Goal: Task Accomplishment & Management: Use online tool/utility

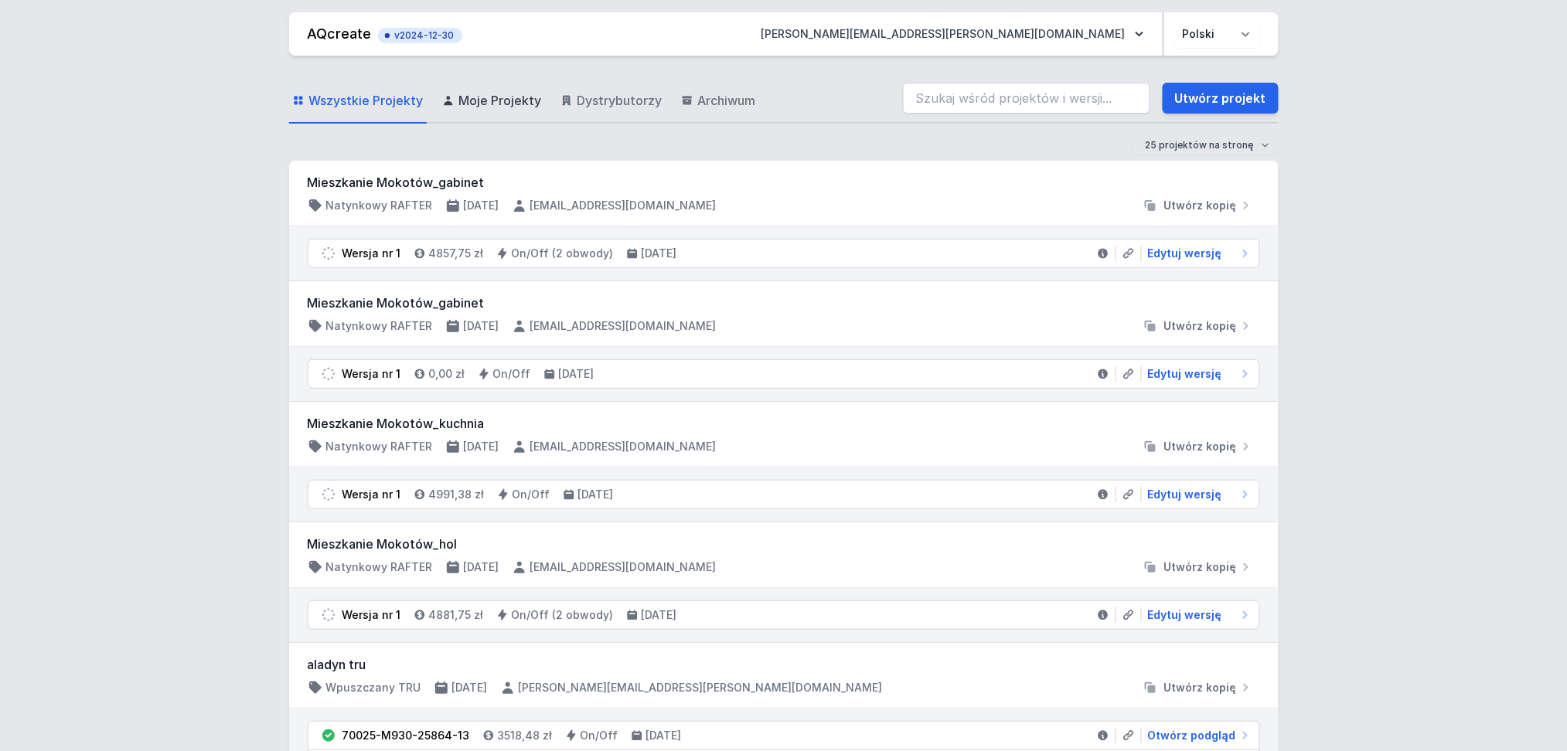
drag, startPoint x: 478, startPoint y: 98, endPoint x: 472, endPoint y: 87, distance: 12.1
click at [478, 98] on span "Moje Projekty" at bounding box center [500, 100] width 83 height 19
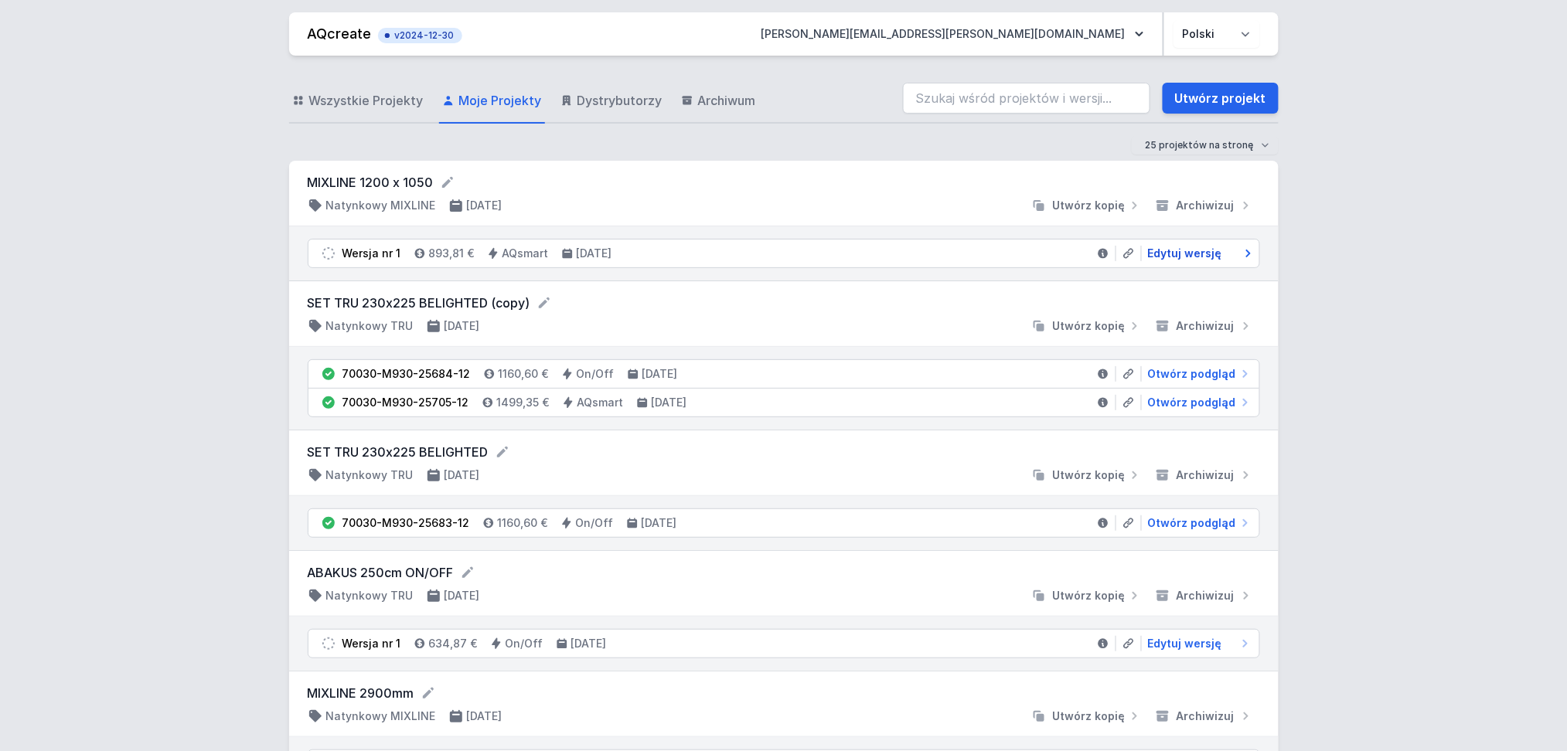
click at [1175, 250] on span "Edytuj wersję" at bounding box center [1185, 253] width 74 height 15
select select "5"
select select "2"
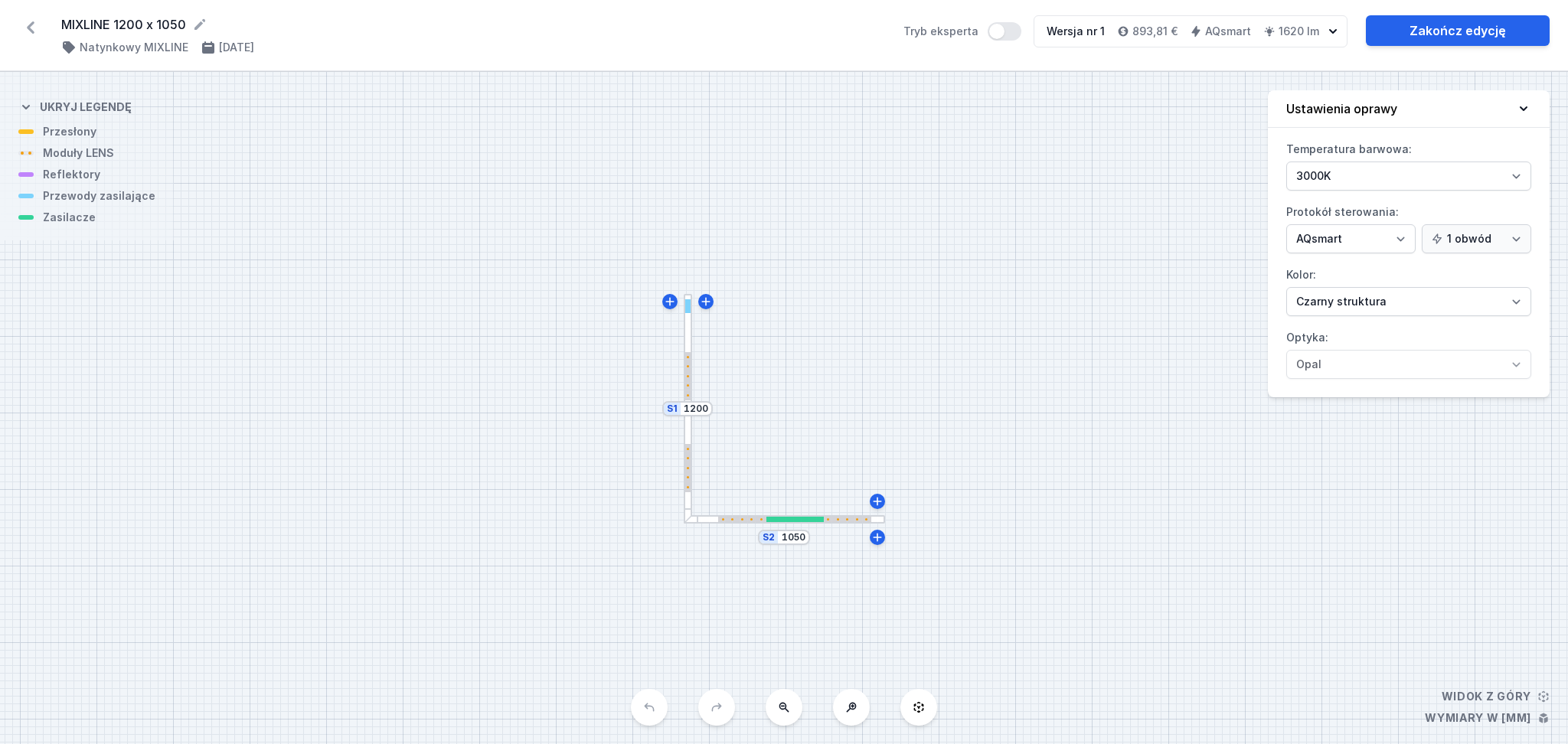
click at [794, 525] on div "S2 1050 S1 1200" at bounding box center [784, 408] width 1568 height 673
click at [703, 525] on div "S2 1050 S1 1200" at bounding box center [784, 408] width 1568 height 673
click at [703, 522] on div at bounding box center [784, 519] width 201 height 9
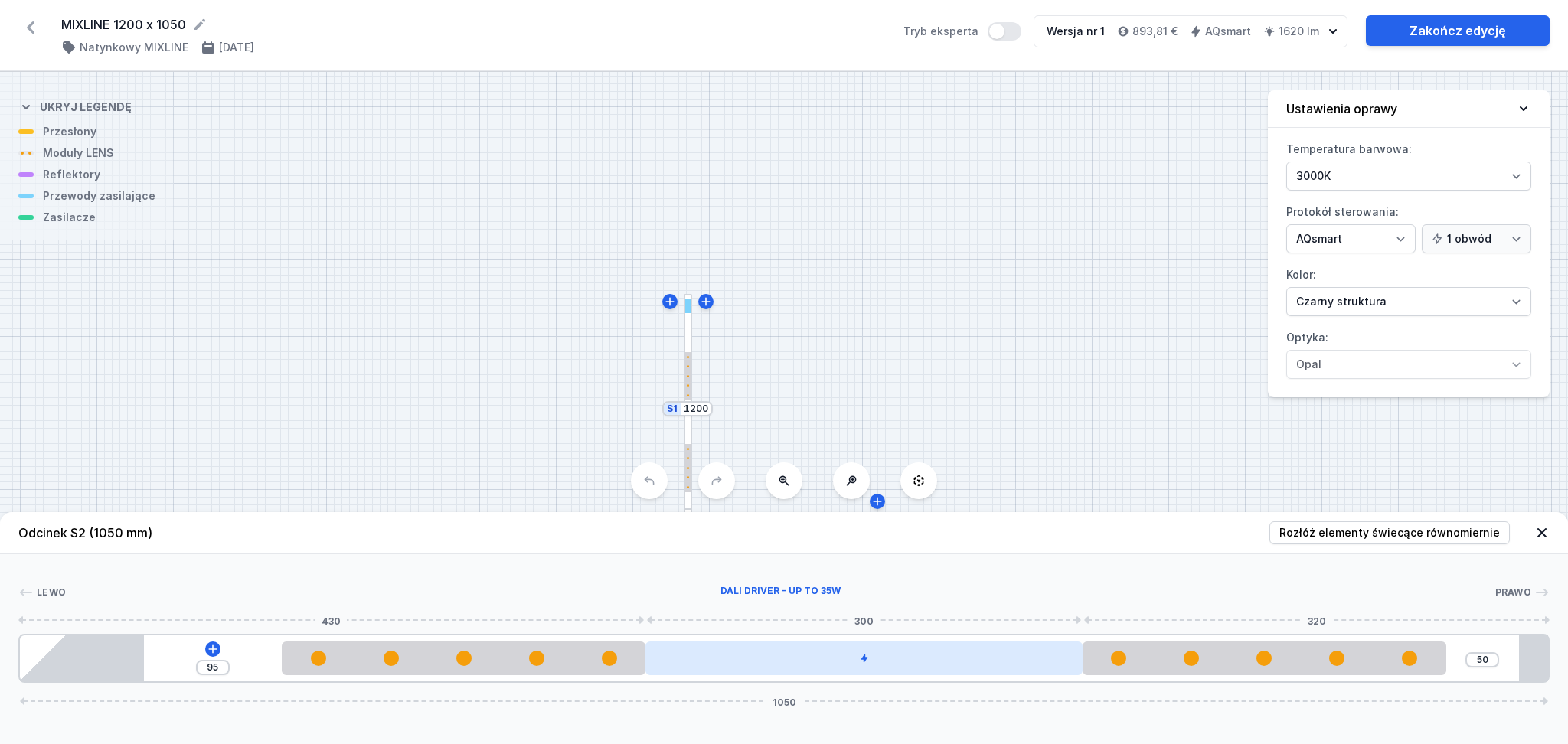
click at [876, 531] on div at bounding box center [864, 659] width 437 height 34
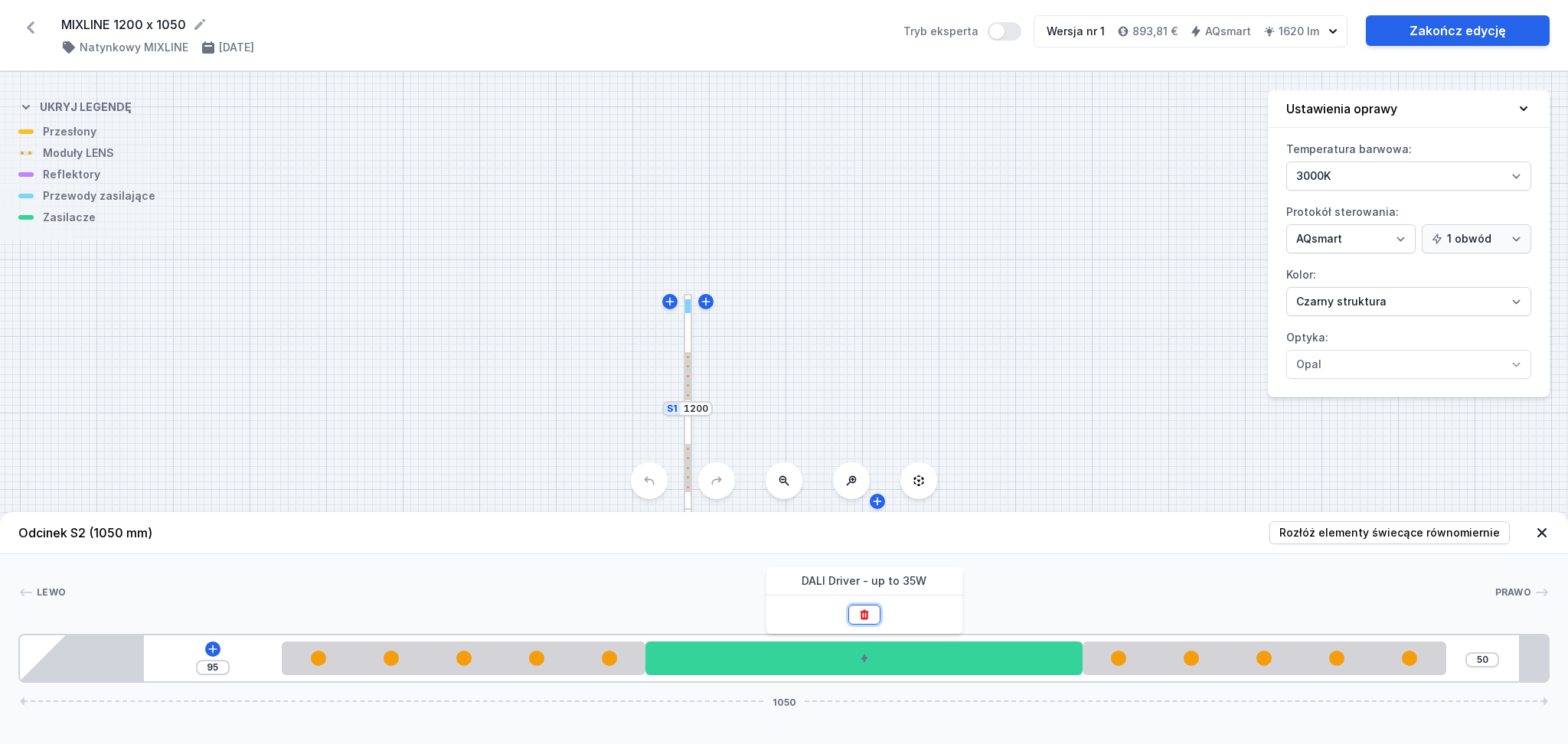
click at [868, 531] on icon at bounding box center [865, 615] width 12 height 12
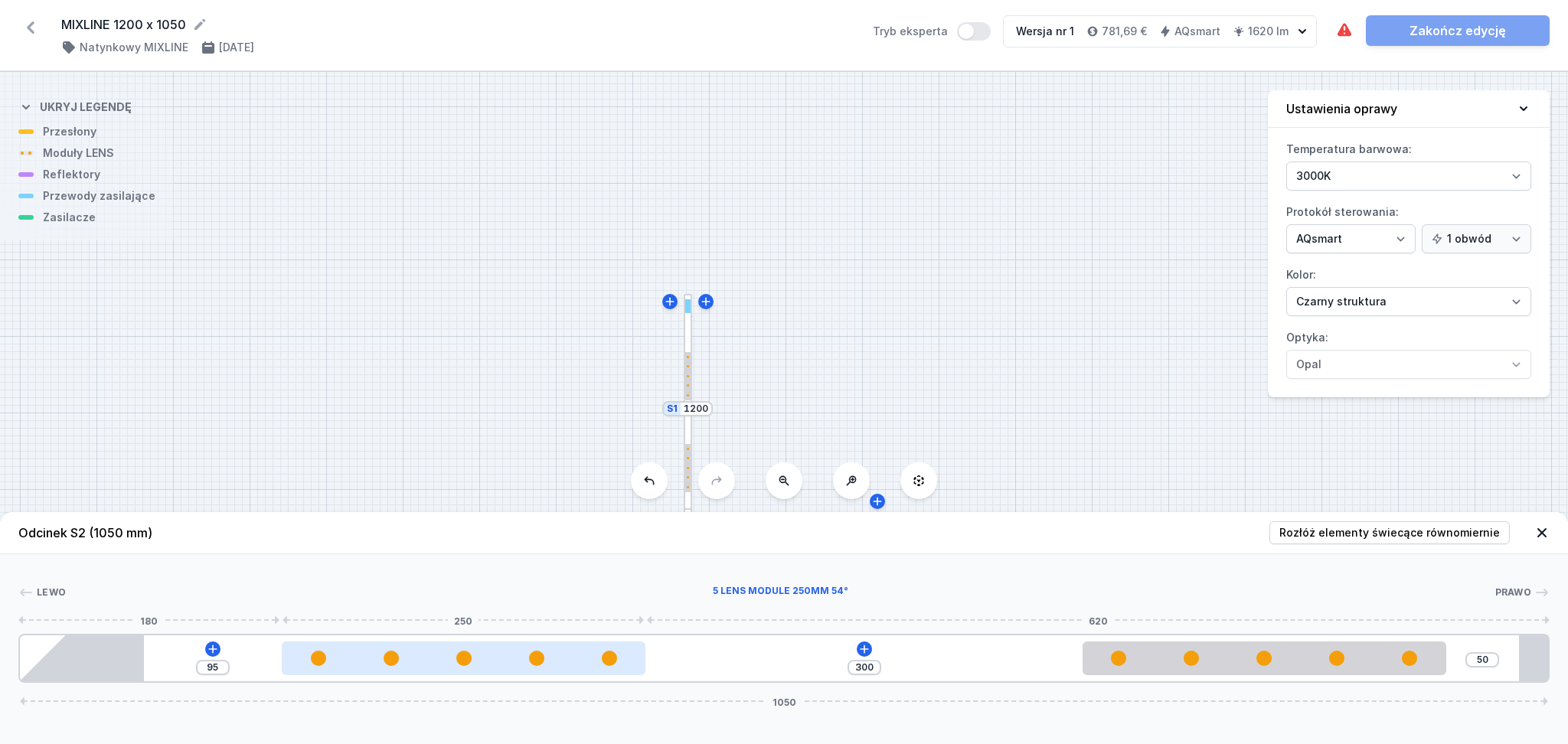
type input "120"
type input "275"
type input "121"
type input "274"
type input "131"
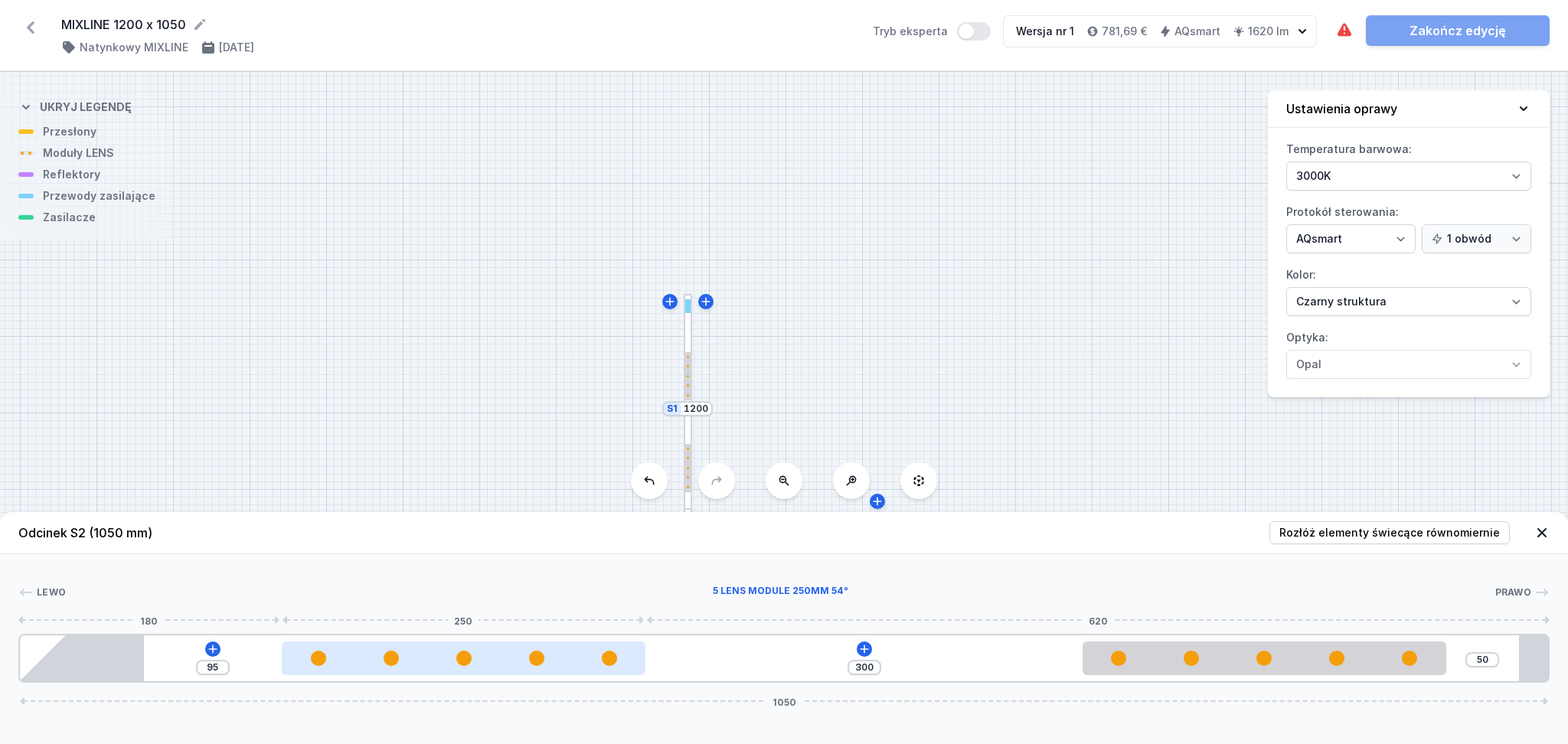
type input "264"
type input "141"
type input "254"
type input "143"
type input "252"
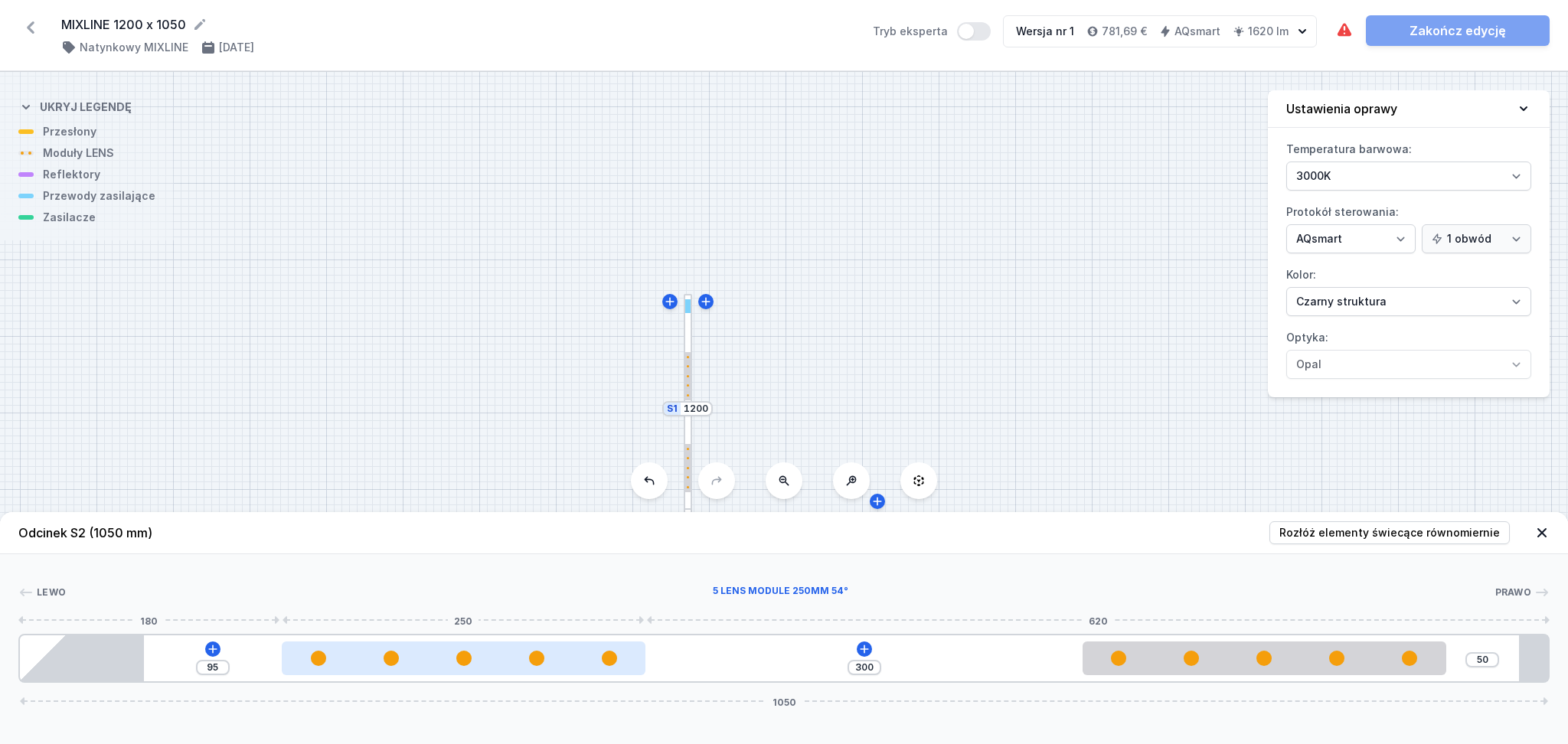
type input "147"
type input "248"
type input "151"
type input "244"
type input "154"
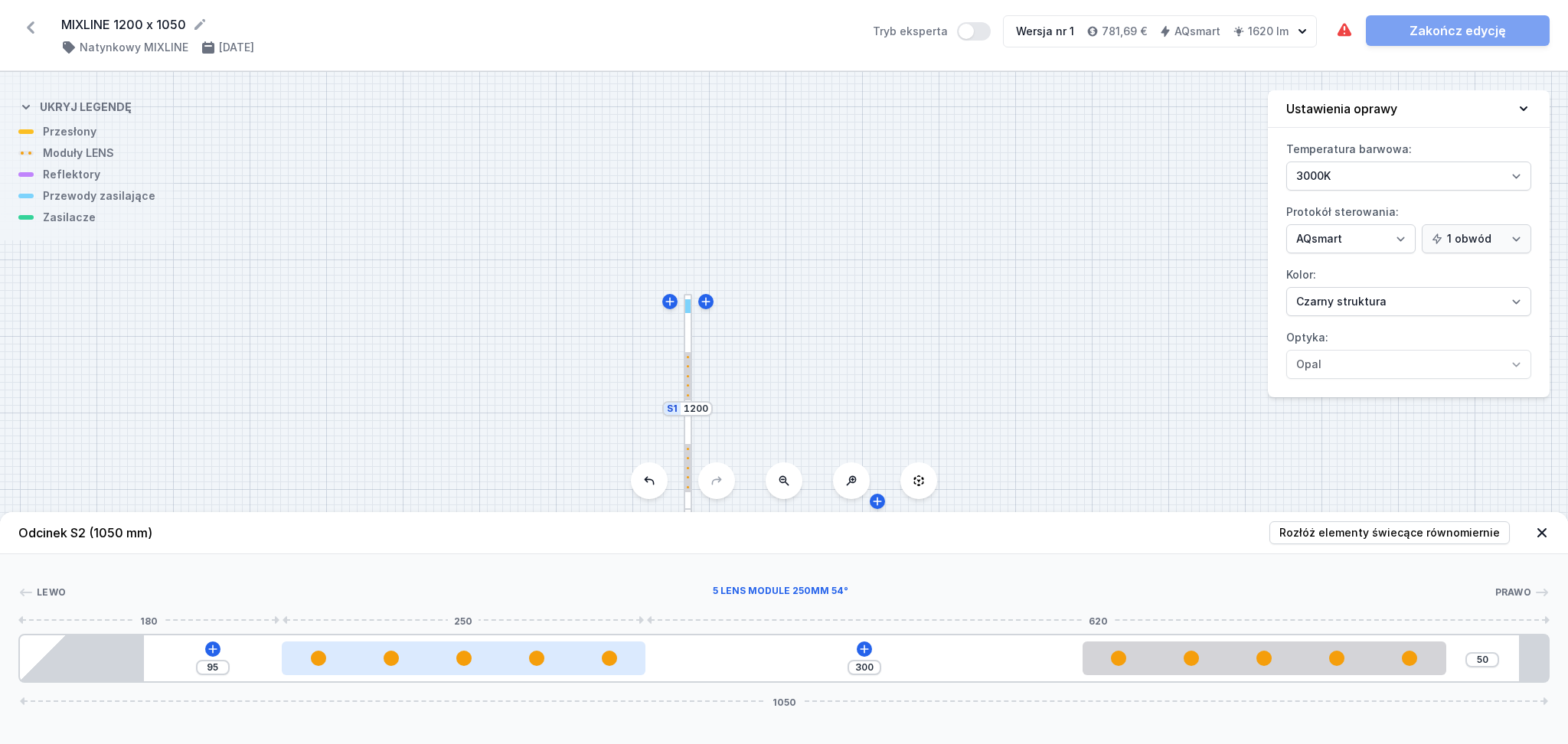
type input "241"
type input "155"
type input "240"
type input "156"
type input "239"
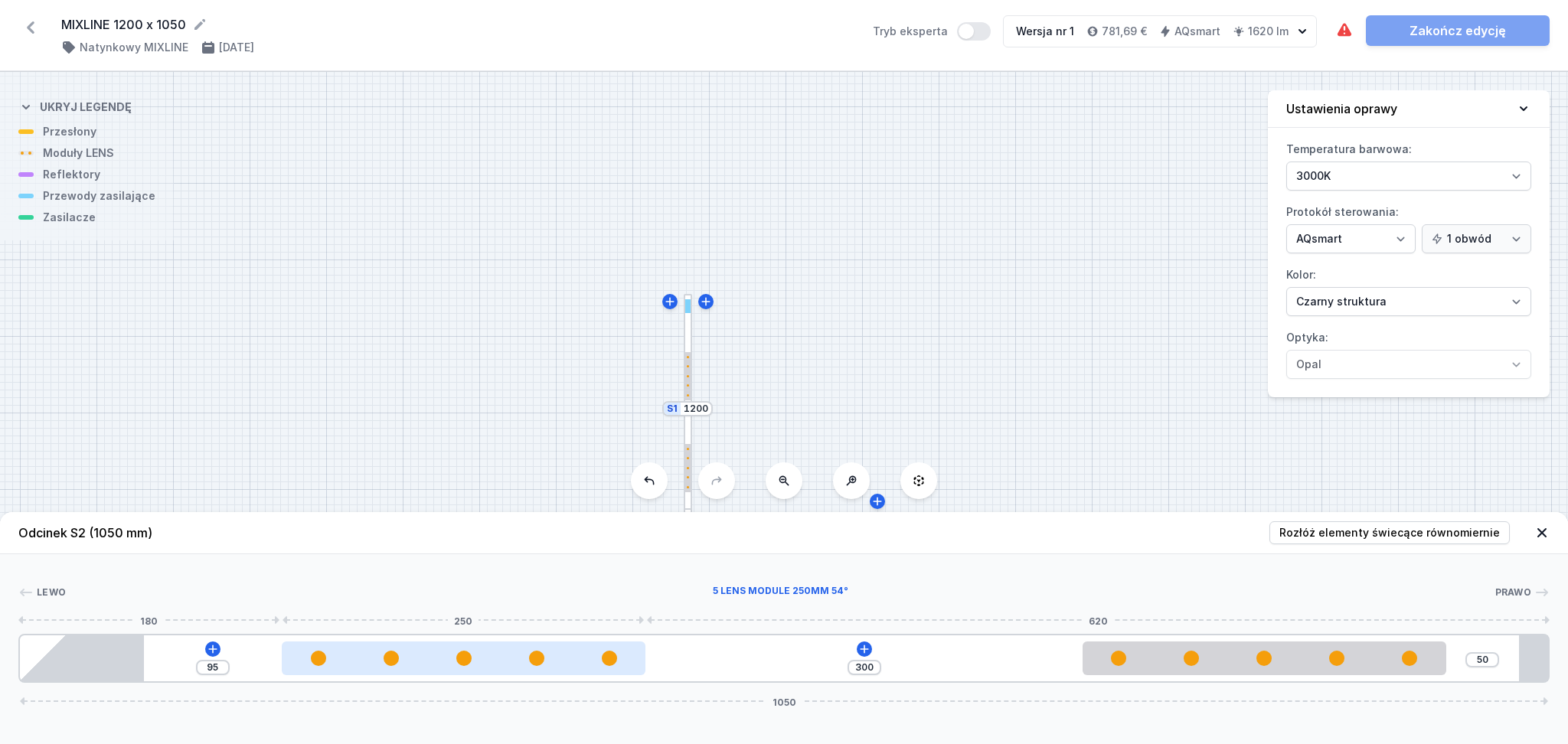
type input "157"
type input "238"
type input "156"
type input "239"
type input "155"
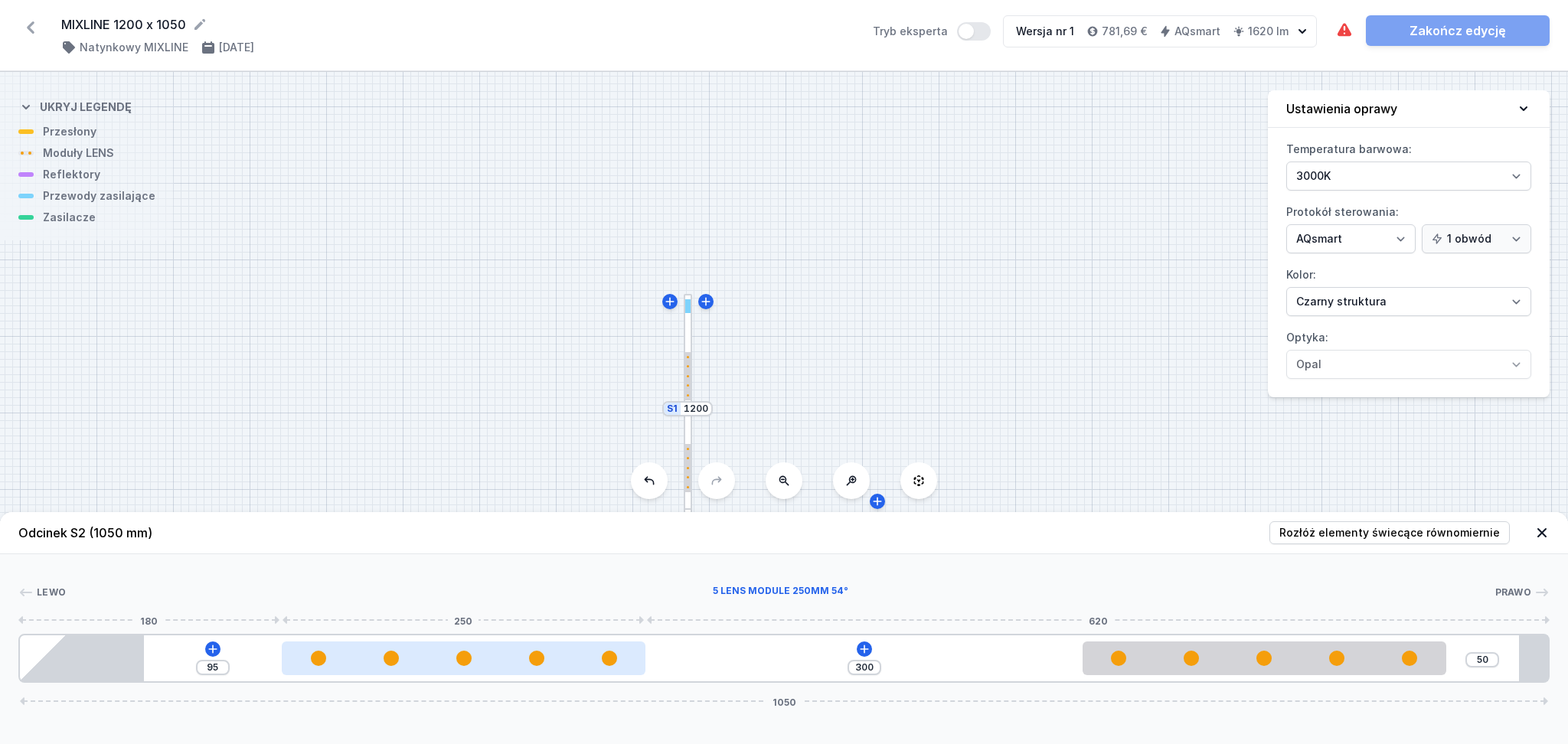
type input "240"
type input "154"
type input "241"
type input "153"
type input "242"
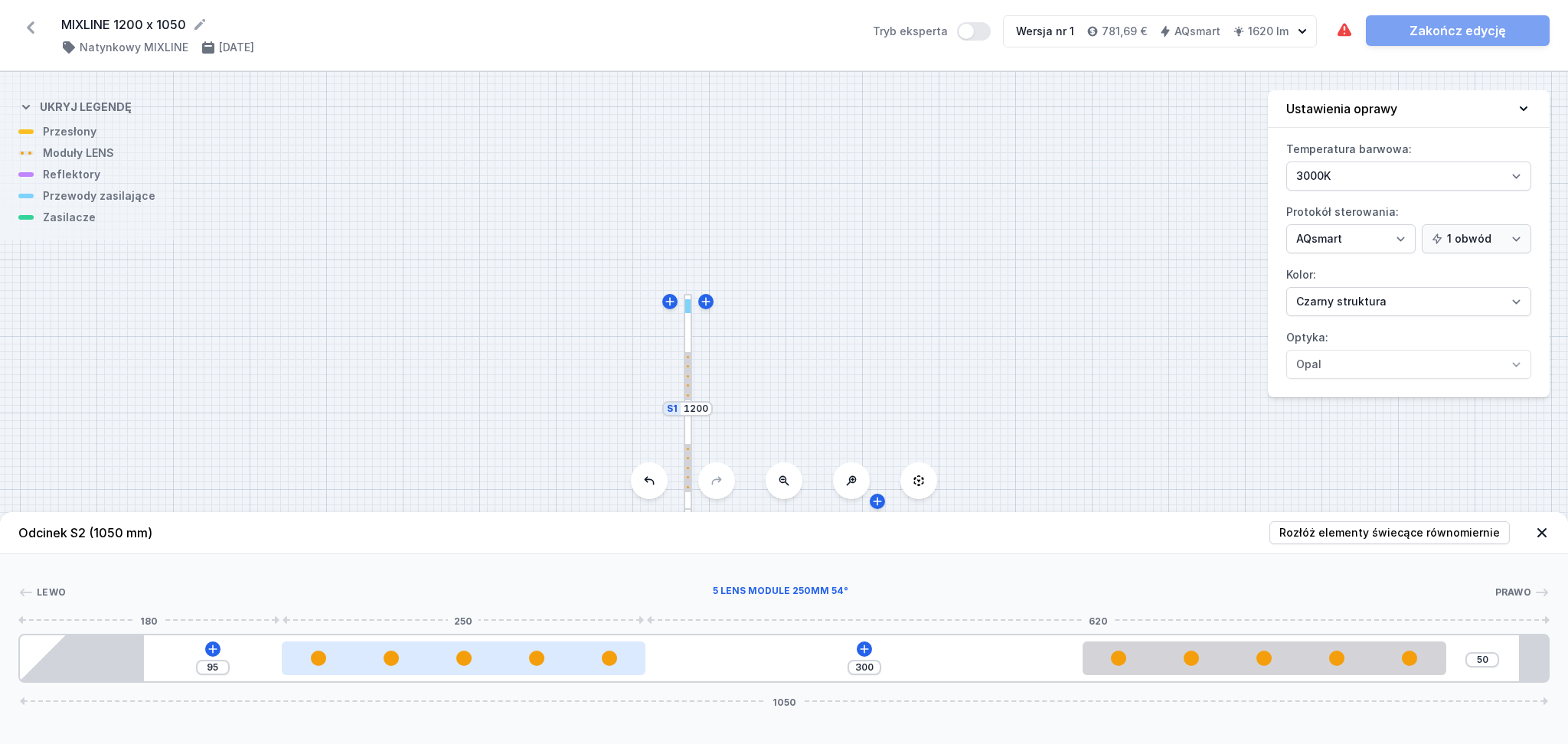
drag, startPoint x: 561, startPoint y: 663, endPoint x: 615, endPoint y: 660, distance: 54.1
click at [615, 531] on div at bounding box center [463, 658] width 364 height 15
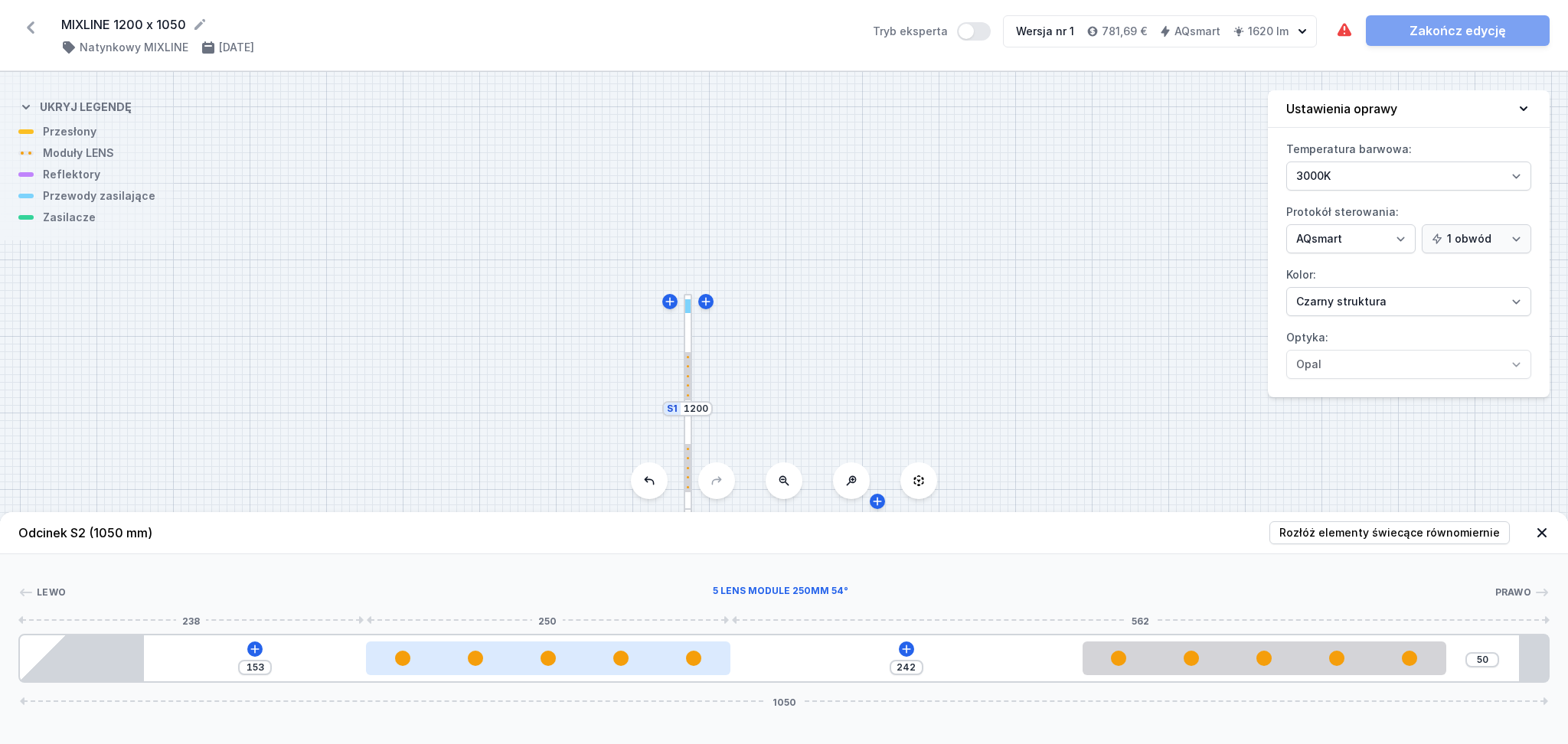
type input "172"
type input "223"
type input "170"
type input "225"
type input "166"
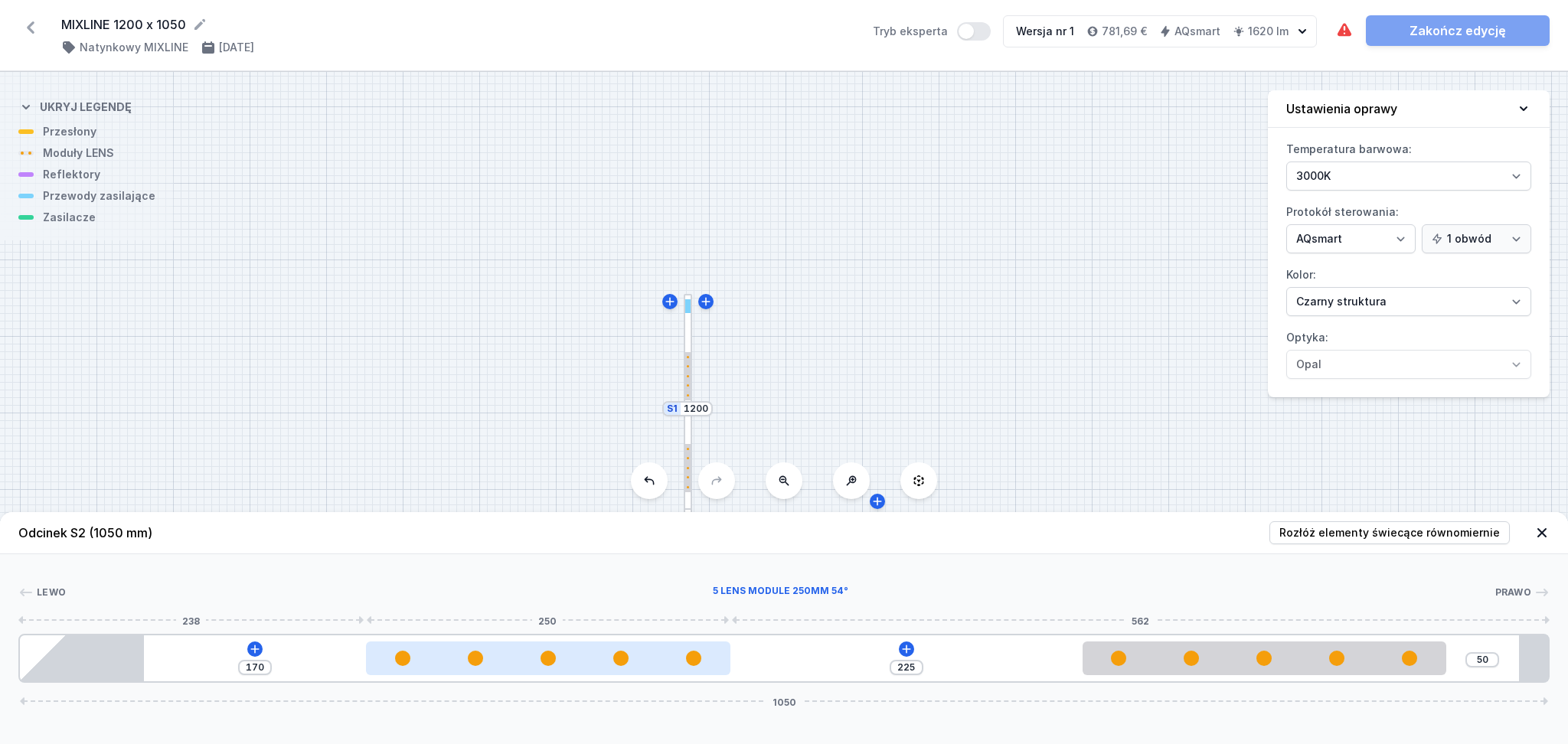
type input "229"
type input "163"
type input "232"
type input "162"
type input "233"
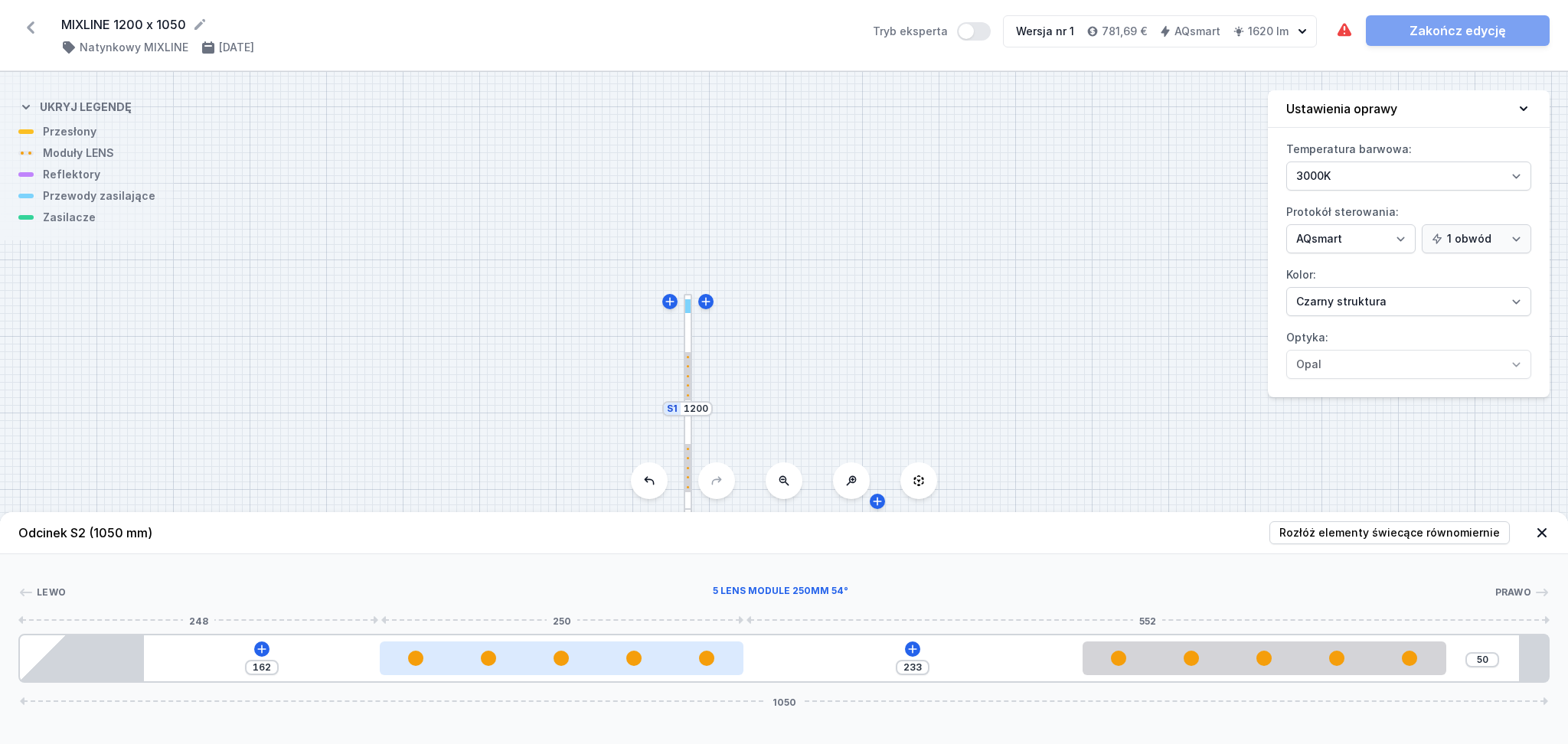
type input "161"
type input "234"
type input "160"
type input "235"
type input "159"
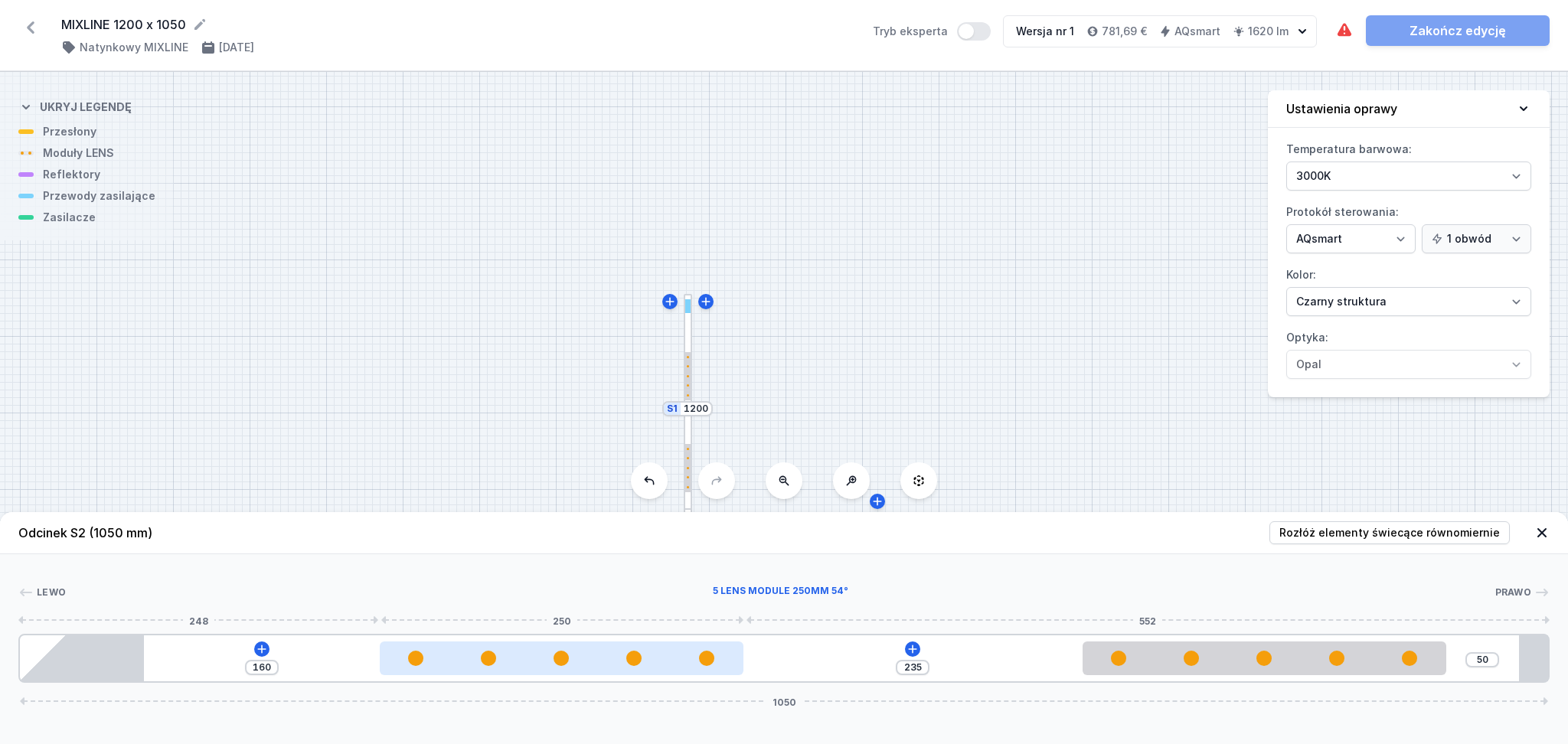
type input "236"
type input "158"
type input "237"
type input "157"
type input "238"
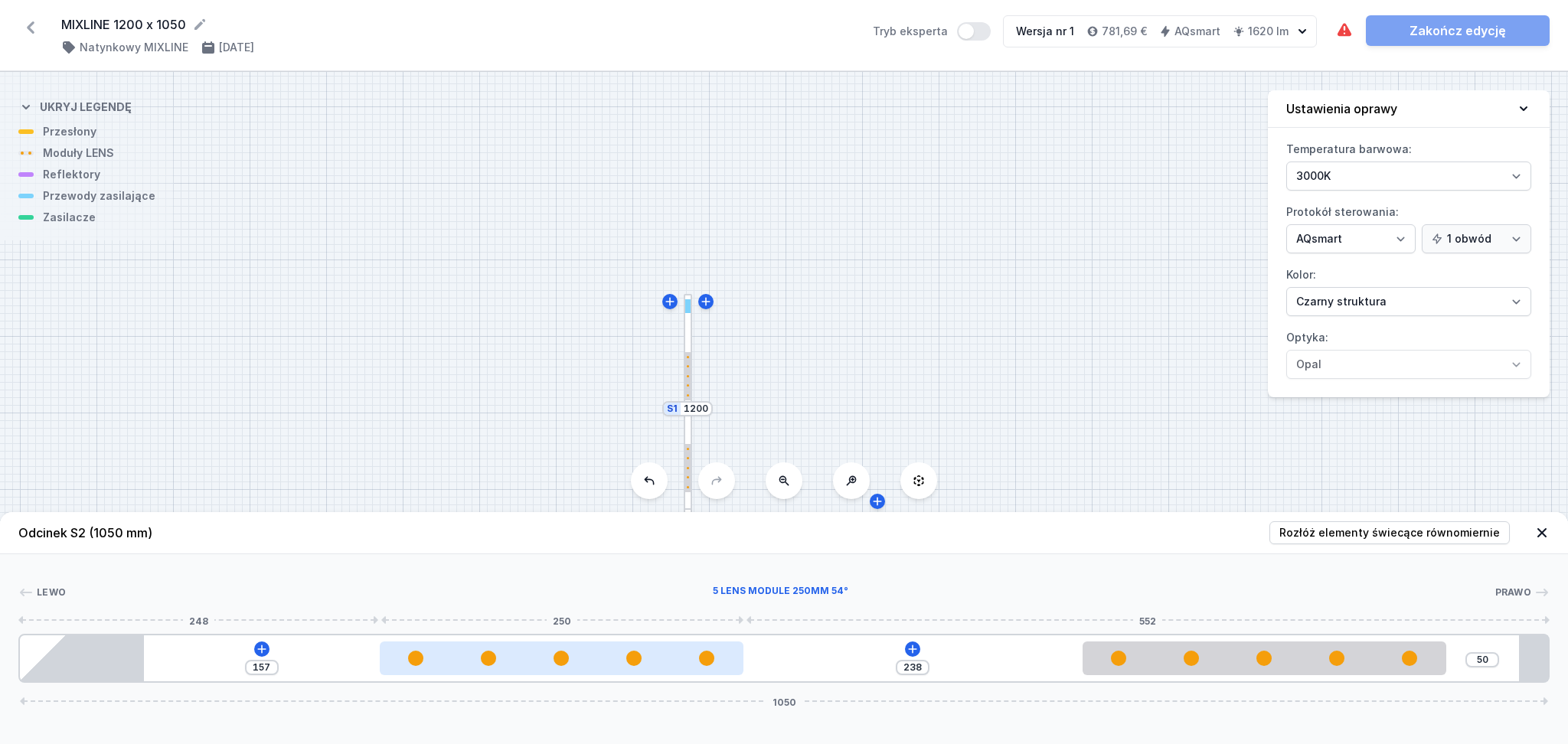
type input "156"
type input "239"
type input "155"
type input "240"
type input "154"
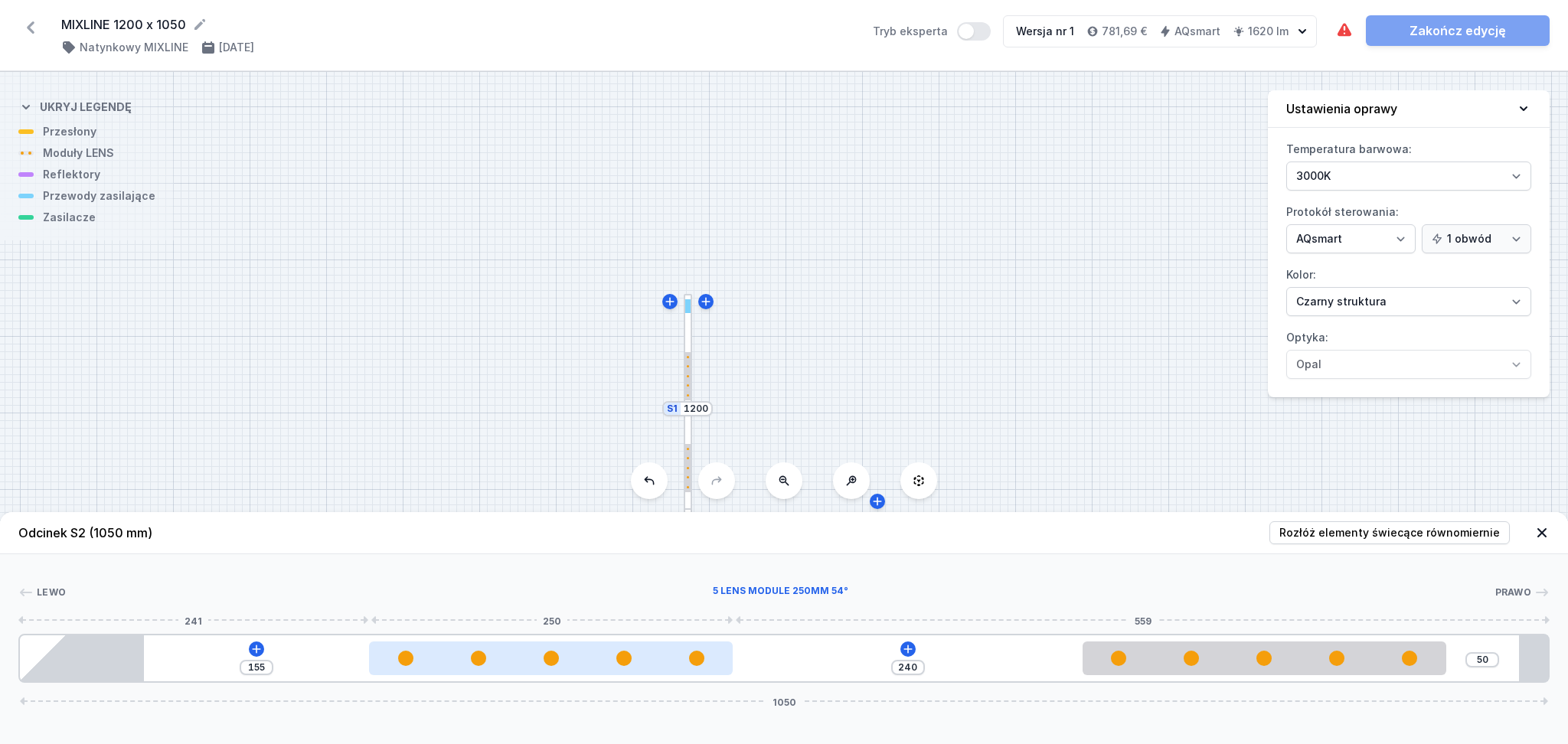
type input "241"
type input "153"
type input "242"
type input "152"
type input "243"
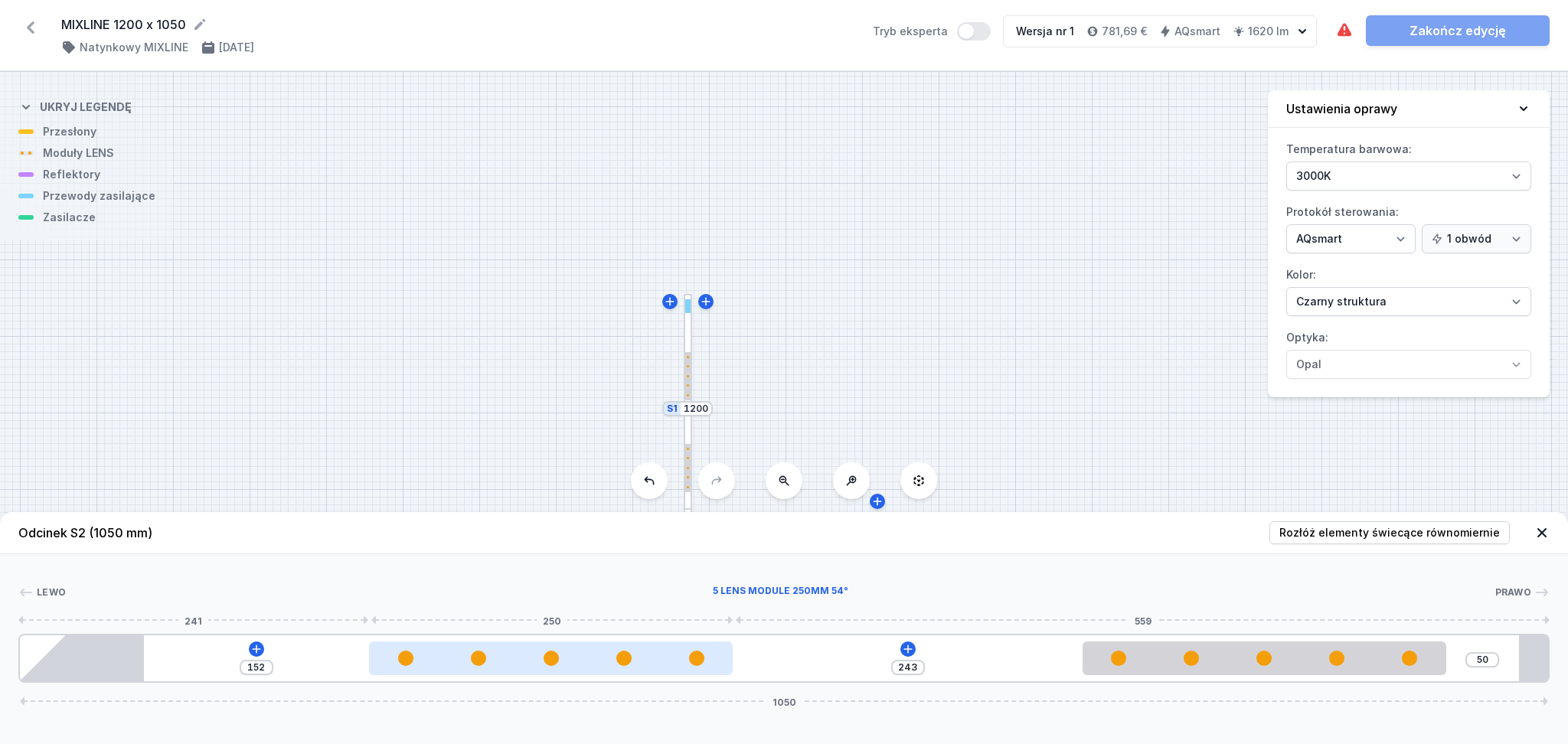
type input "149"
type input "246"
type input "144"
type input "251"
type input "142"
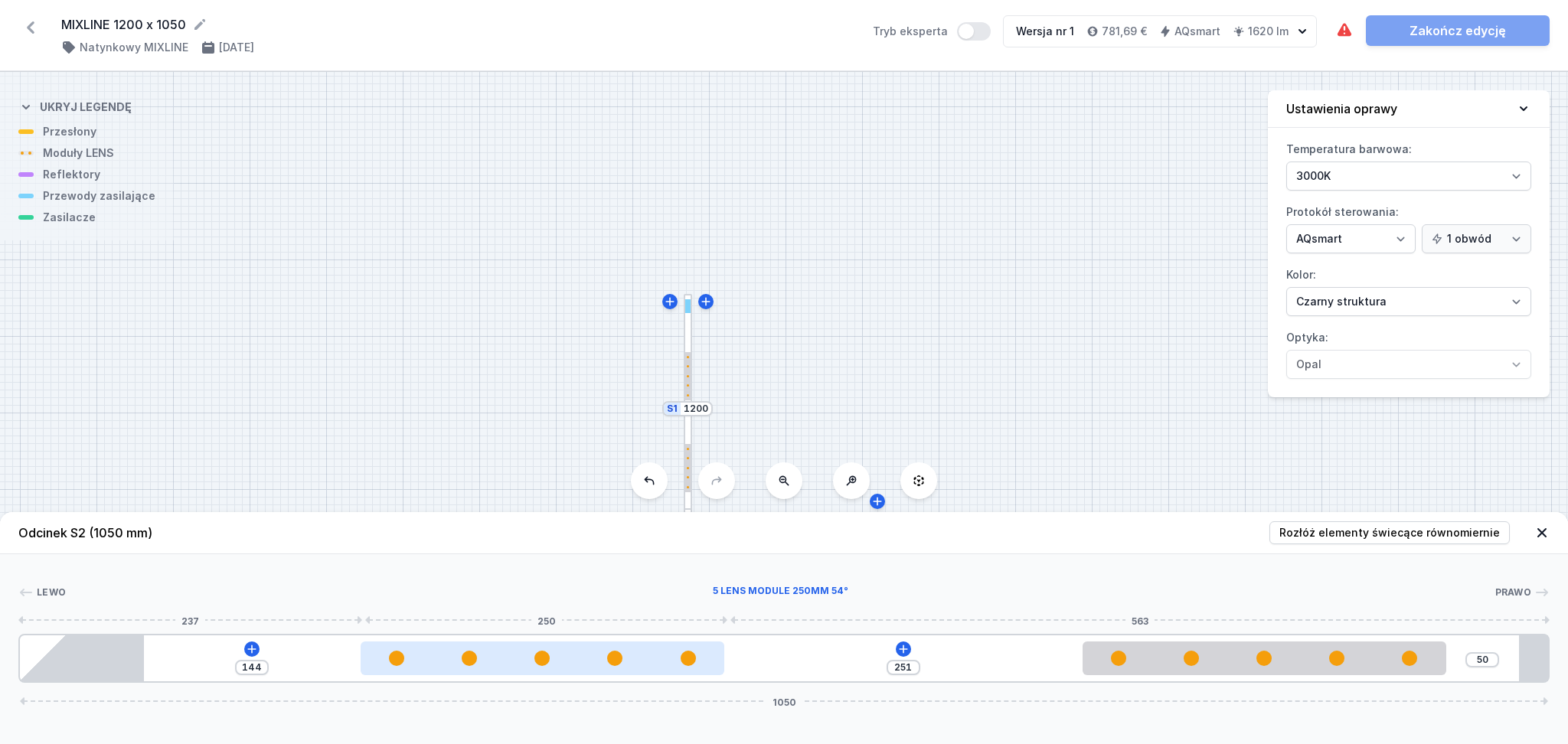
type input "253"
type input "141"
type input "254"
type input "140"
type input "255"
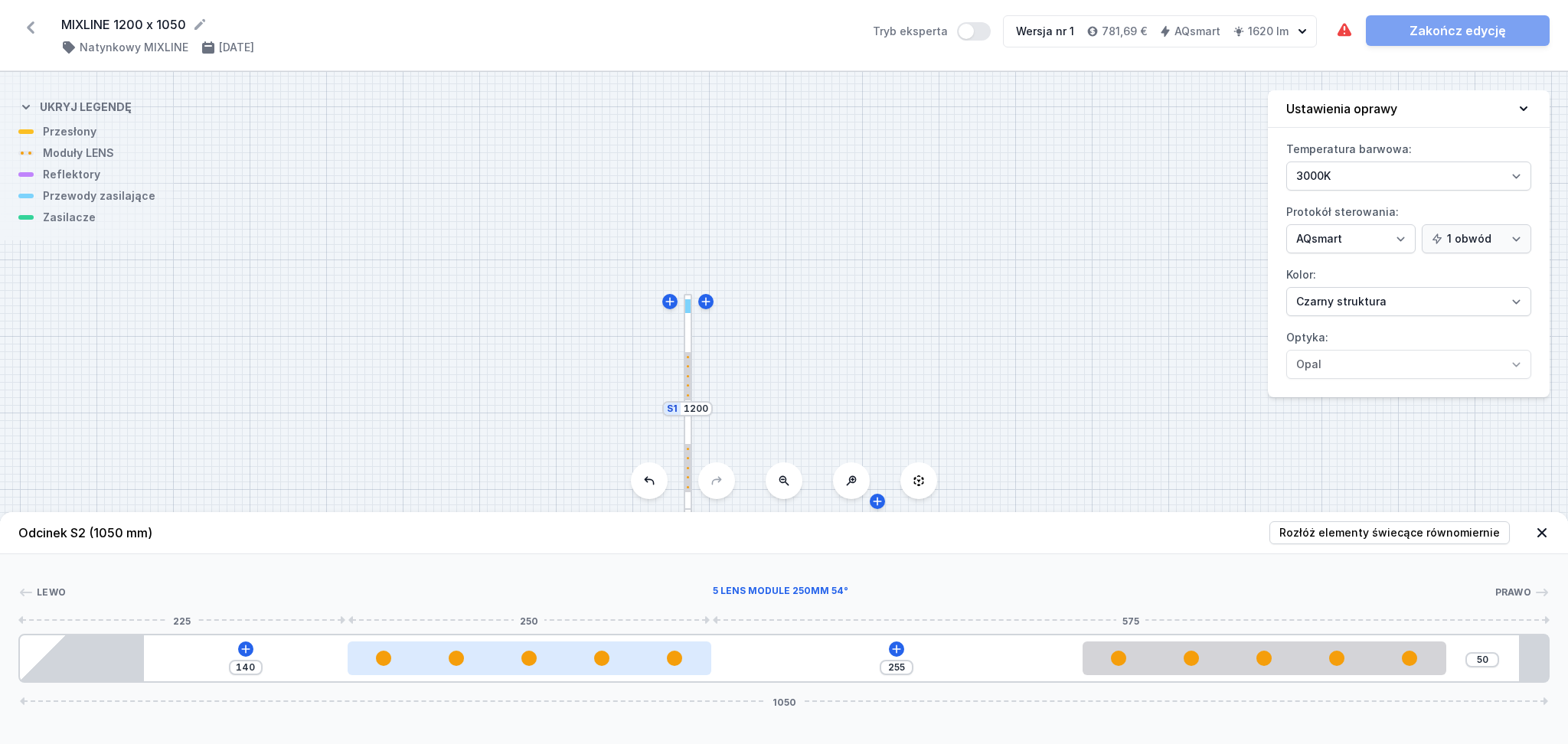
type input "139"
type input "256"
type input "138"
type input "257"
type input "135"
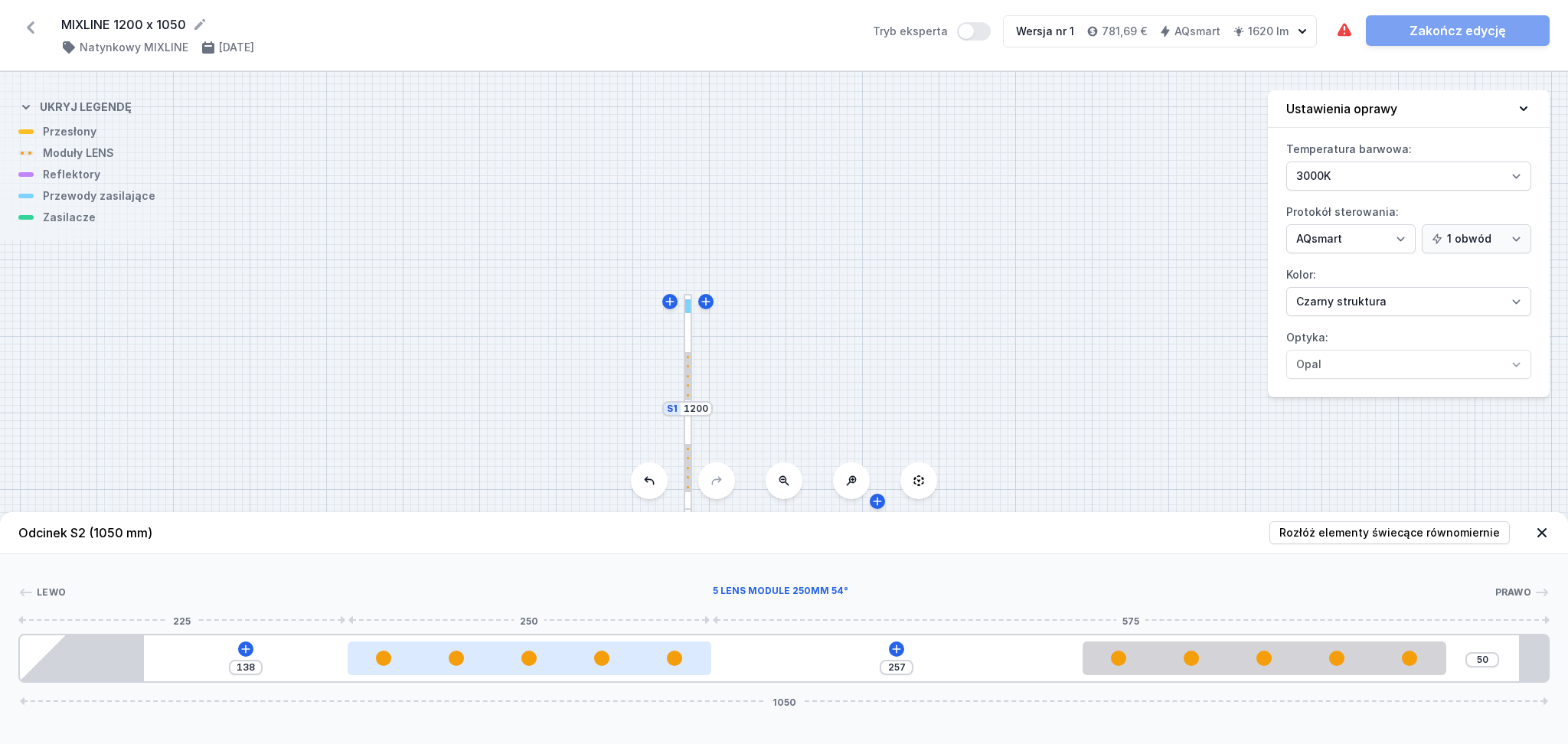
type input "260"
type input "132"
type input "263"
type input "131"
type input "264"
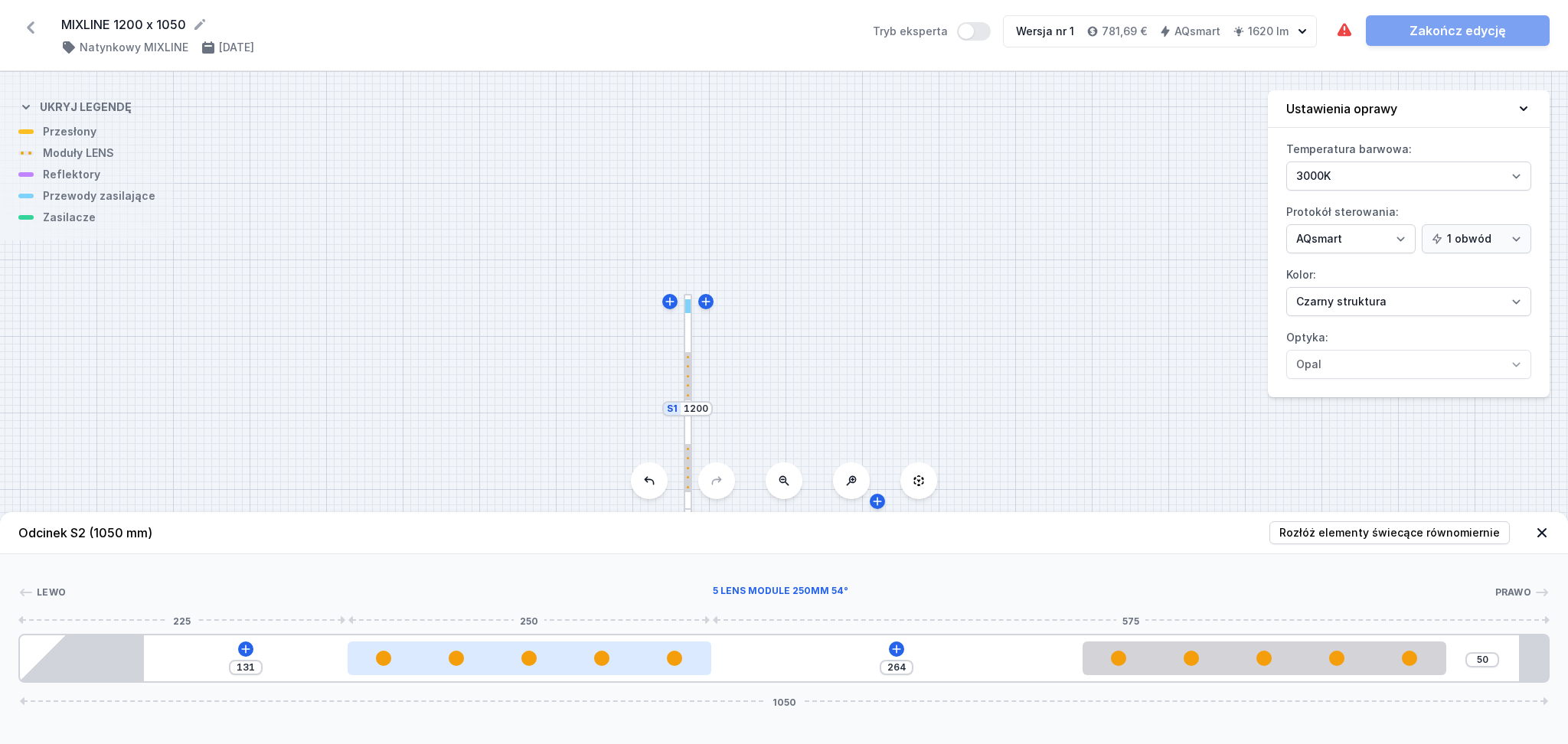
type input "130"
type input "265"
type input "129"
type input "266"
type input "127"
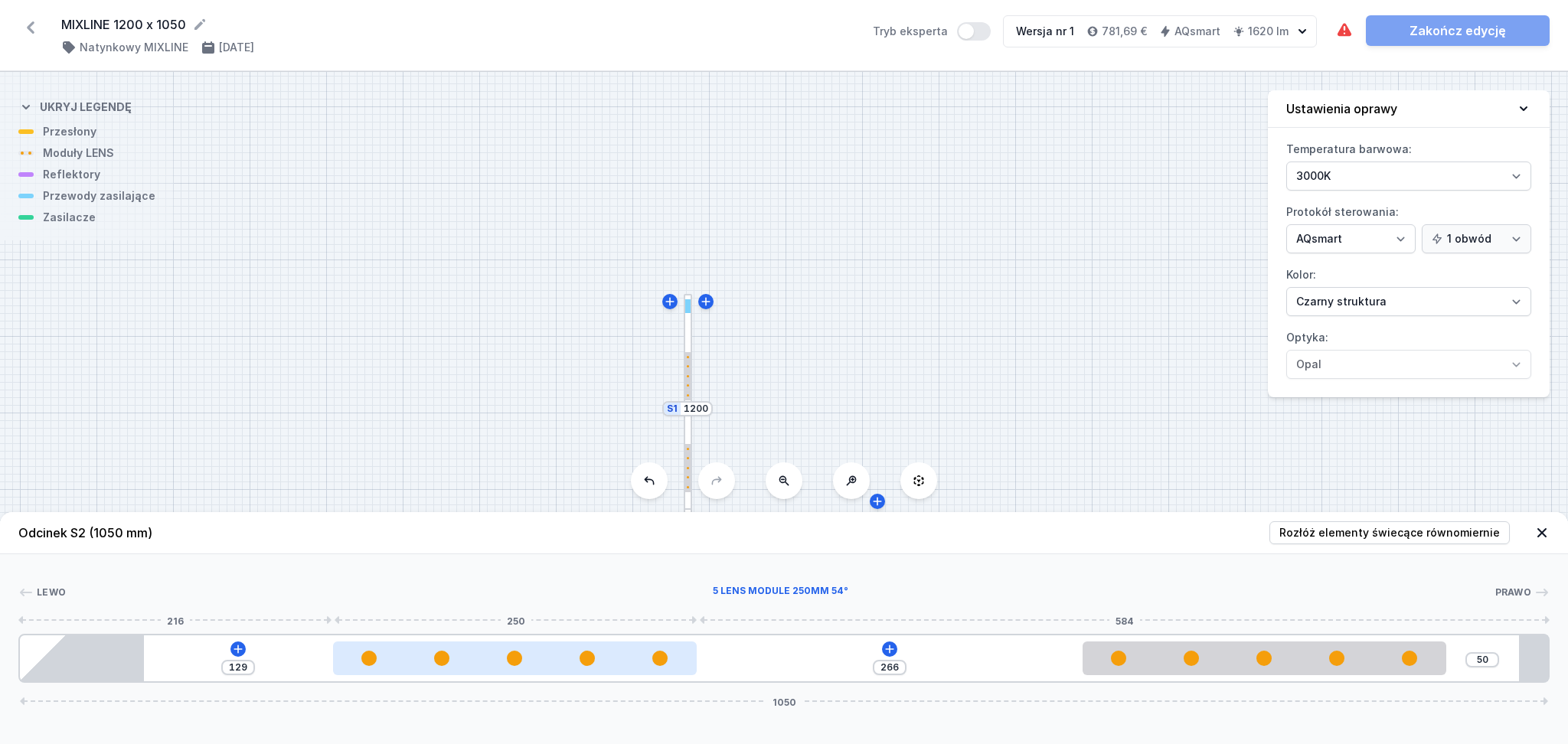
type input "268"
type input "123"
type input "272"
type input "119"
type input "276"
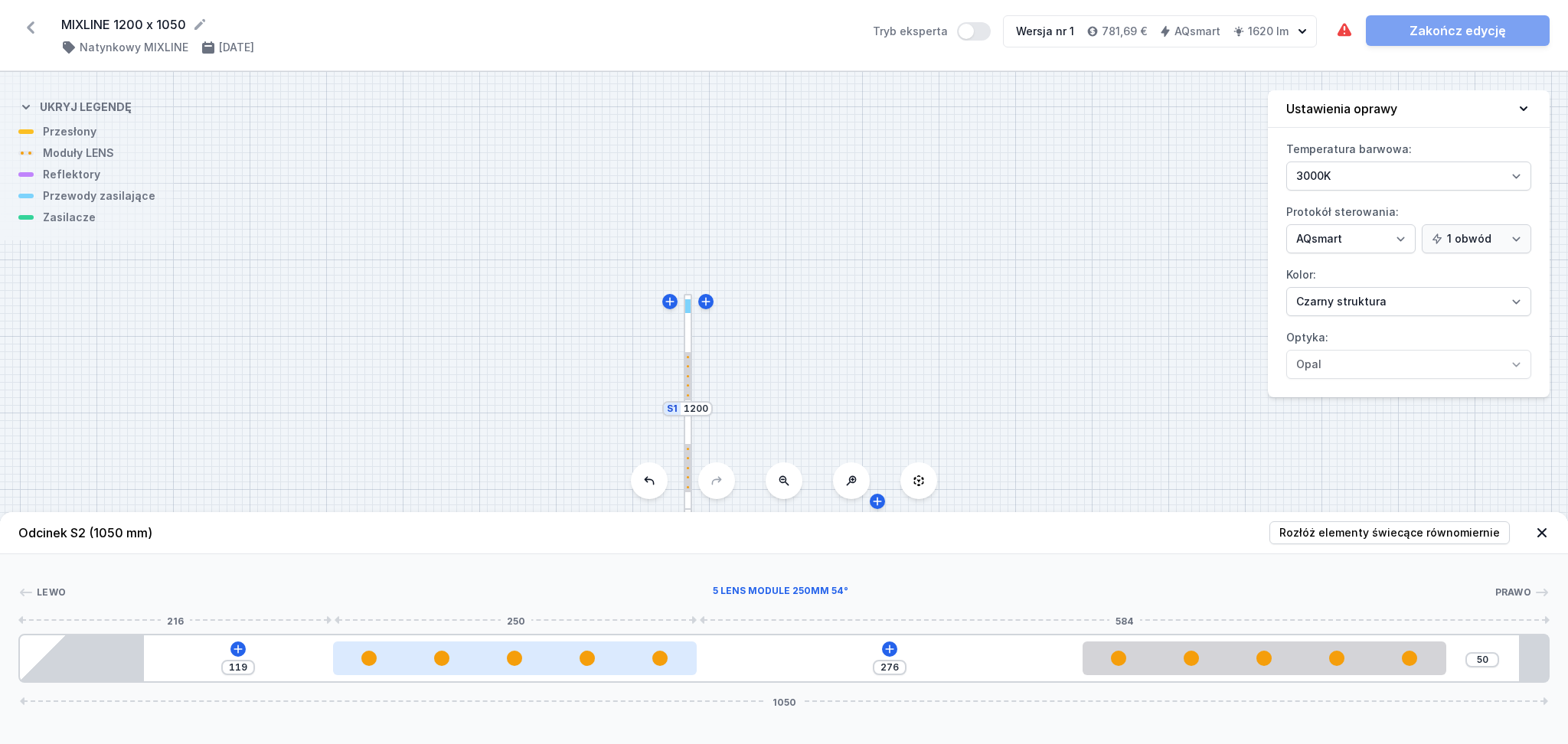
type input "116"
type input "279"
type input "115"
type input "280"
type input "114"
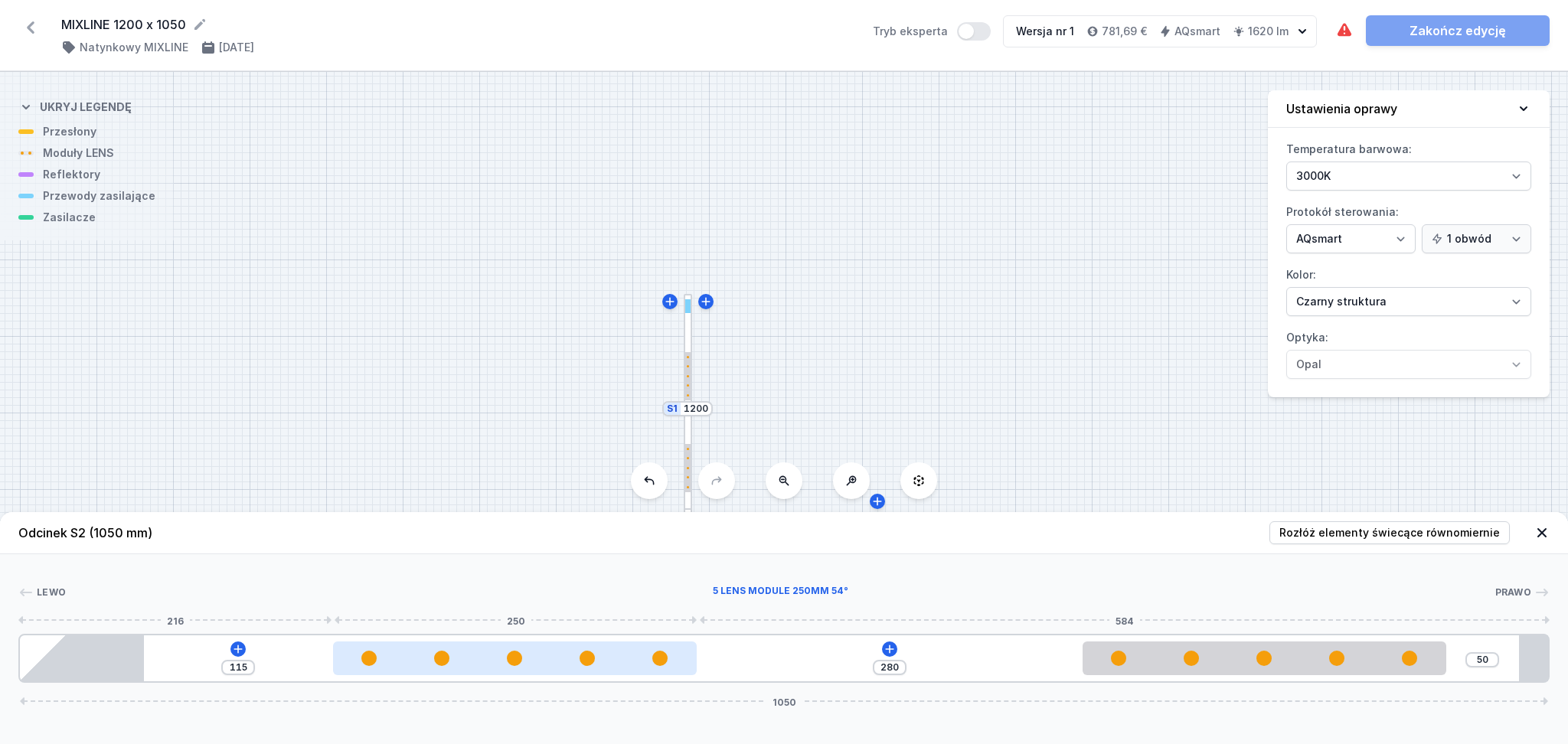
type input "281"
type input "112"
type input "283"
type input "111"
type input "284"
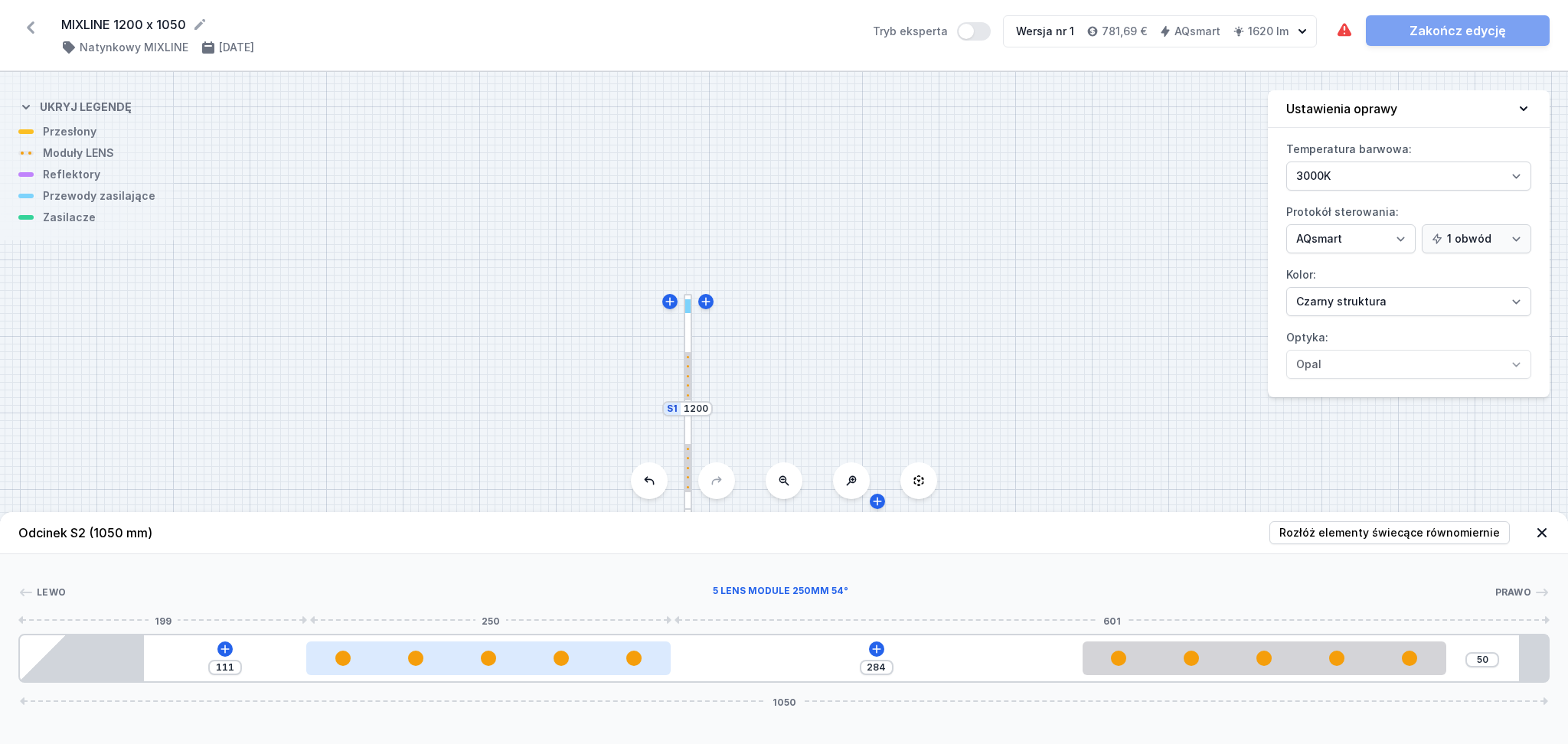
type input "108"
type input "287"
type input "106"
type input "289"
type input "104"
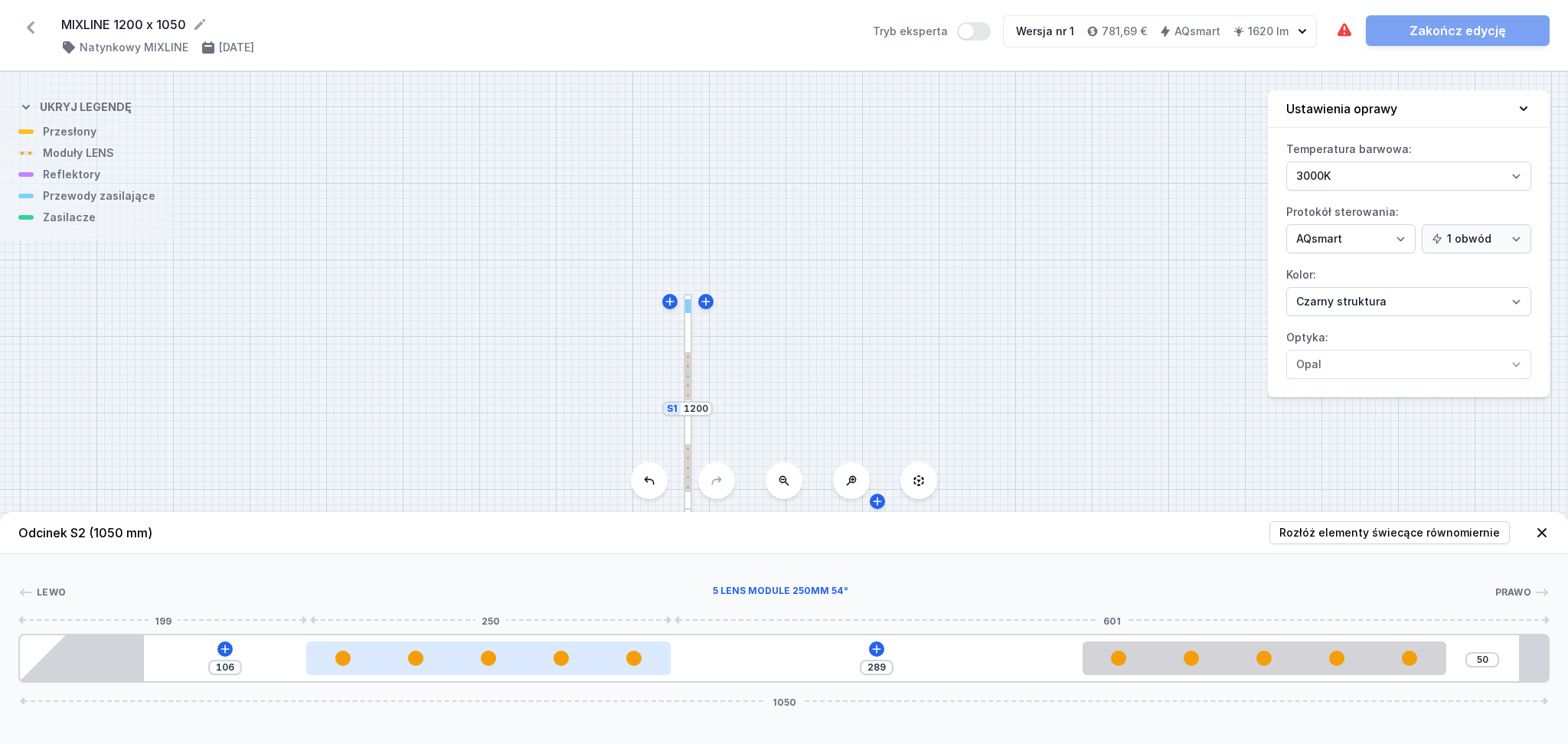
type input "291"
type input "103"
type input "292"
type input "101"
type input "294"
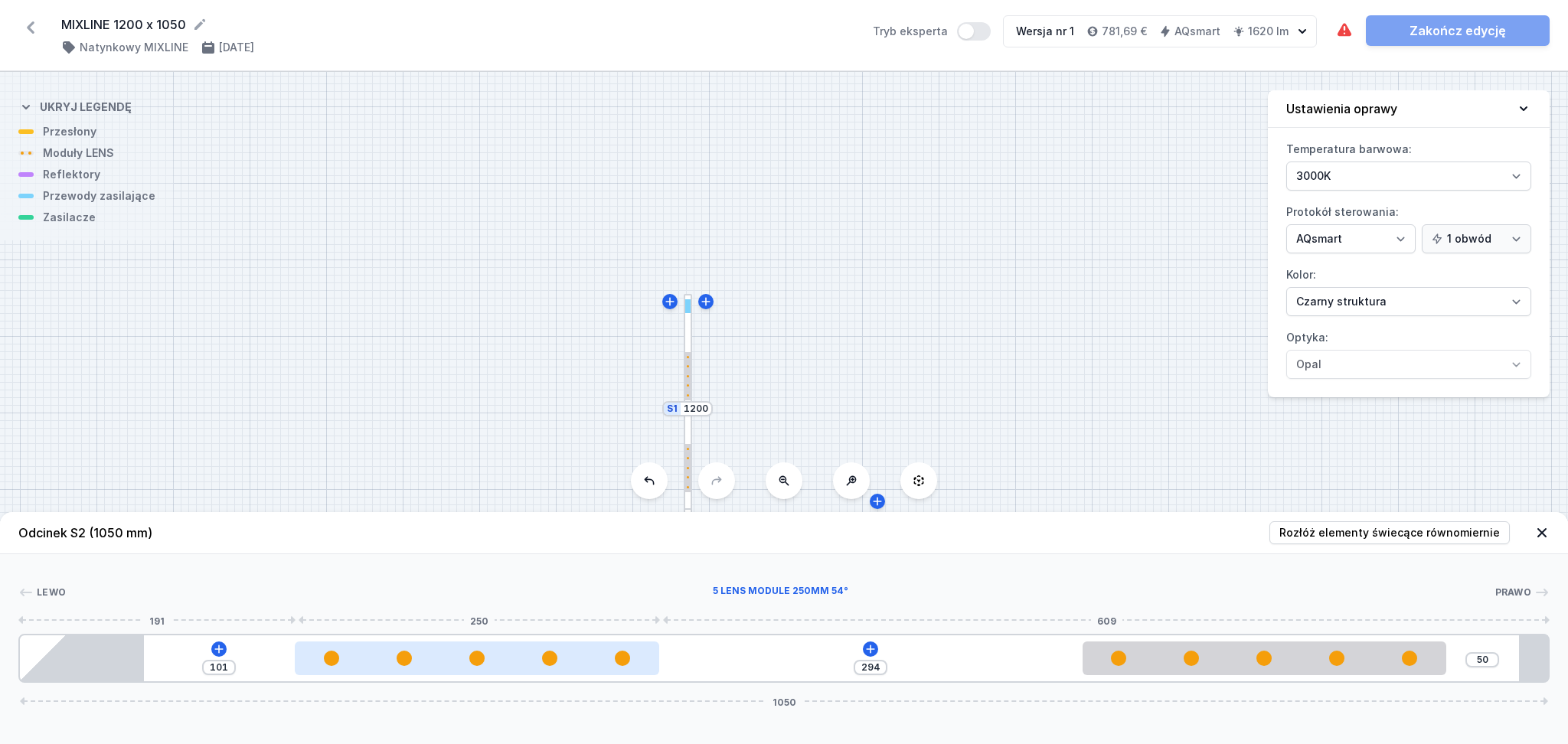
type input "98"
type input "297"
type input "93"
type input "302"
type input "90"
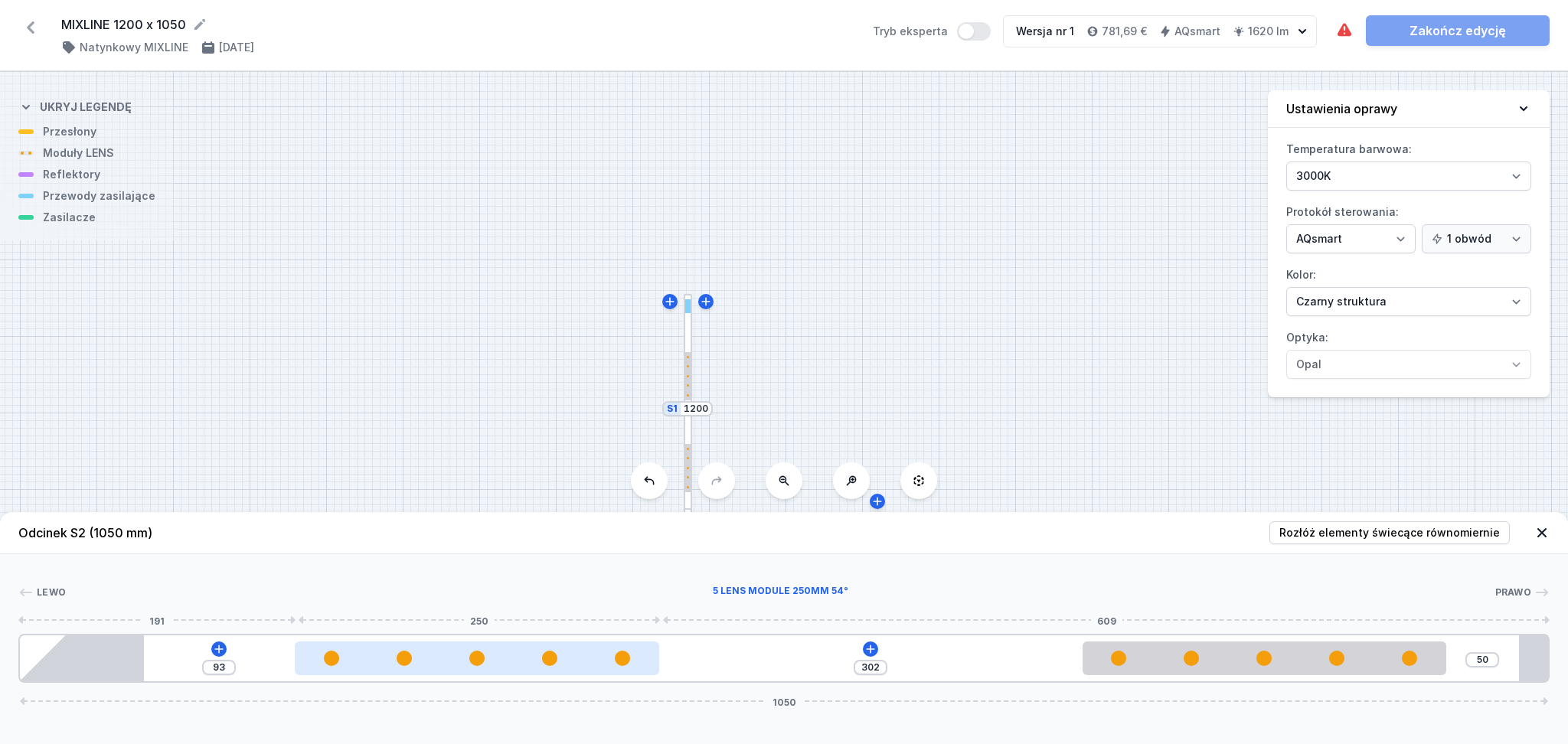
type input "305"
type input "88"
type input "307"
type input "90"
type input "305"
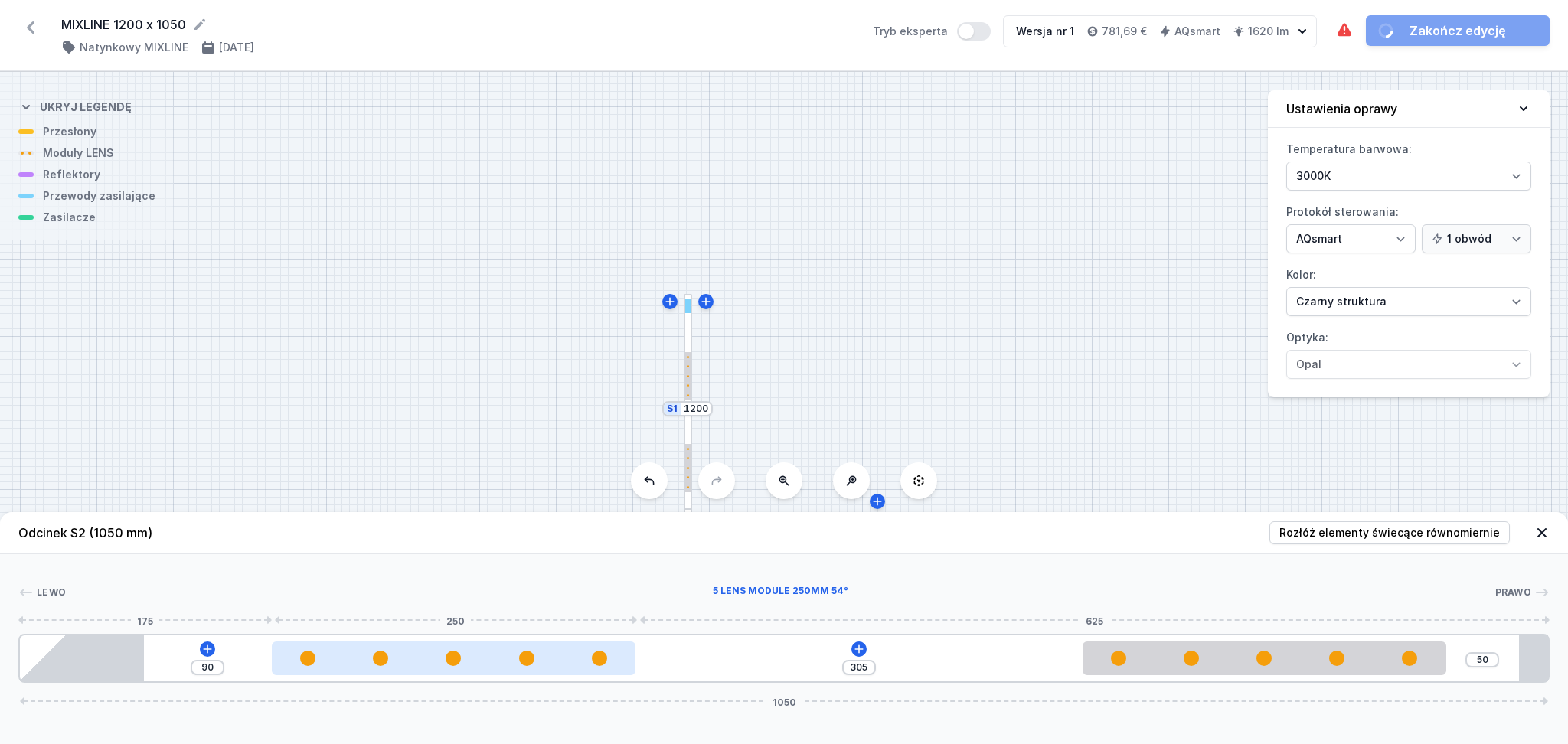
type input "92"
type input "303"
type input "93"
type input "302"
type input "94"
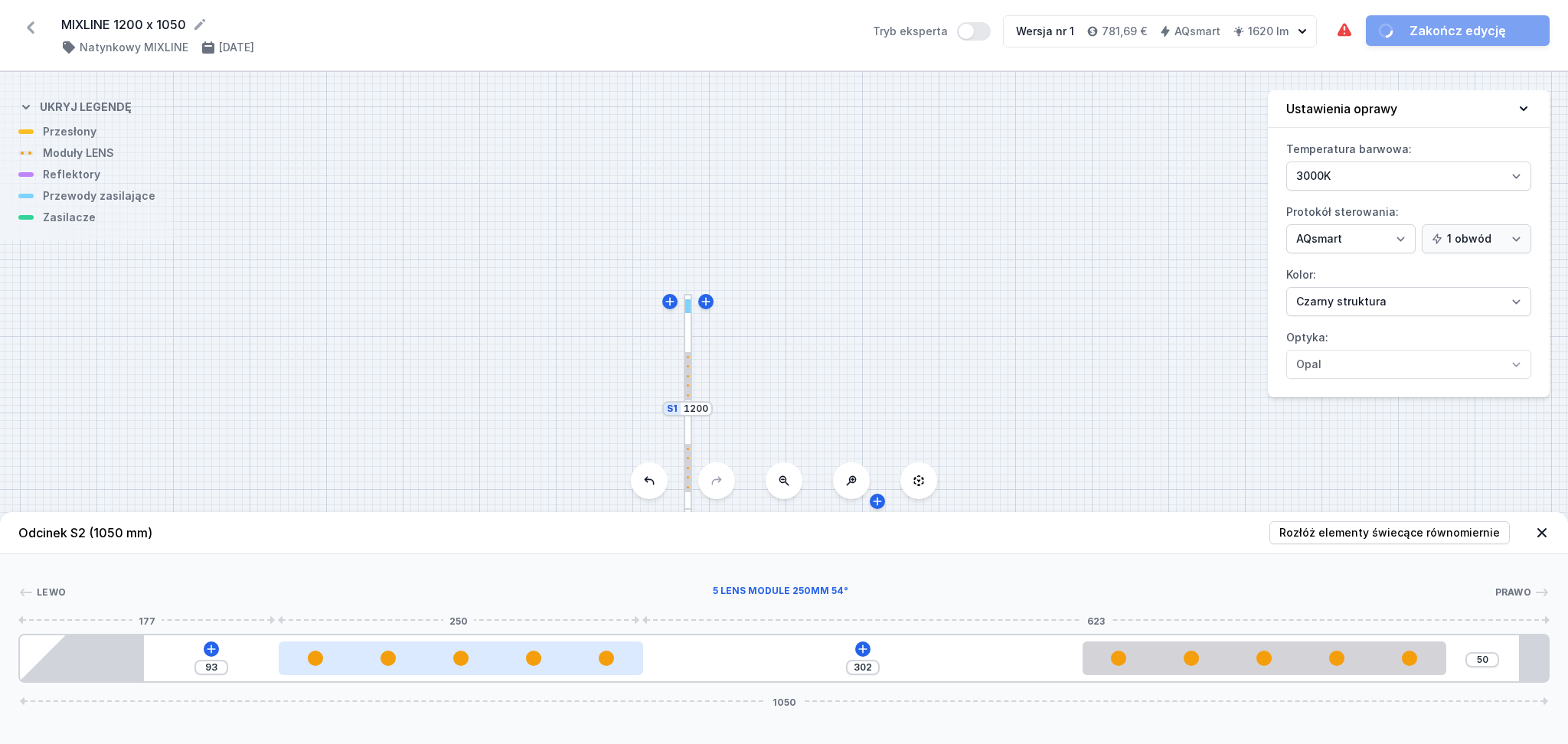
type input "301"
type input "95"
type input "300"
type input "96"
type input "299"
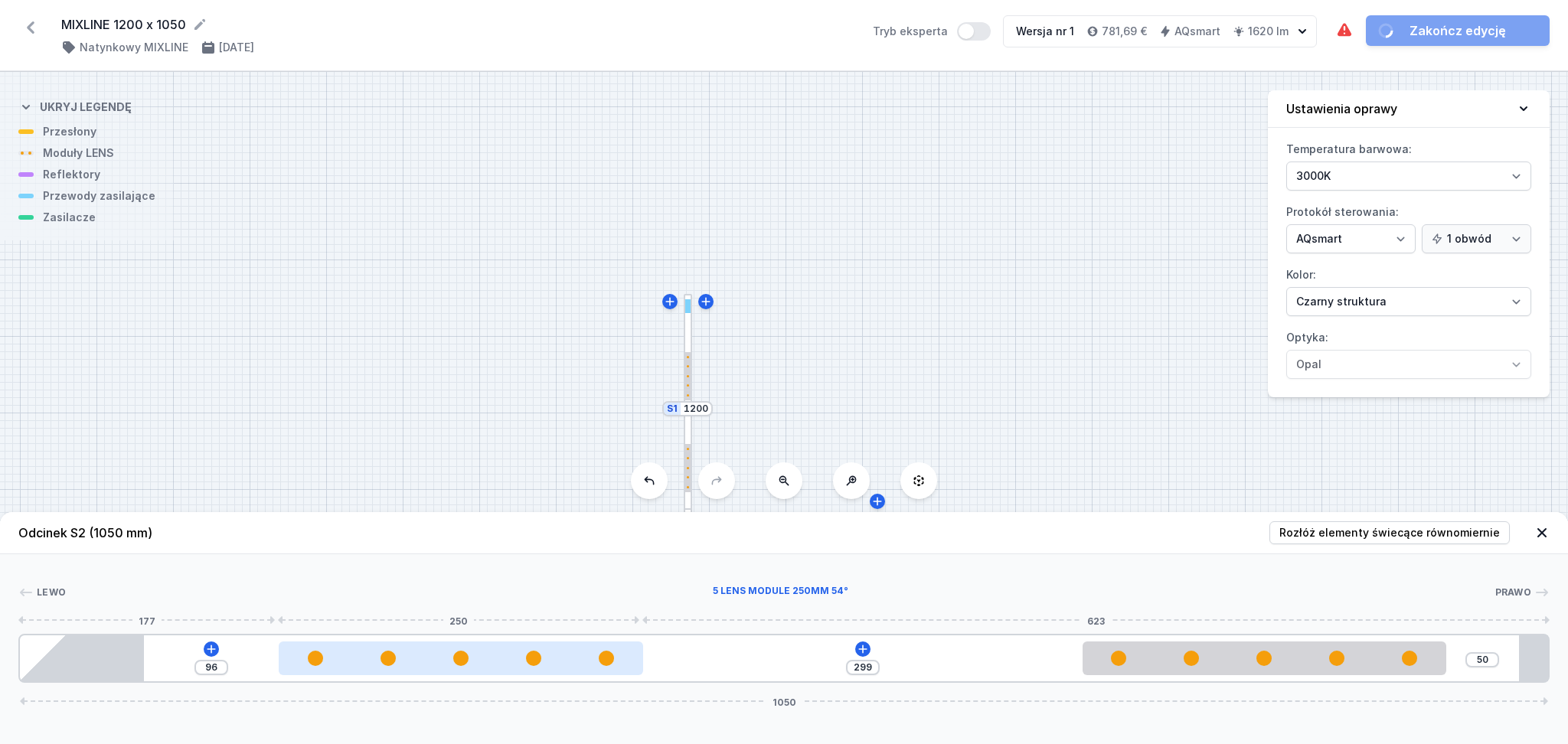
type input "97"
type input "298"
type input "98"
type input "297"
type input "97"
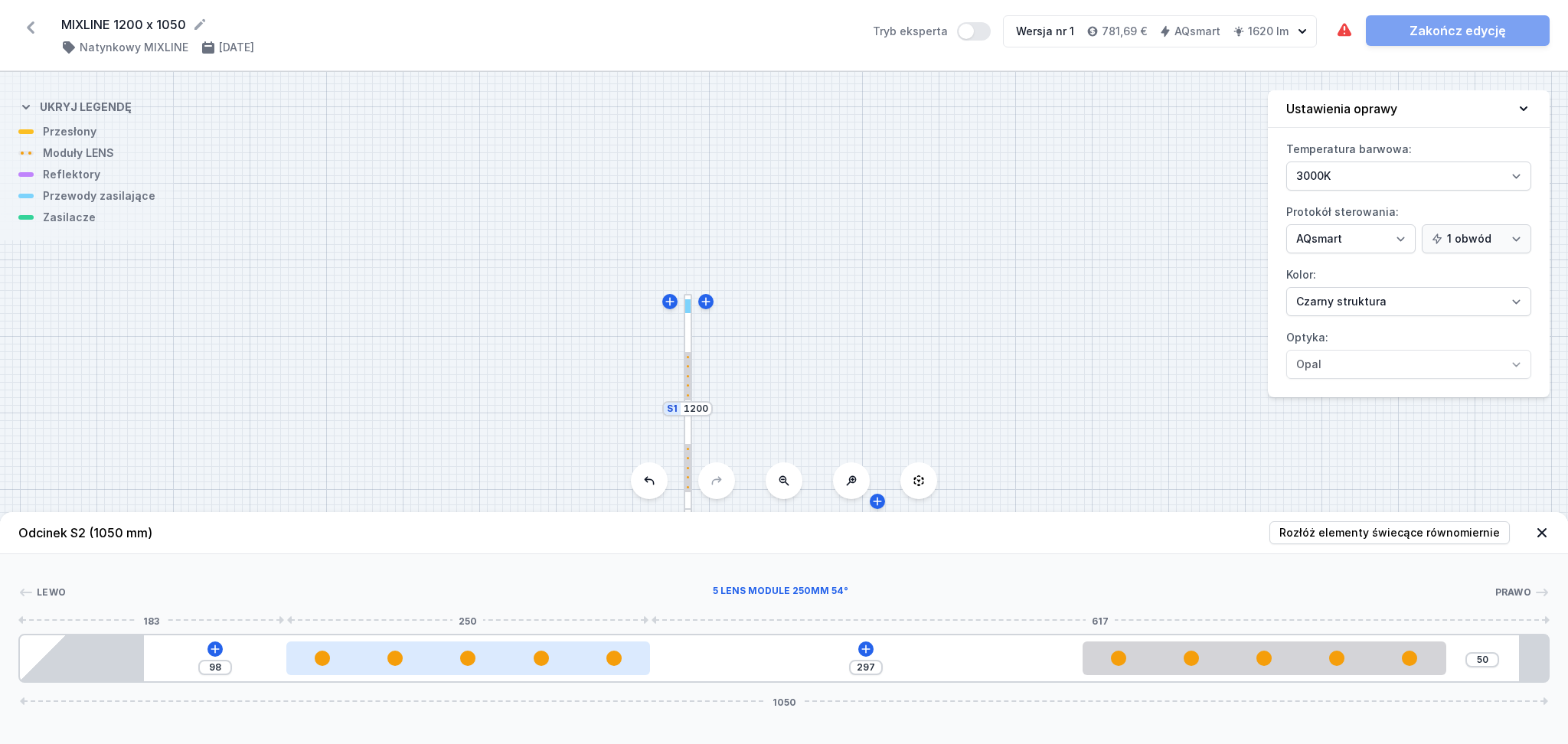
type input "298"
type input "96"
type input "299"
type input "95"
type input "300"
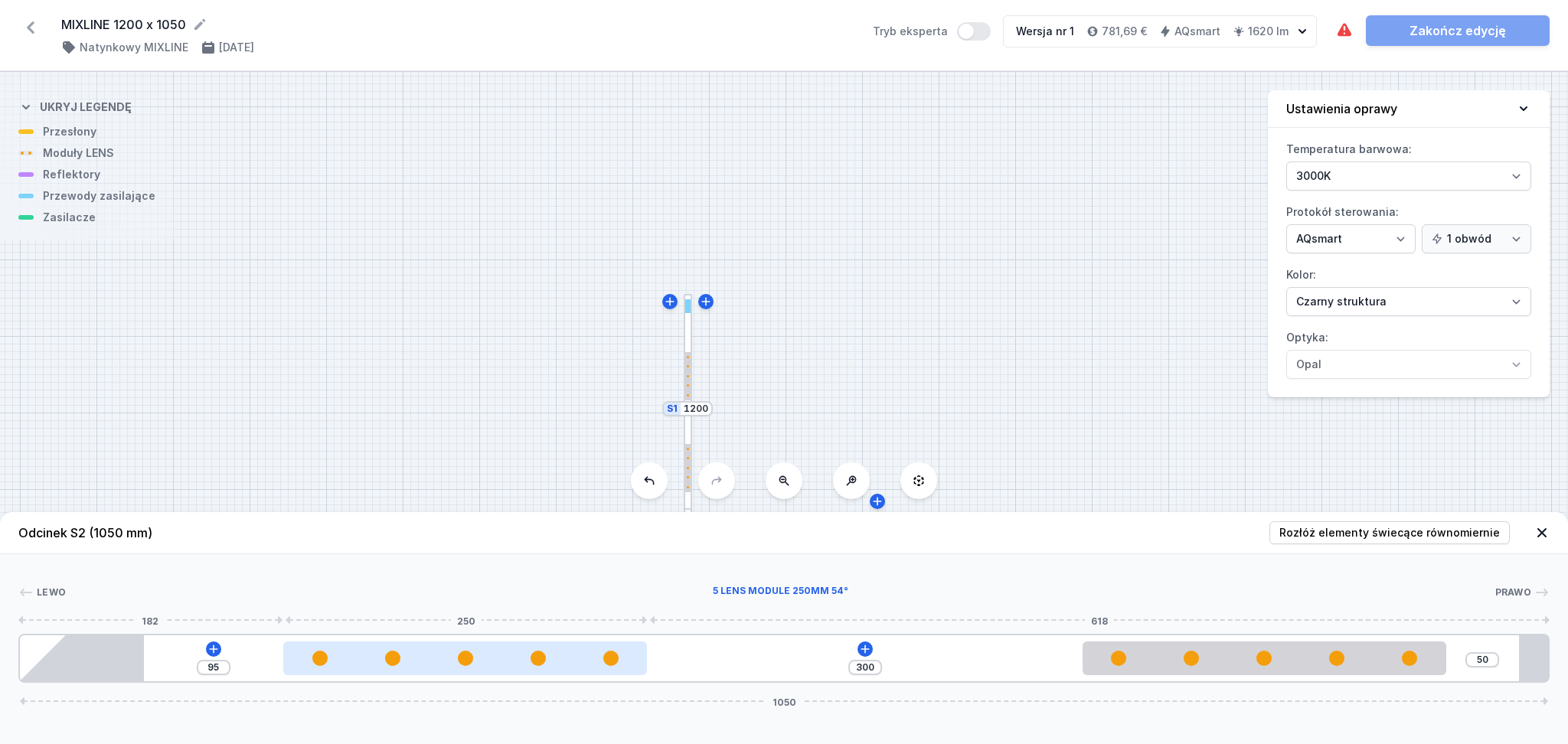
type input "93"
type input "302"
type input "92"
type input "303"
type input "91"
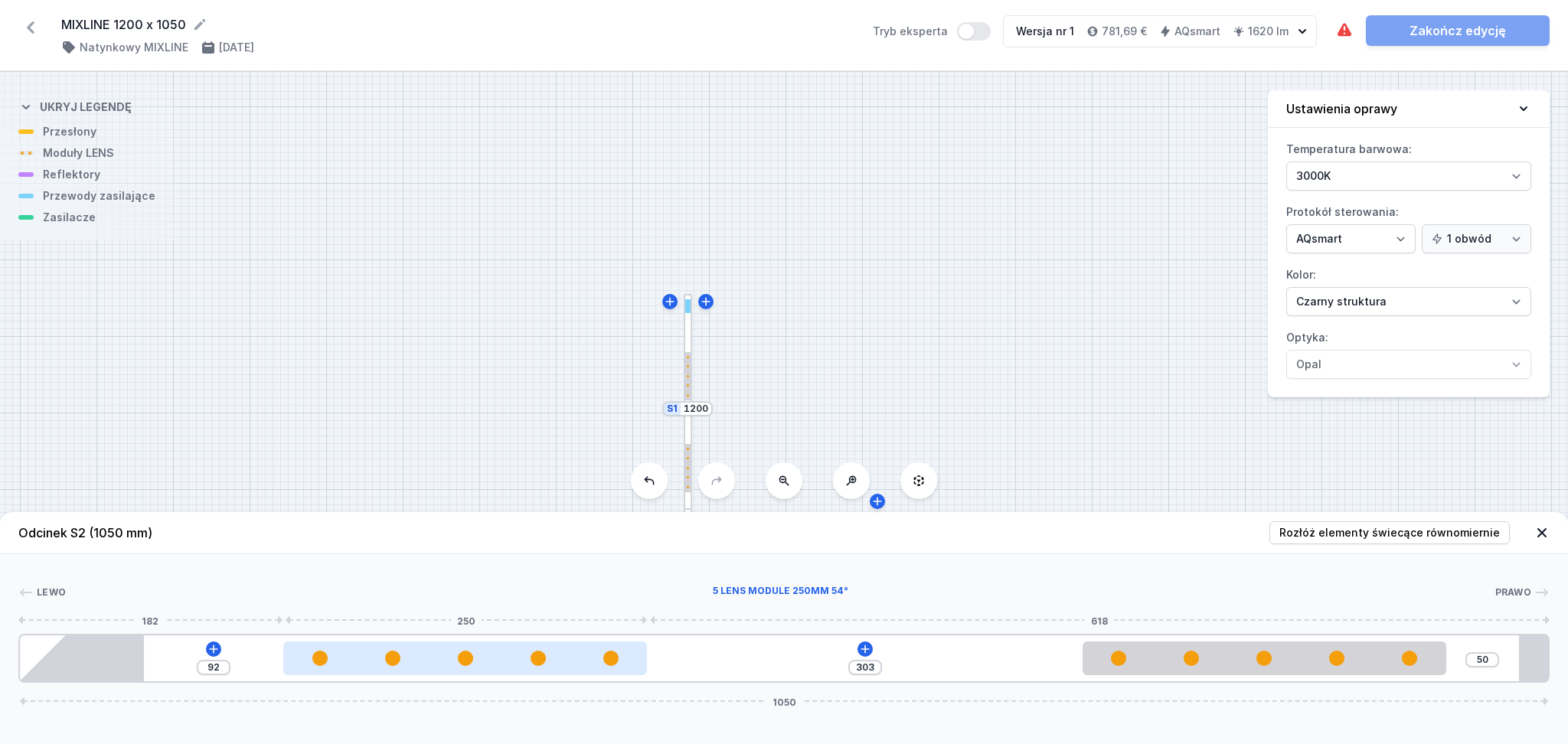
type input "304"
type input "90"
type input "305"
type input "89"
type input "306"
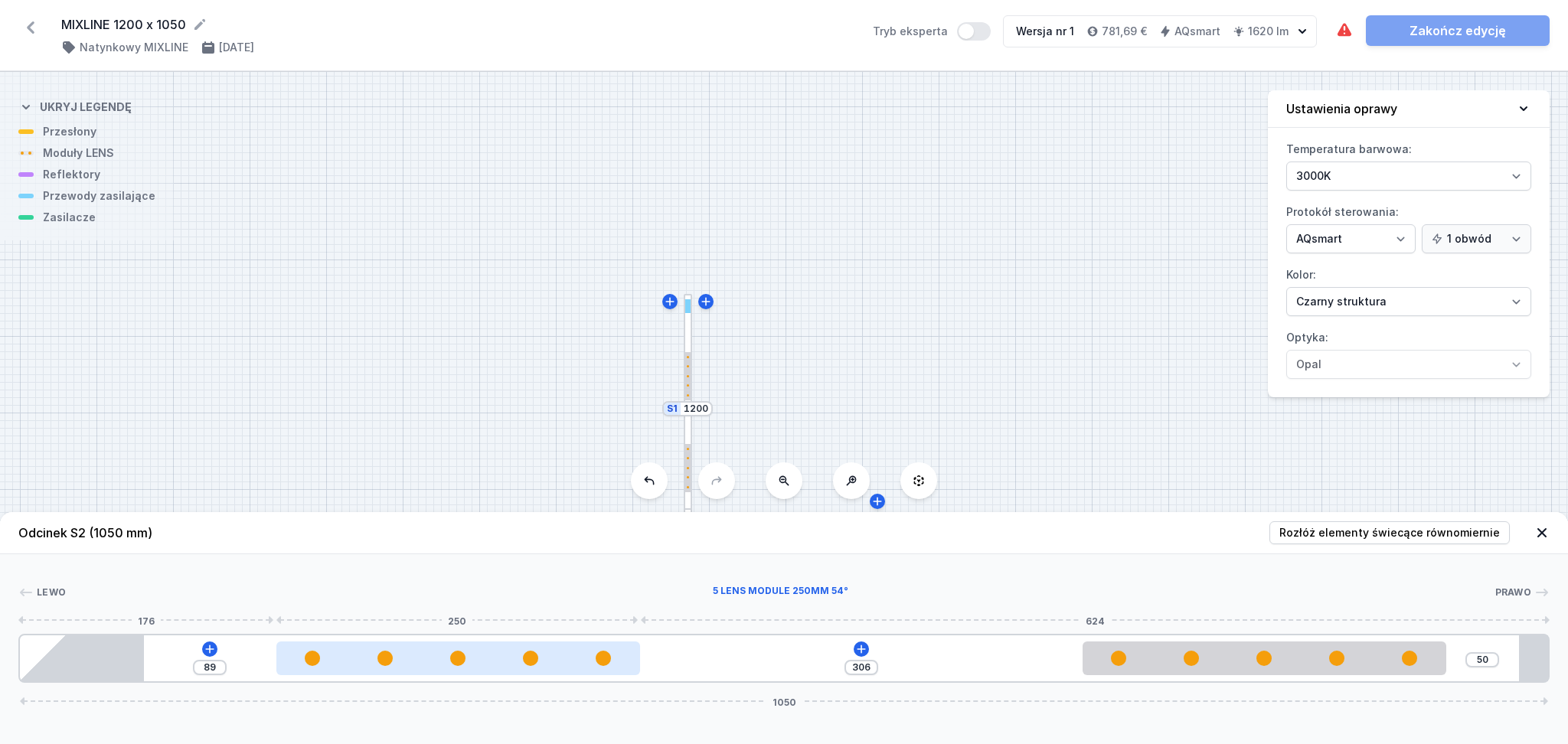
type input "88"
type input "307"
type input "87"
type input "308"
type input "86"
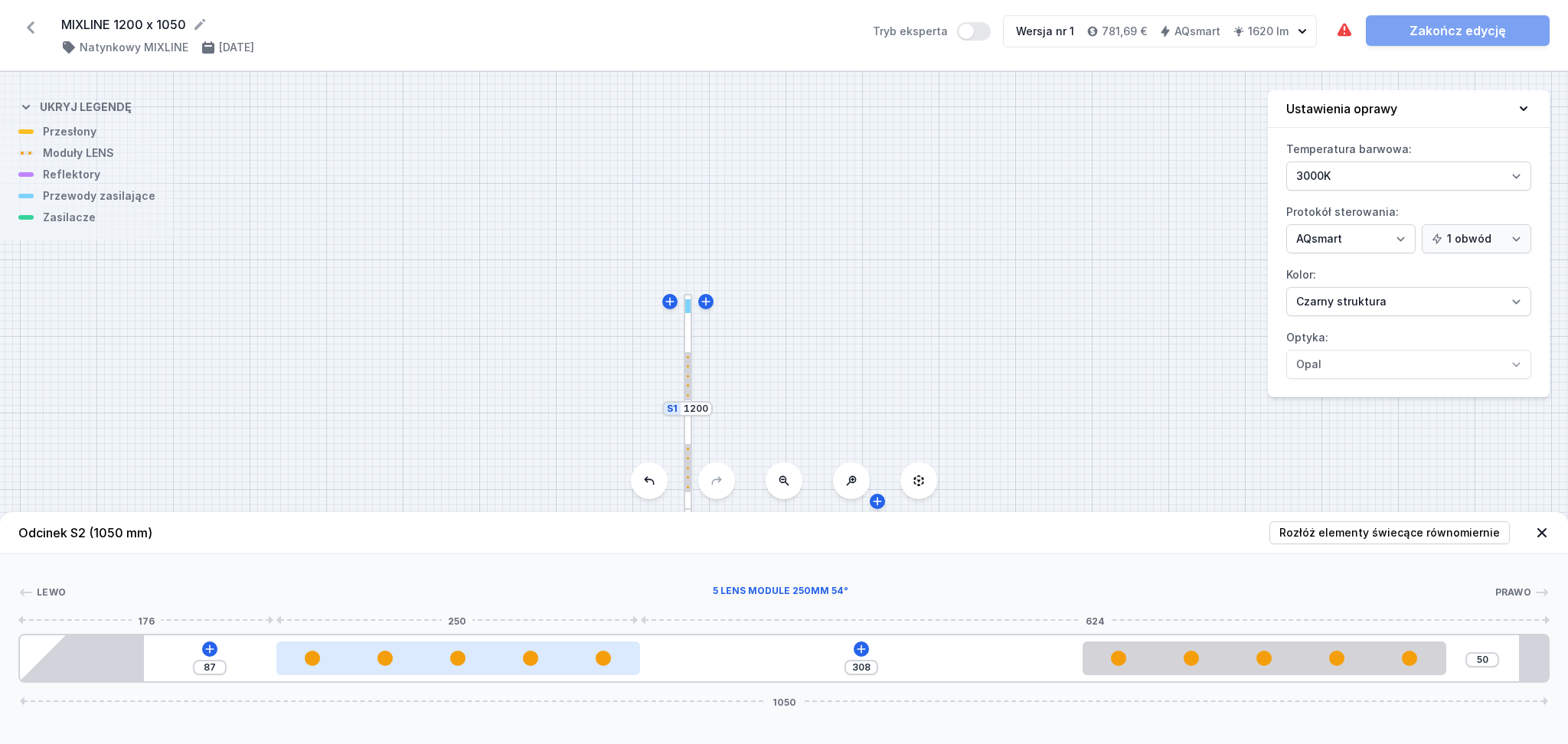
type input "309"
type input "85"
type input "310"
type input "84"
type input "311"
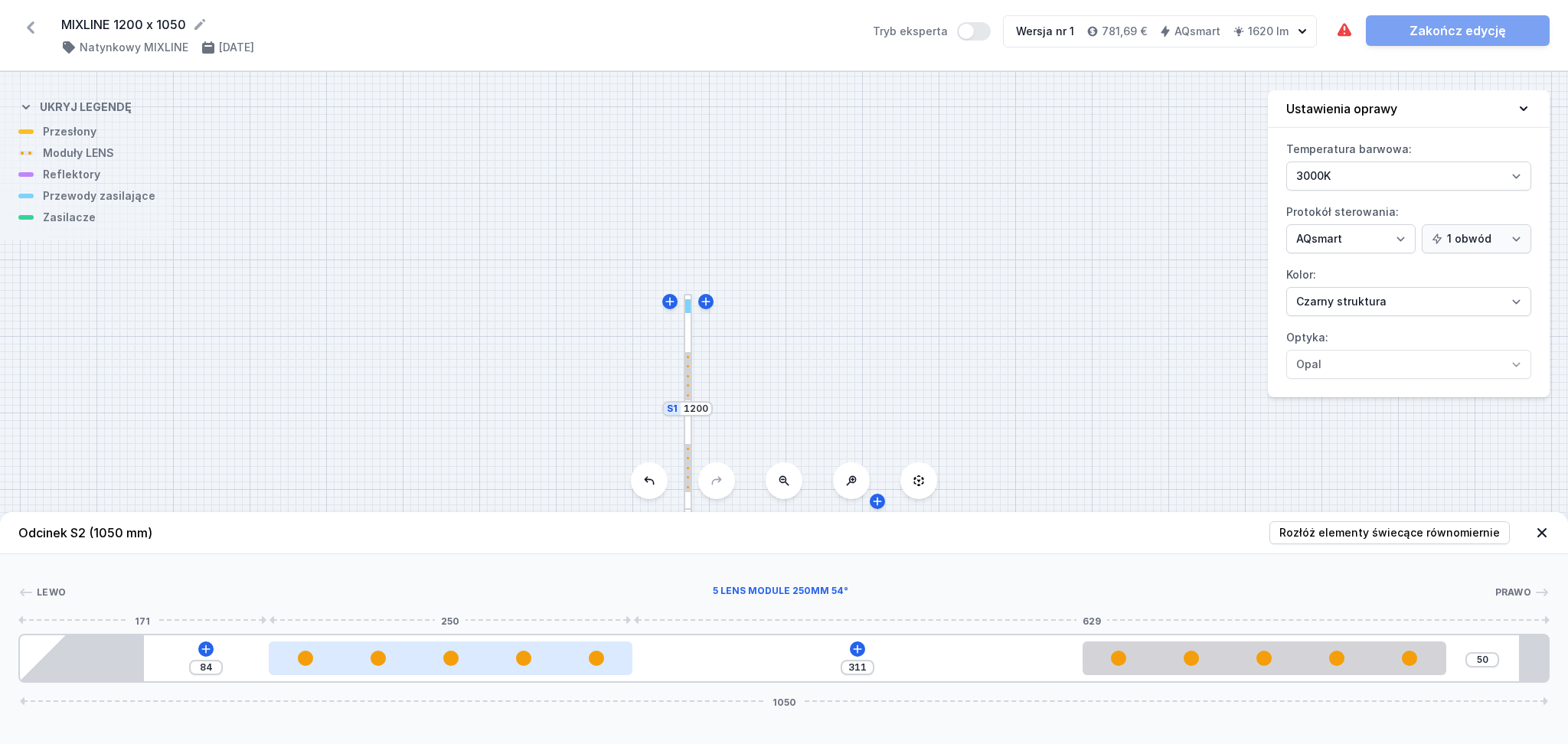
type input "83"
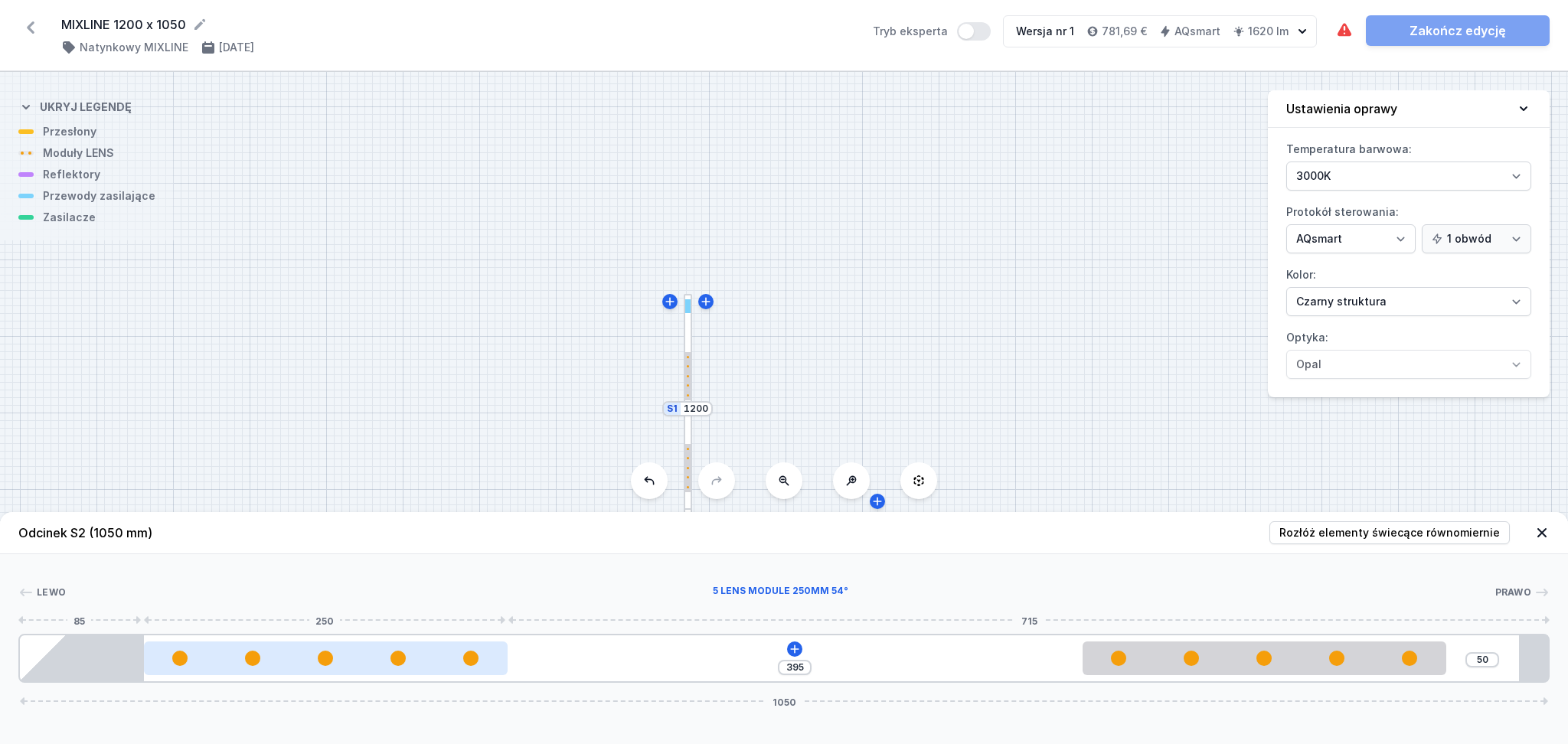
drag, startPoint x: 581, startPoint y: 667, endPoint x: 442, endPoint y: 675, distance: 139.2
click at [442, 531] on div at bounding box center [325, 659] width 364 height 34
drag, startPoint x: 363, startPoint y: 674, endPoint x: 410, endPoint y: 673, distance: 47.0
click at [410, 531] on div at bounding box center [325, 659] width 364 height 34
drag, startPoint x: 362, startPoint y: 668, endPoint x: 399, endPoint y: 668, distance: 37.0
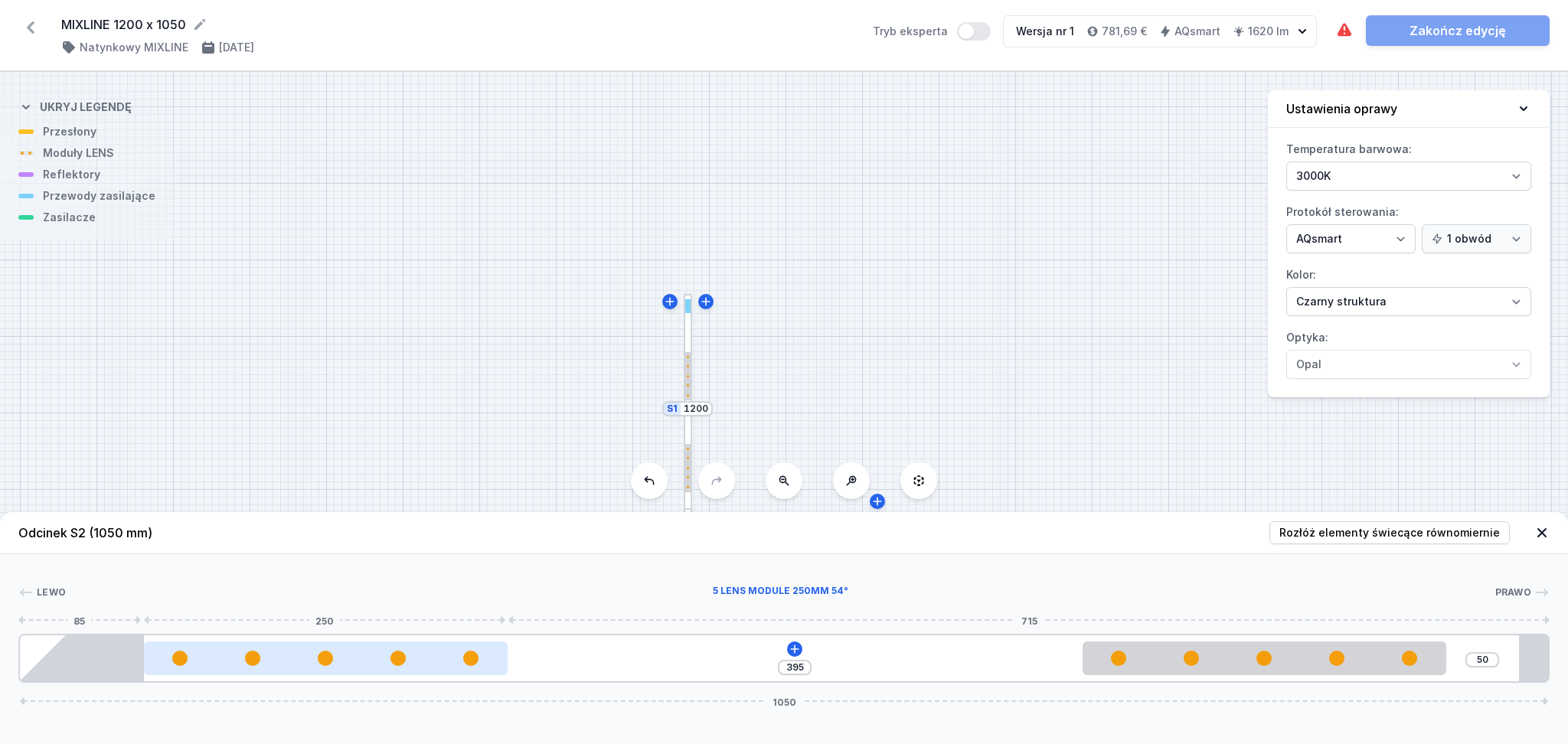
click at [399, 531] on div at bounding box center [325, 659] width 364 height 34
drag, startPoint x: 323, startPoint y: 625, endPoint x: 326, endPoint y: 653, distance: 28.2
click at [323, 531] on div "Lewo Prawo 1 2 2 3 395 50 1050 85 250 395 250 70 85 945 20 1050" at bounding box center [784, 619] width 1568 height 129
click at [322, 531] on div at bounding box center [325, 658] width 15 height 15
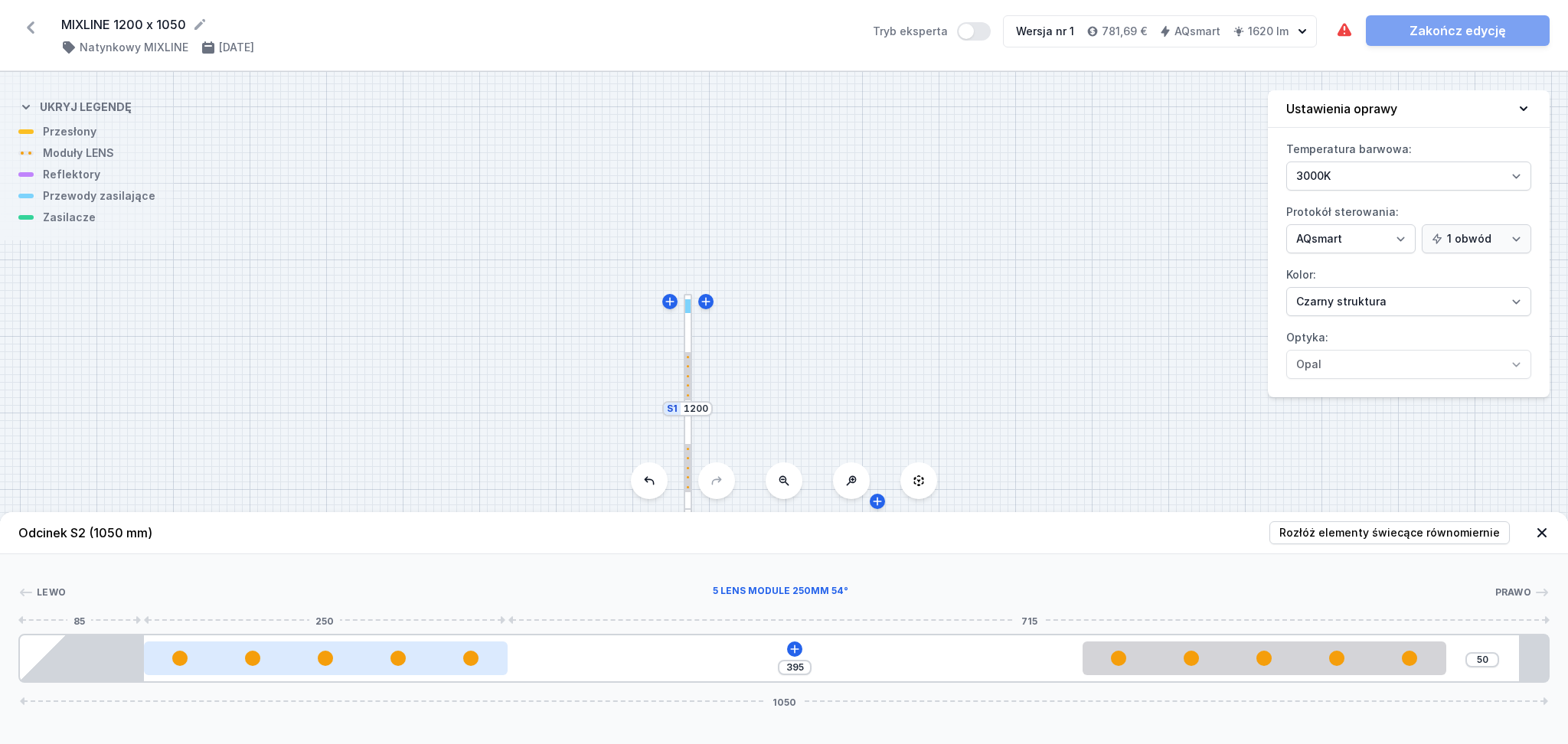
drag, startPoint x: 322, startPoint y: 665, endPoint x: 369, endPoint y: 659, distance: 47.4
click at [369, 531] on div at bounding box center [325, 658] width 364 height 15
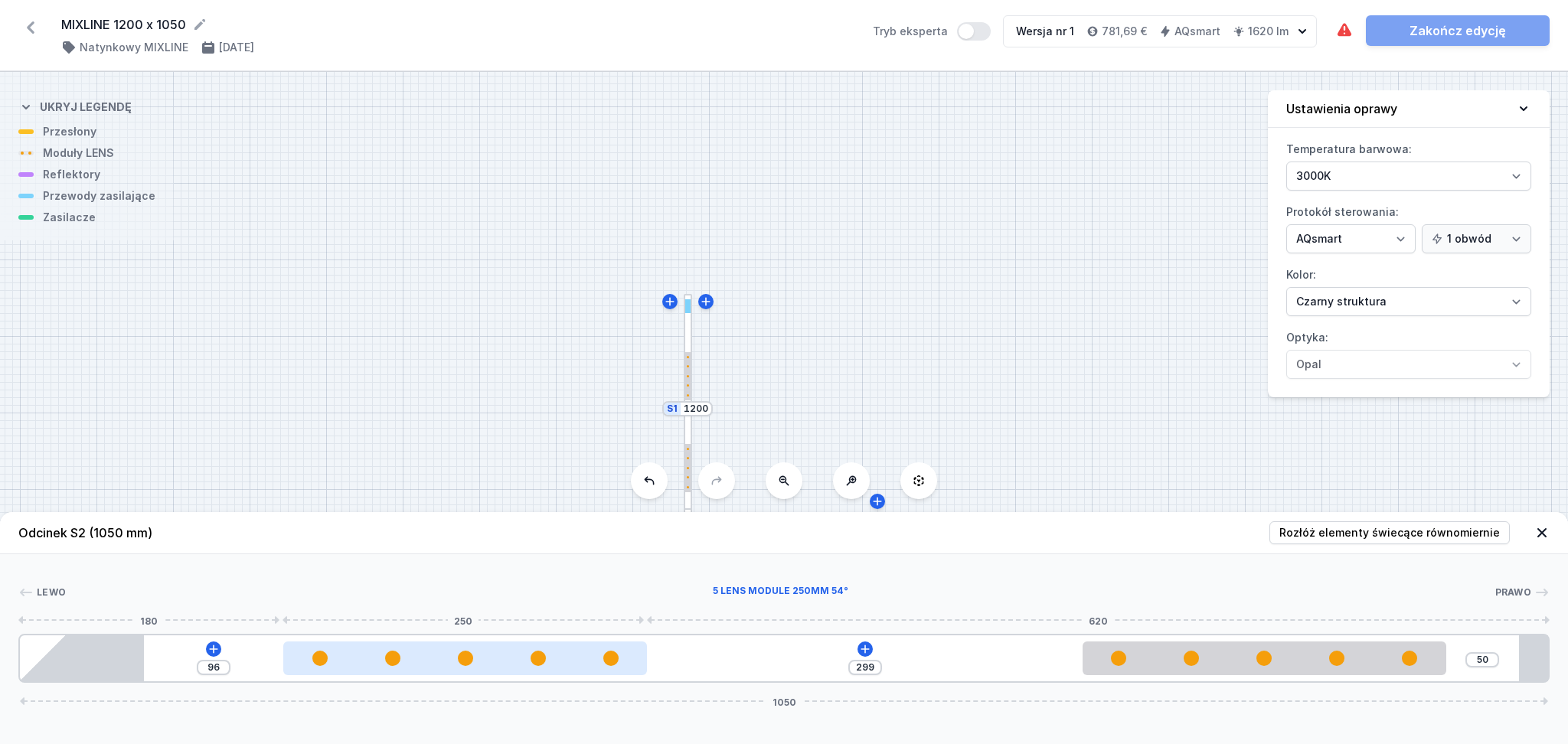
type input "298"
type input "97"
drag, startPoint x: 317, startPoint y: 664, endPoint x: 423, endPoint y: 675, distance: 106.6
click at [423, 531] on div at bounding box center [465, 659] width 364 height 34
type input "276"
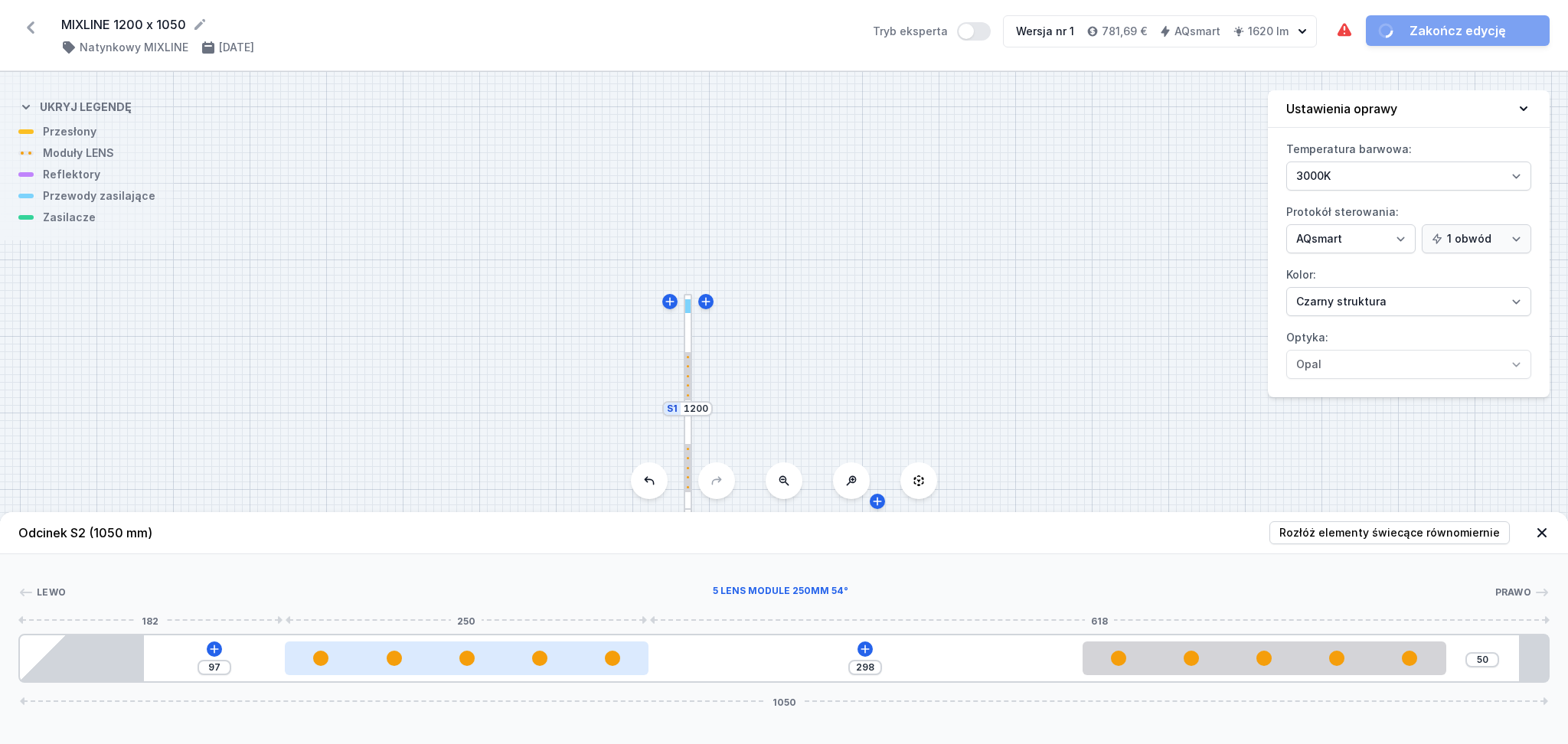
type input "119"
type input "277"
type input "118"
type input "278"
type input "117"
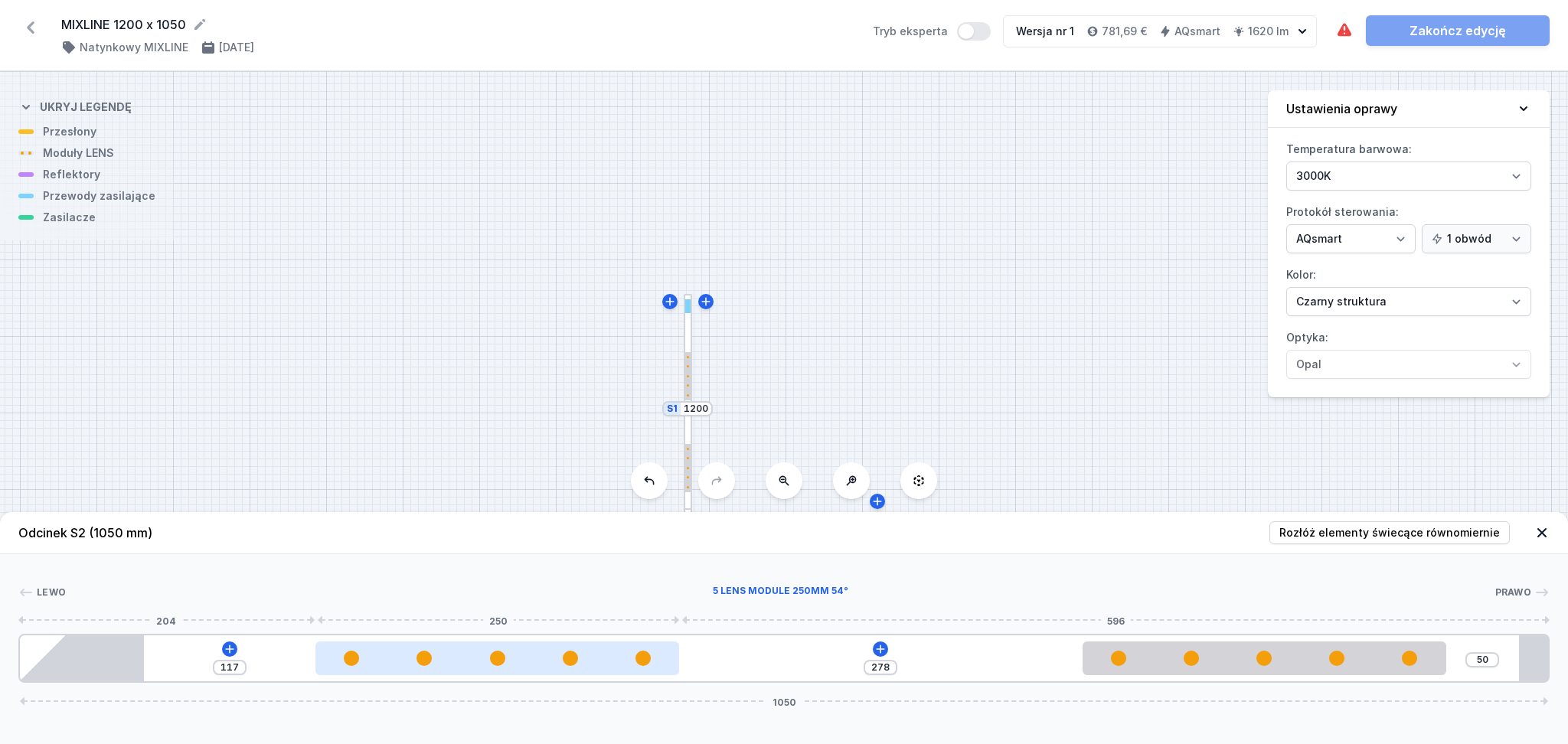
click at [410, 531] on div at bounding box center [496, 659] width 364 height 34
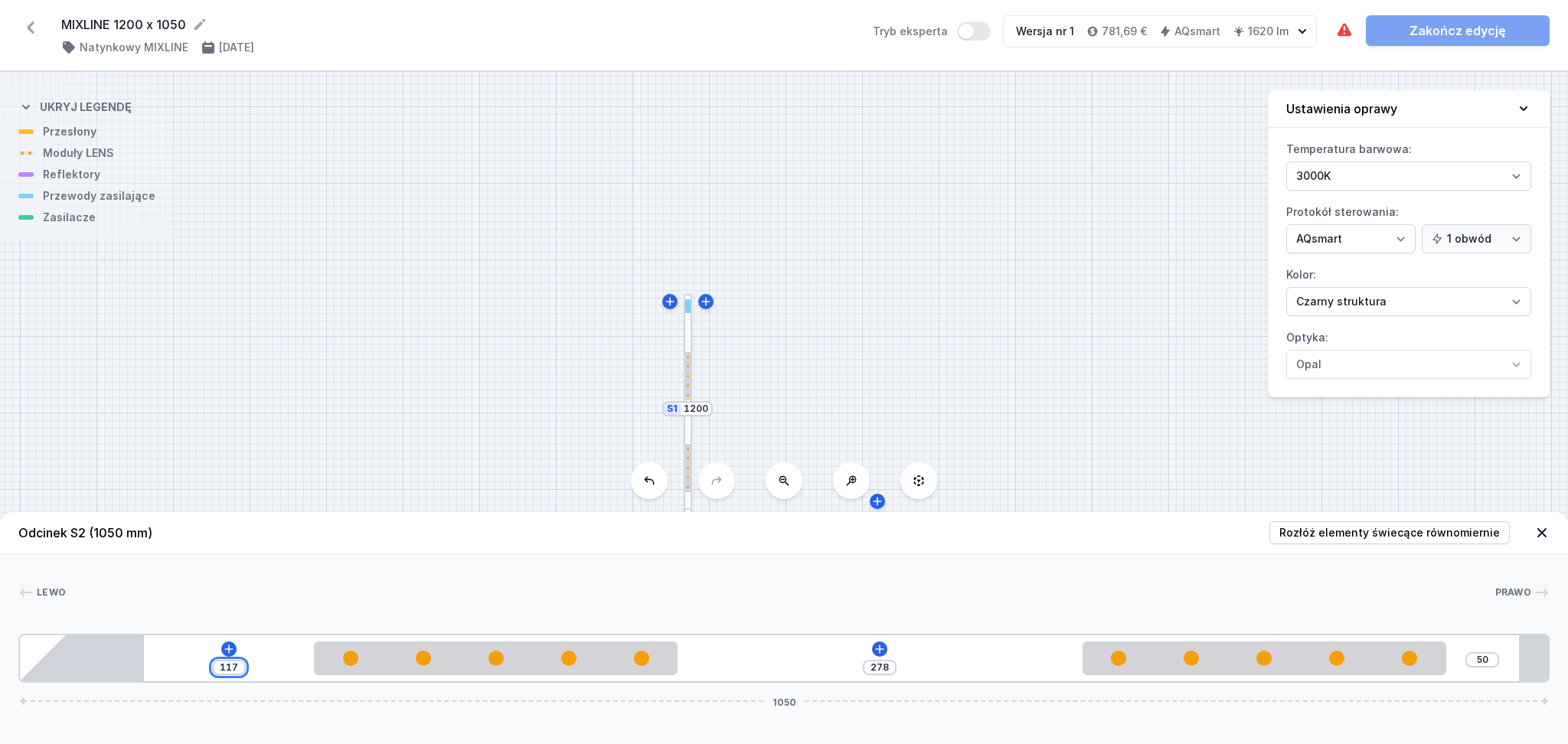
click at [236, 531] on input "117" at bounding box center [229, 668] width 25 height 12
type input "390"
type input "5"
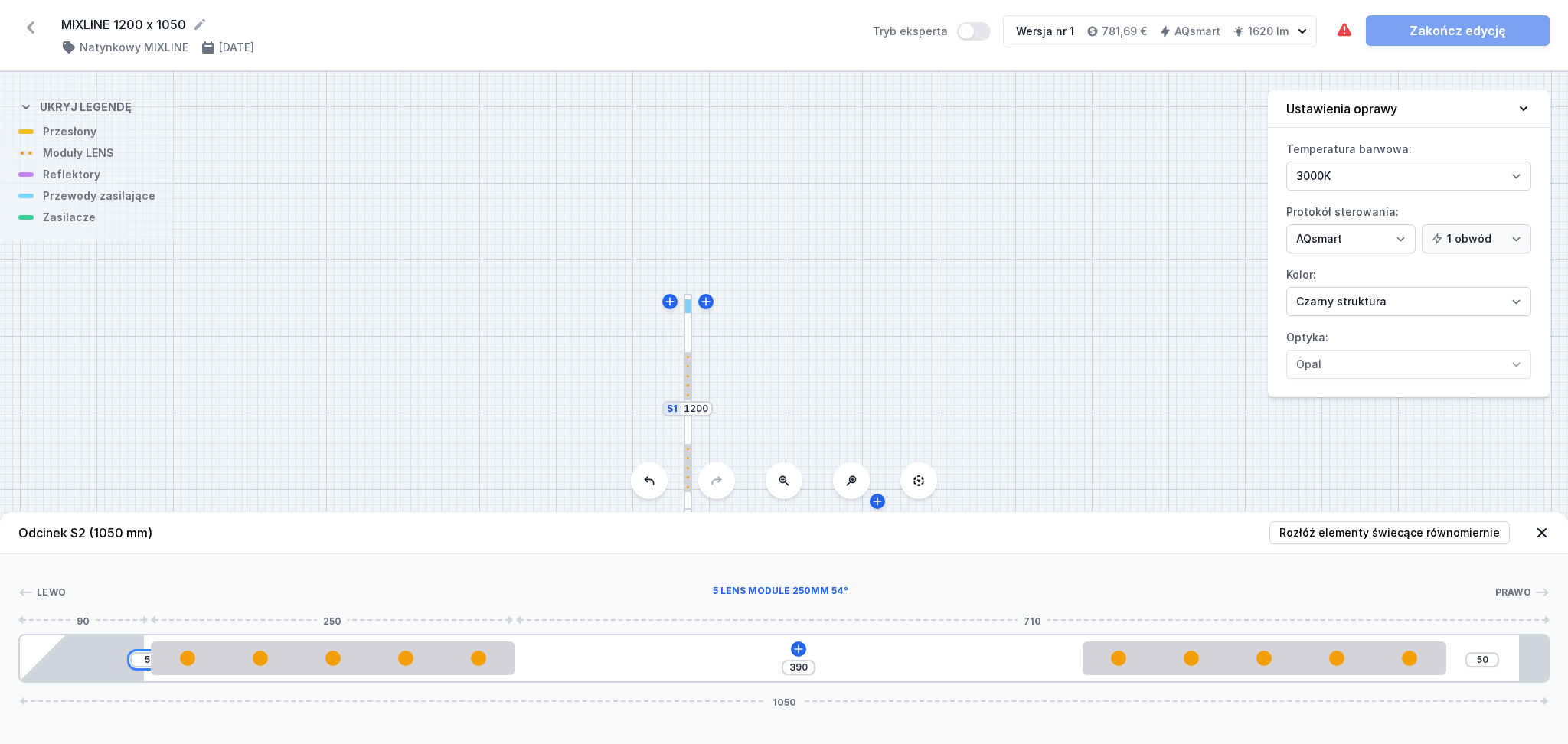
type input "345"
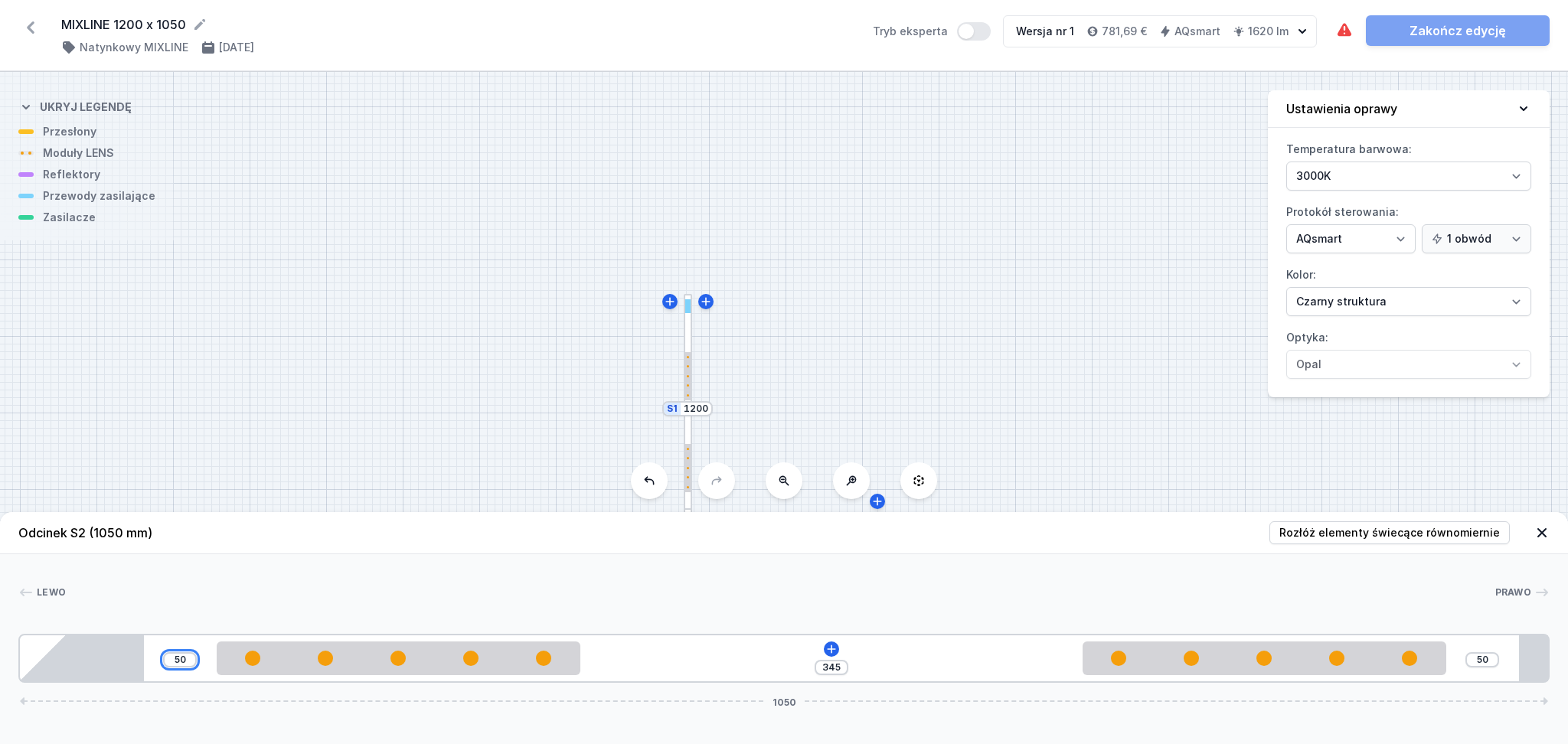
type input "50"
click at [973, 531] on div "50 345 50 1050" at bounding box center [784, 658] width 1531 height 49
click at [689, 335] on div at bounding box center [687, 409] width 9 height 230
type input "79"
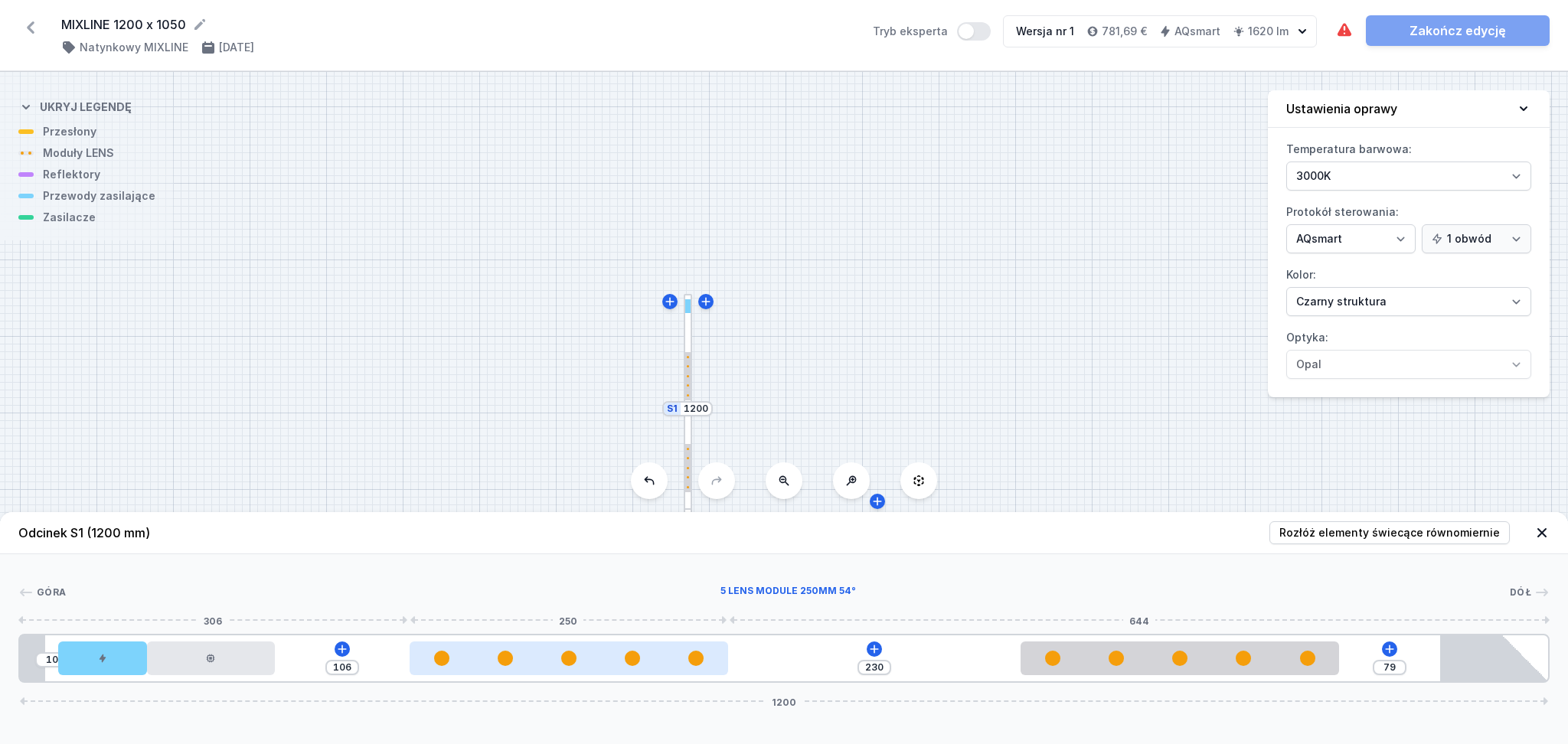
type input "110"
type input "226"
type input "105"
type input "231"
type input "103"
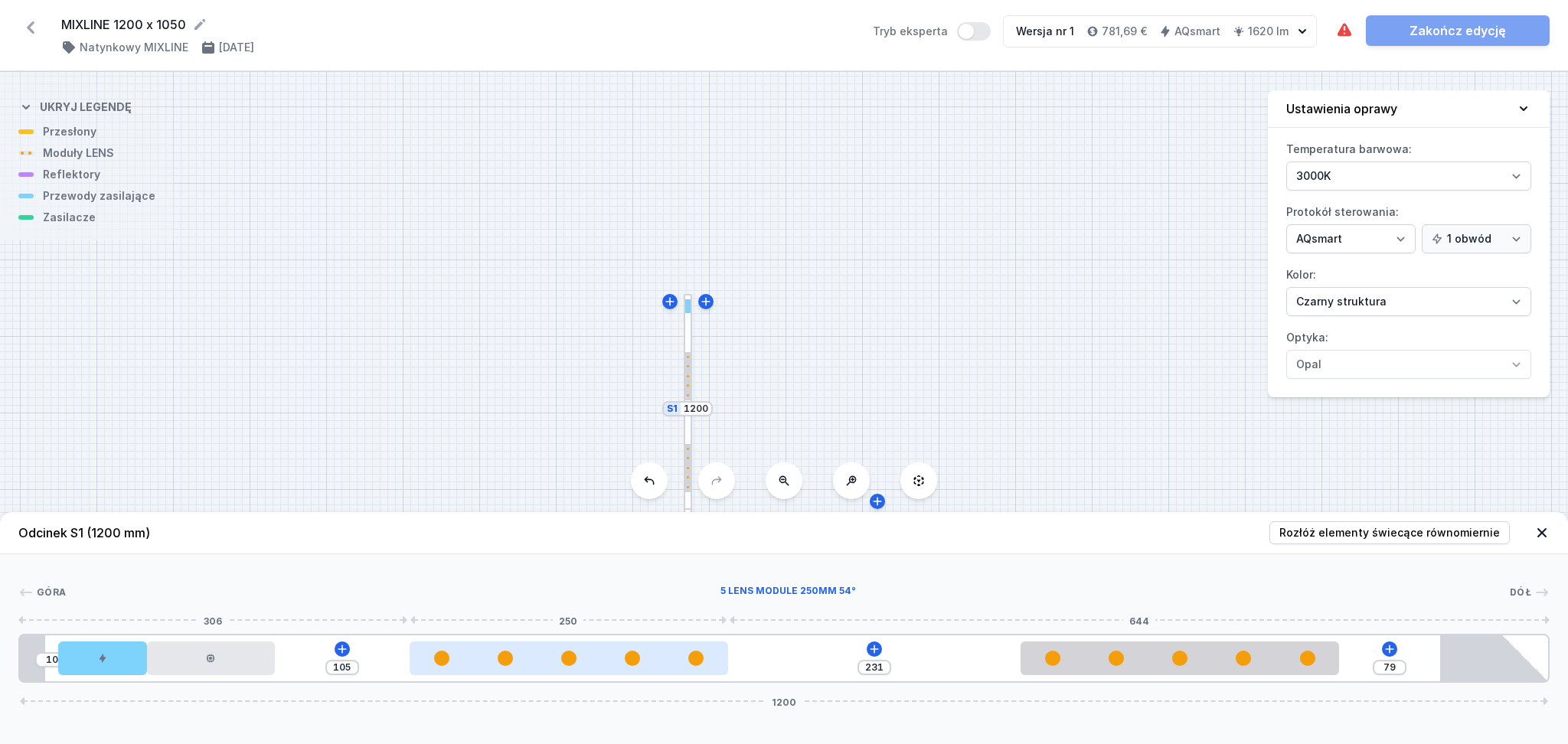
type input "233"
type input "99"
type input "237"
type input "97"
type input "239"
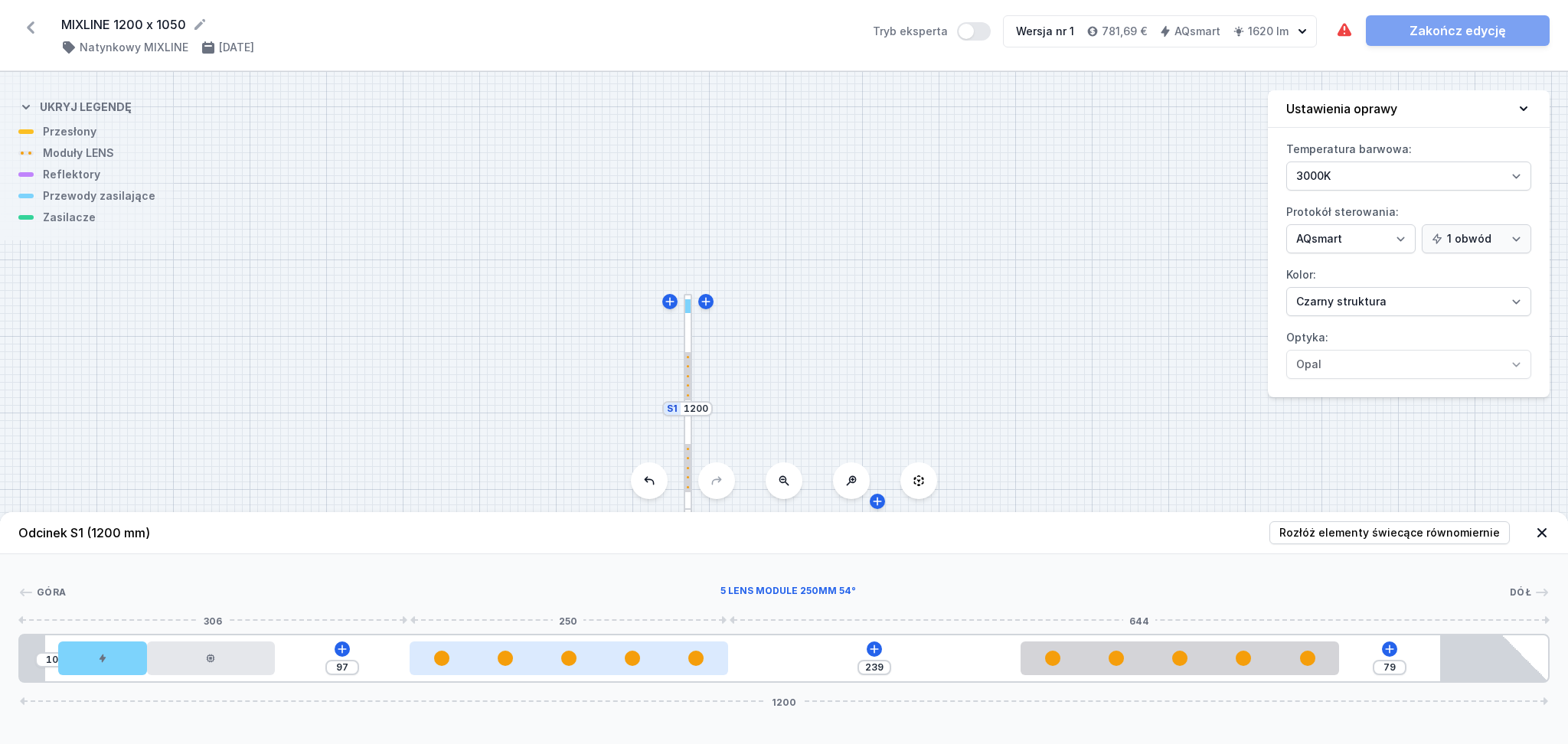
type input "95"
type input "241"
type input "94"
type input "242"
type input "93"
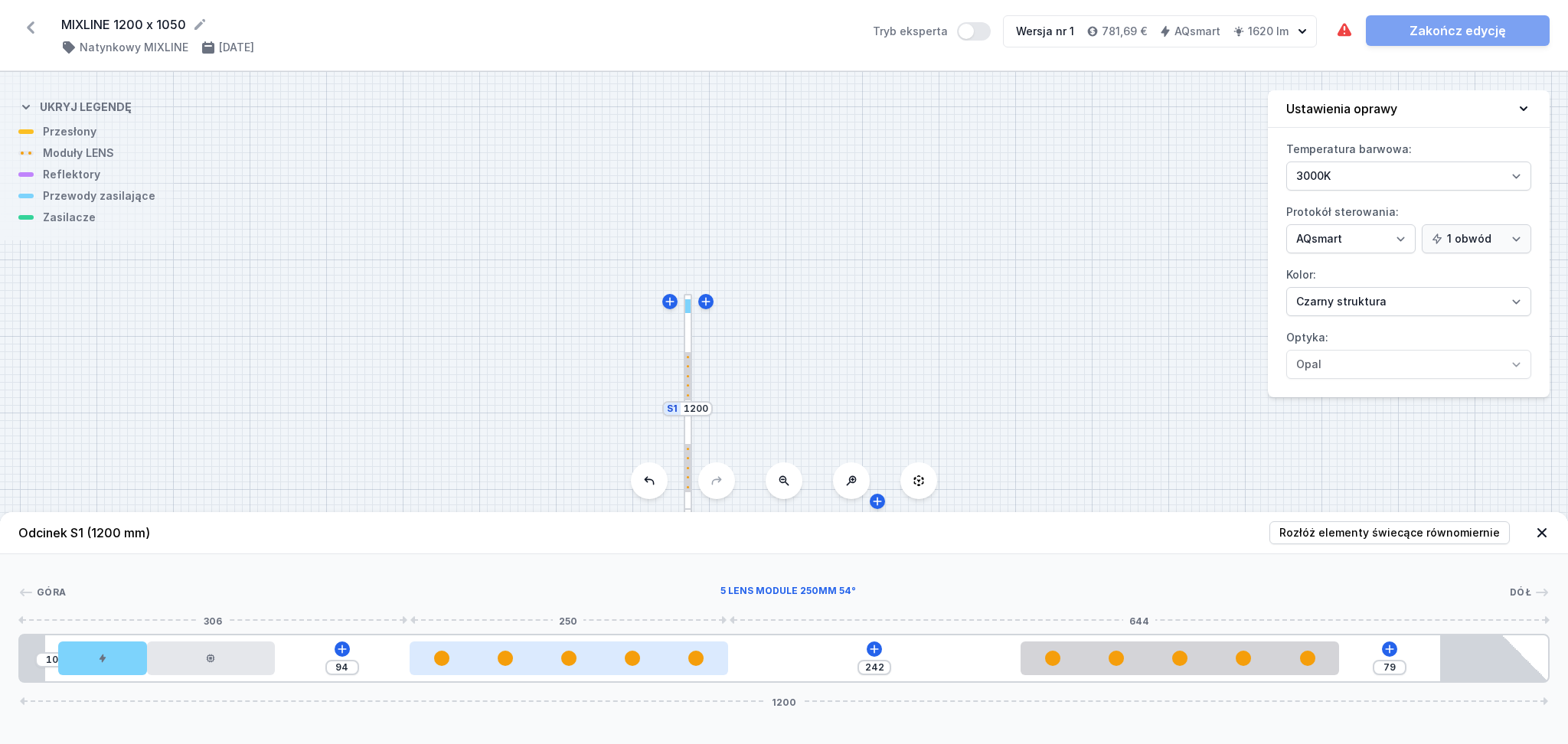
type input "243"
type input "91"
type input "245"
type input "89"
type input "247"
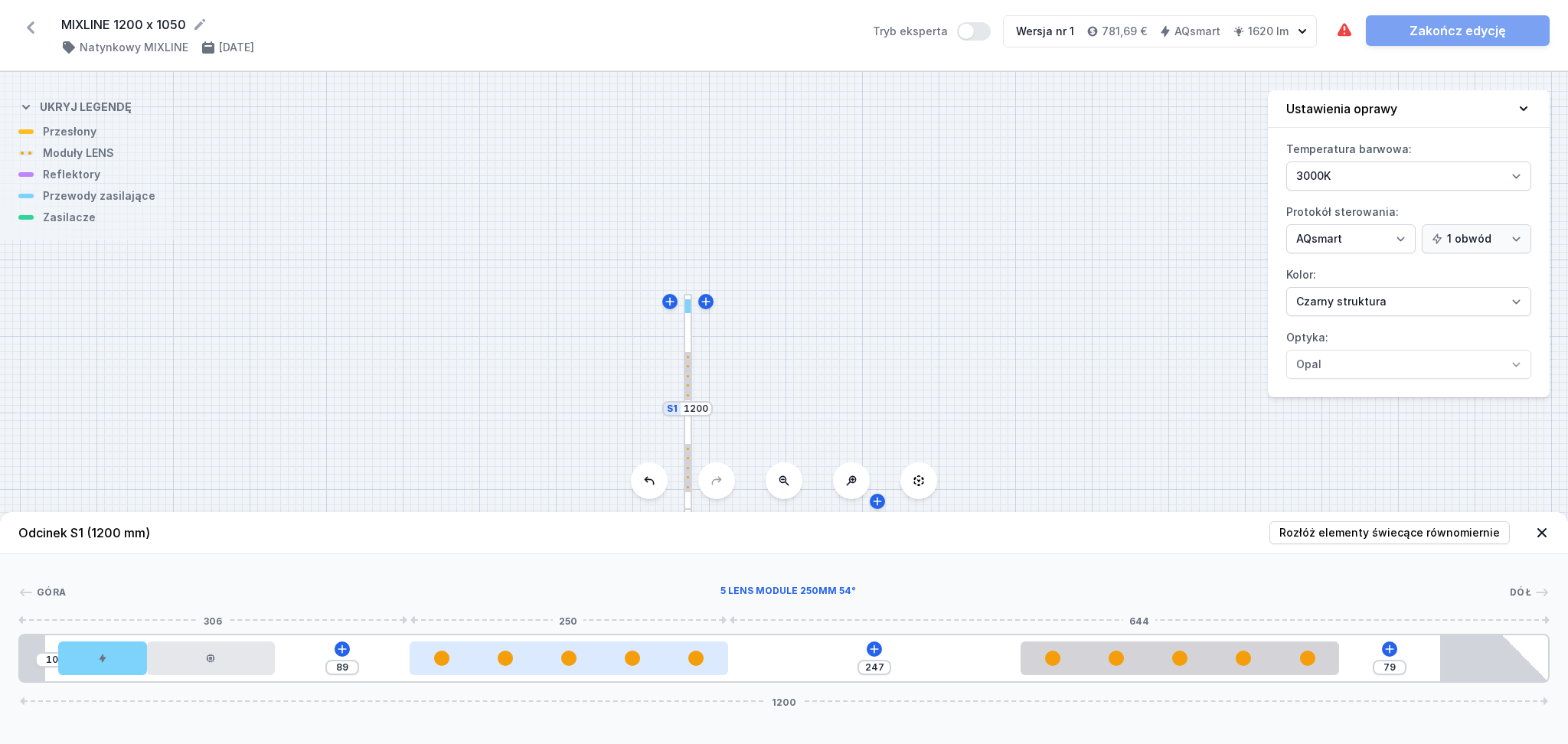
type input "85"
type input "251"
type input "82"
type input "254"
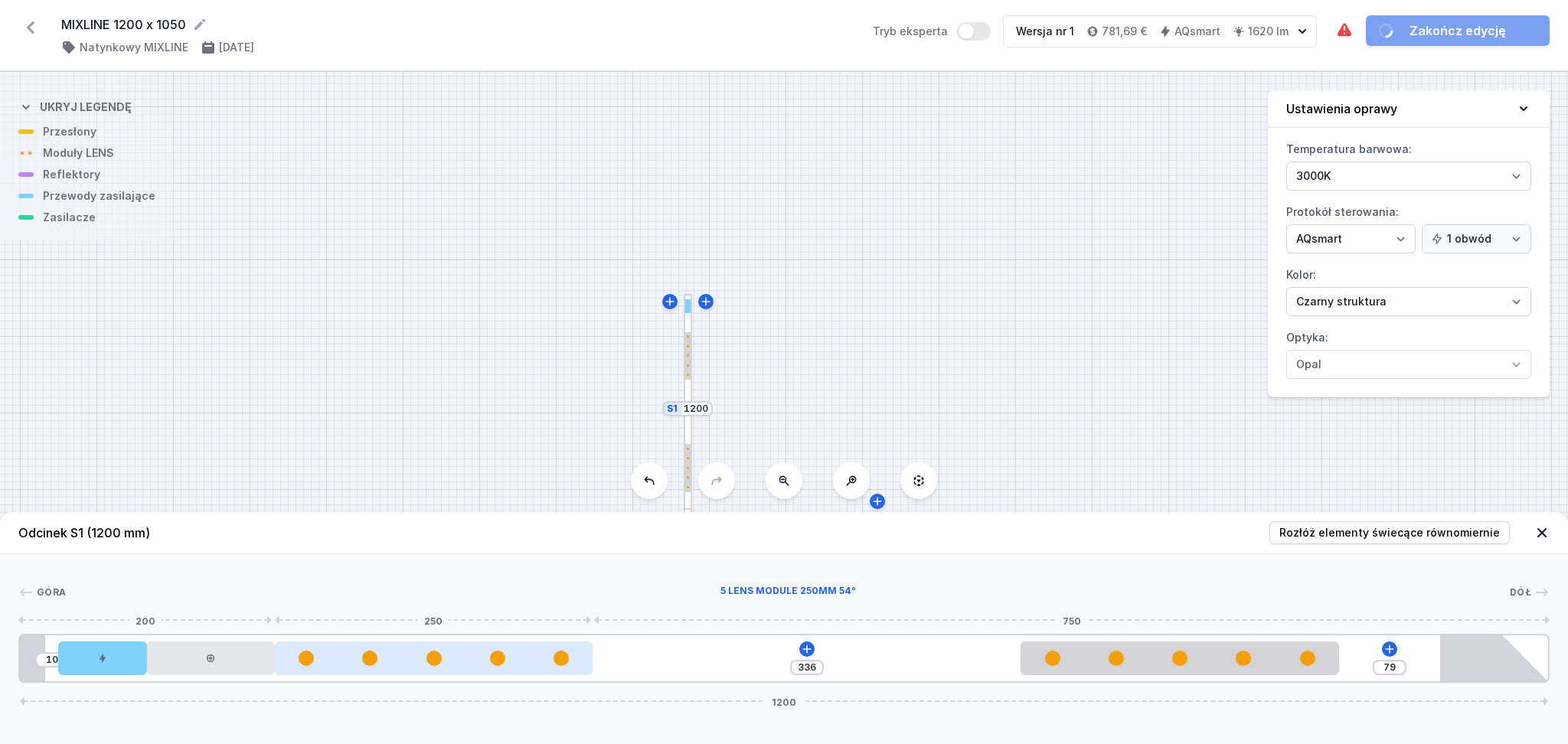
drag, startPoint x: 528, startPoint y: 667, endPoint x: 470, endPoint y: 660, distance: 58.4
click at [467, 531] on div at bounding box center [435, 659] width 319 height 34
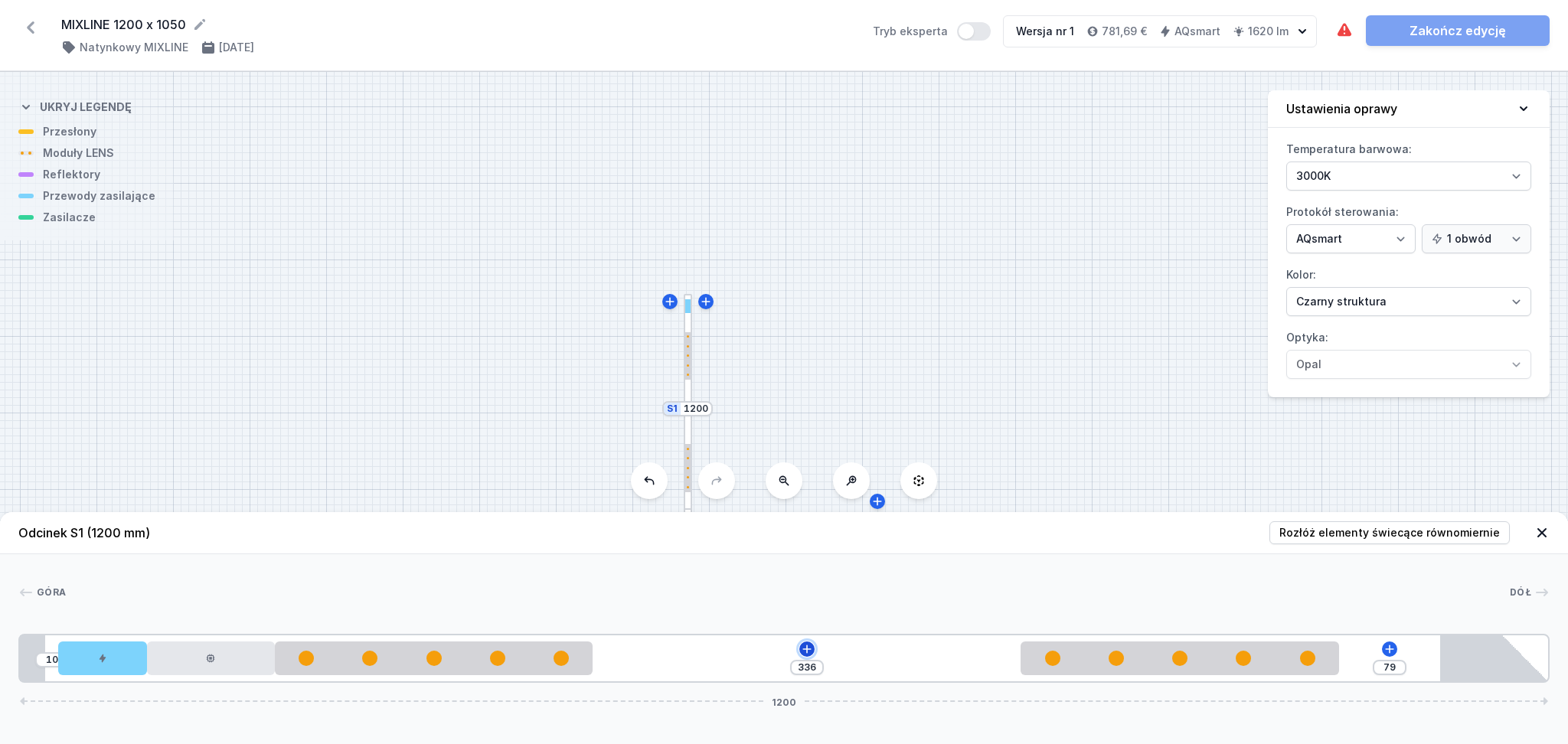
click at [806, 531] on icon at bounding box center [806, 649] width 9 height 9
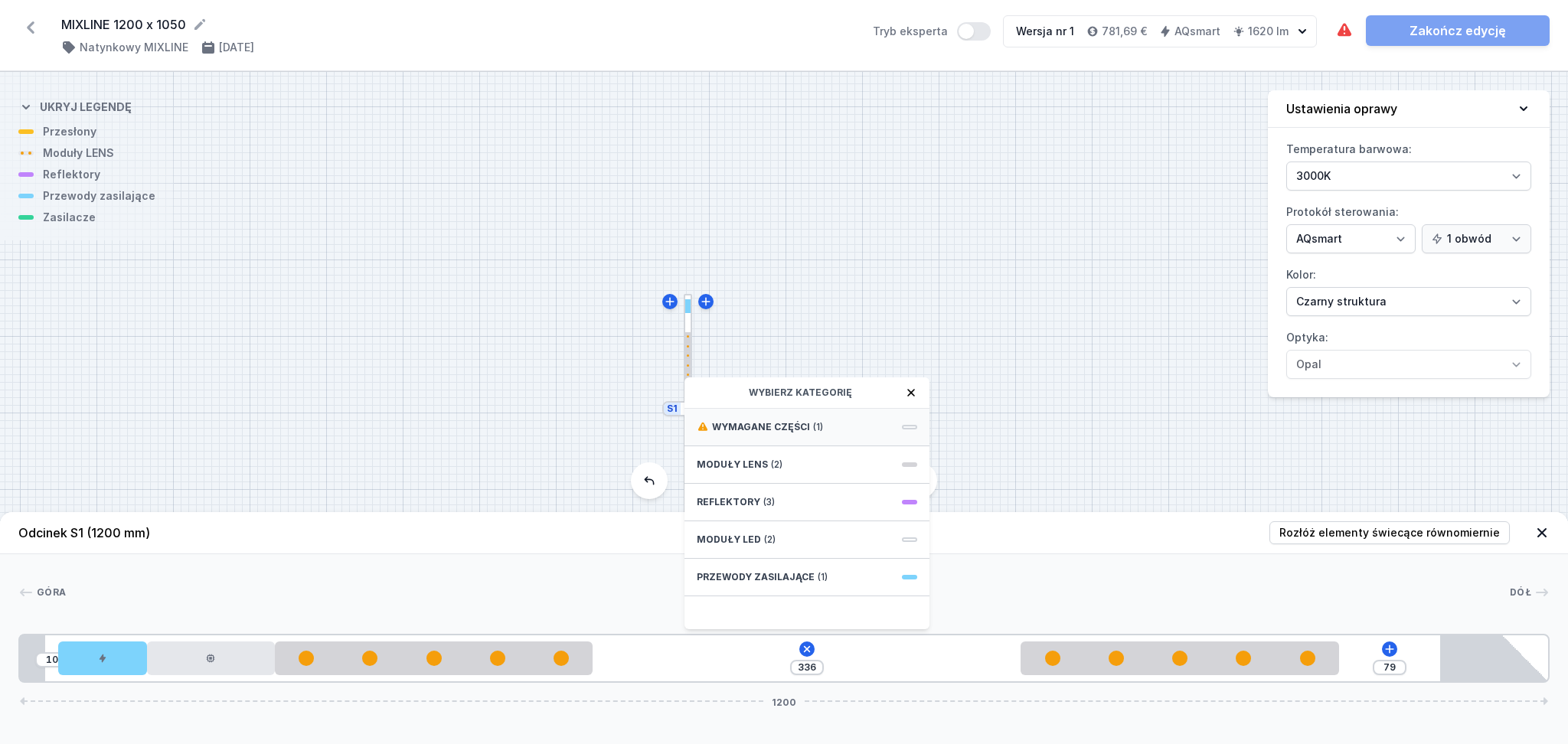
click at [791, 415] on div "Wymagane części (1)" at bounding box center [806, 428] width 245 height 38
click at [785, 423] on span "DALI Driver - up to 35W" at bounding box center [806, 425] width 221 height 15
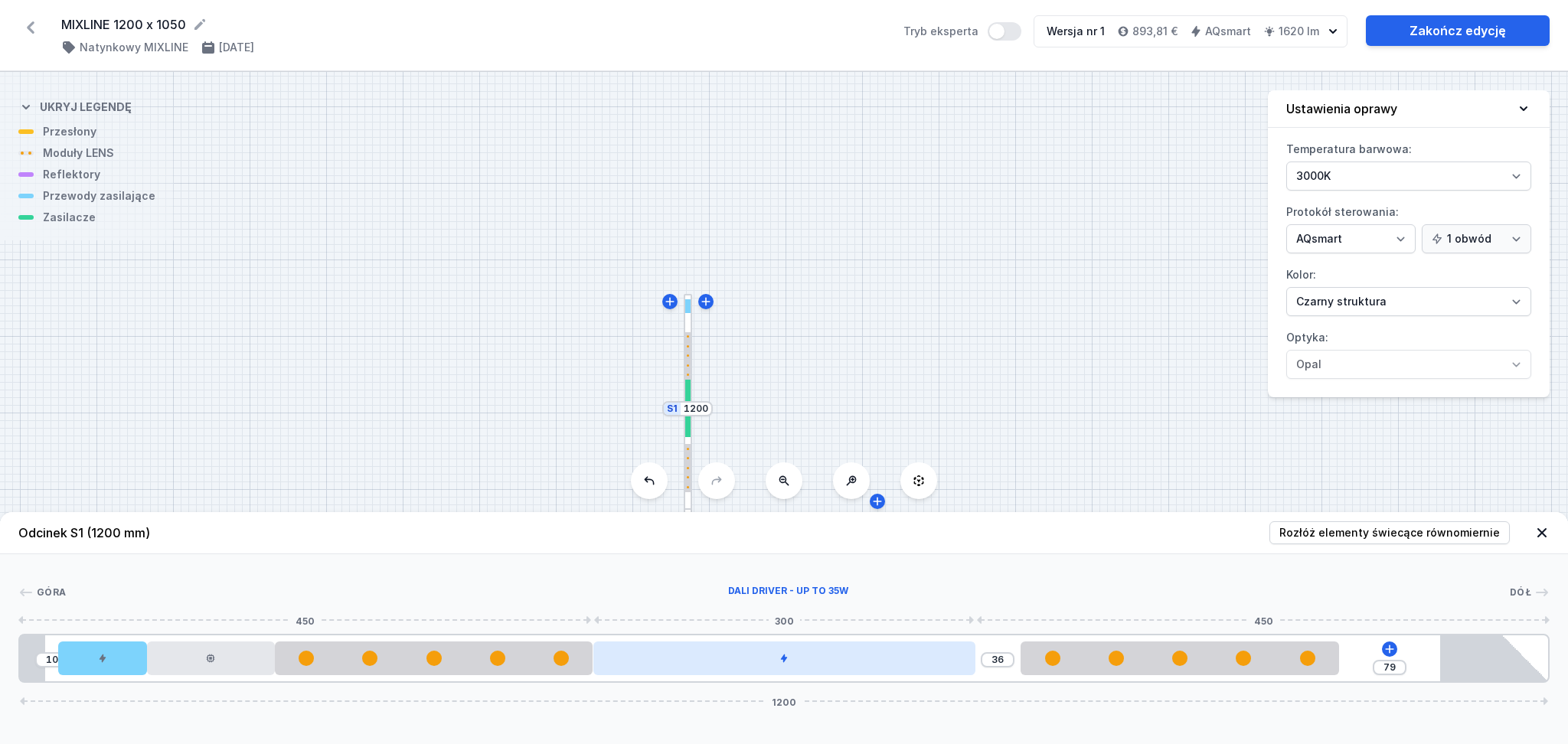
drag, startPoint x: 848, startPoint y: 667, endPoint x: 909, endPoint y: 663, distance: 61.1
click at [909, 531] on div at bounding box center [784, 659] width 382 height 34
drag, startPoint x: 788, startPoint y: 670, endPoint x: 873, endPoint y: 663, distance: 85.3
click at [873, 531] on div at bounding box center [830, 659] width 382 height 34
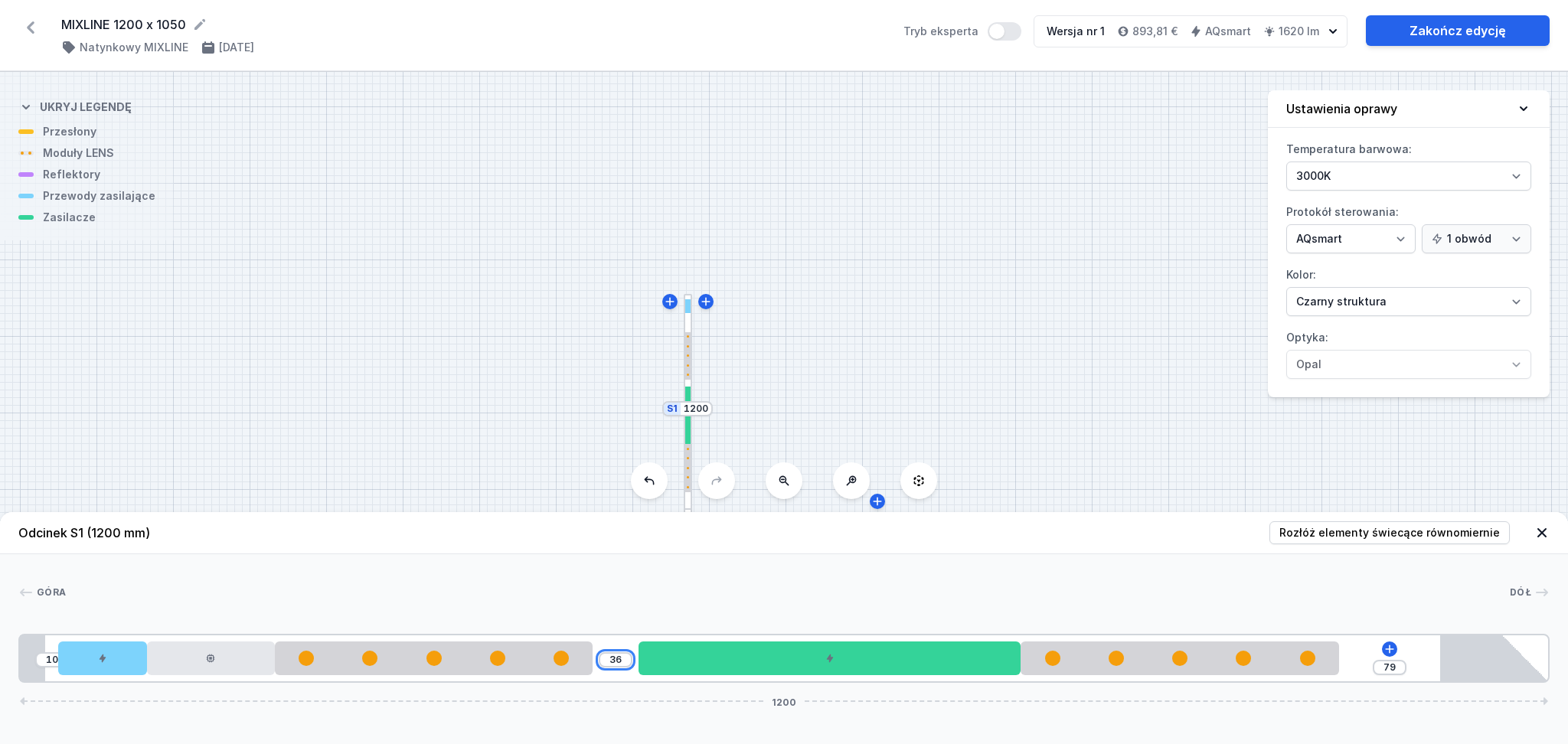
click at [621, 531] on input "36" at bounding box center [615, 660] width 25 height 12
click at [1007, 531] on input "36" at bounding box center [997, 660] width 25 height 12
click at [995, 531] on div at bounding box center [787, 592] width 1444 height 15
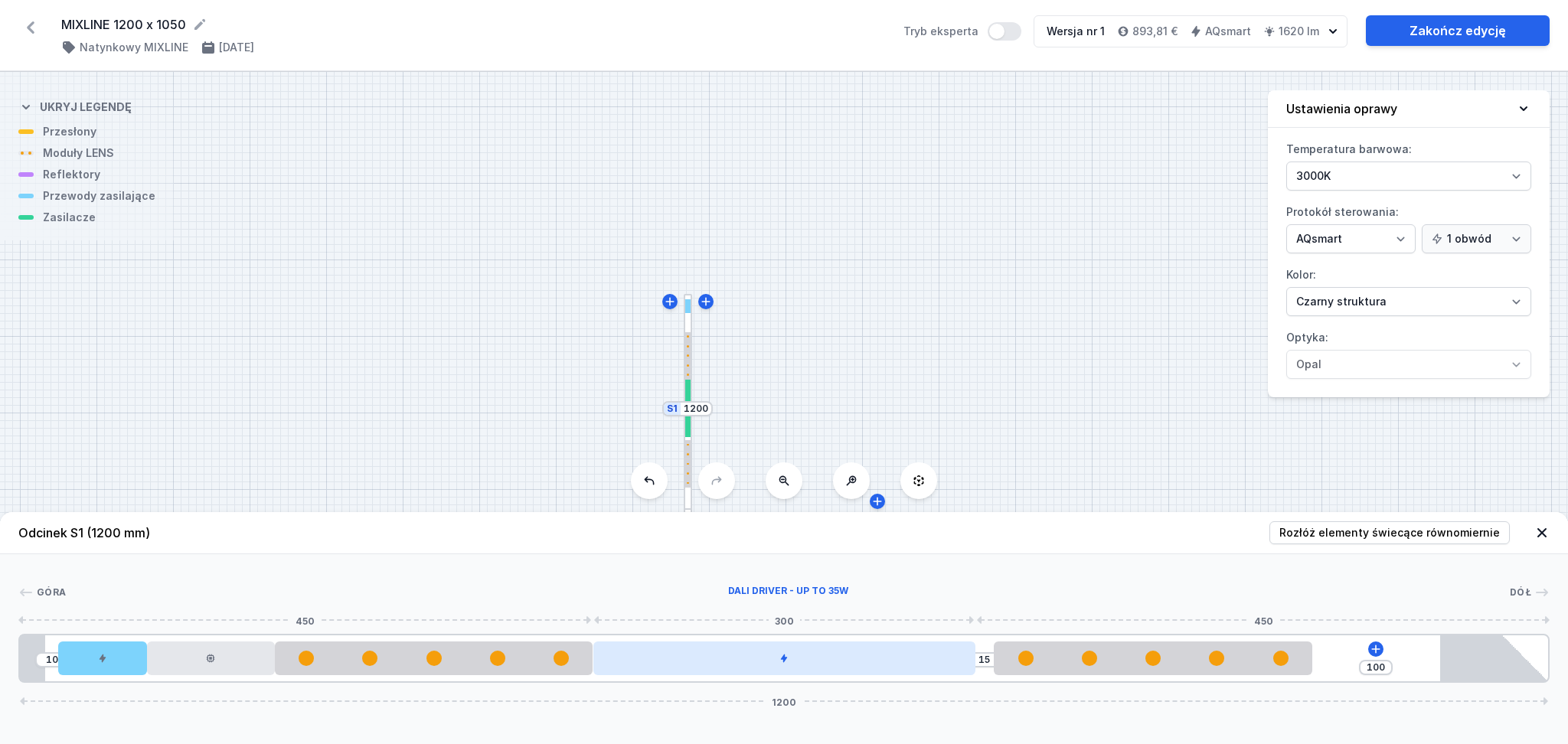
drag, startPoint x: 746, startPoint y: 661, endPoint x: 770, endPoint y: 660, distance: 24.0
click at [770, 531] on div at bounding box center [784, 659] width 382 height 34
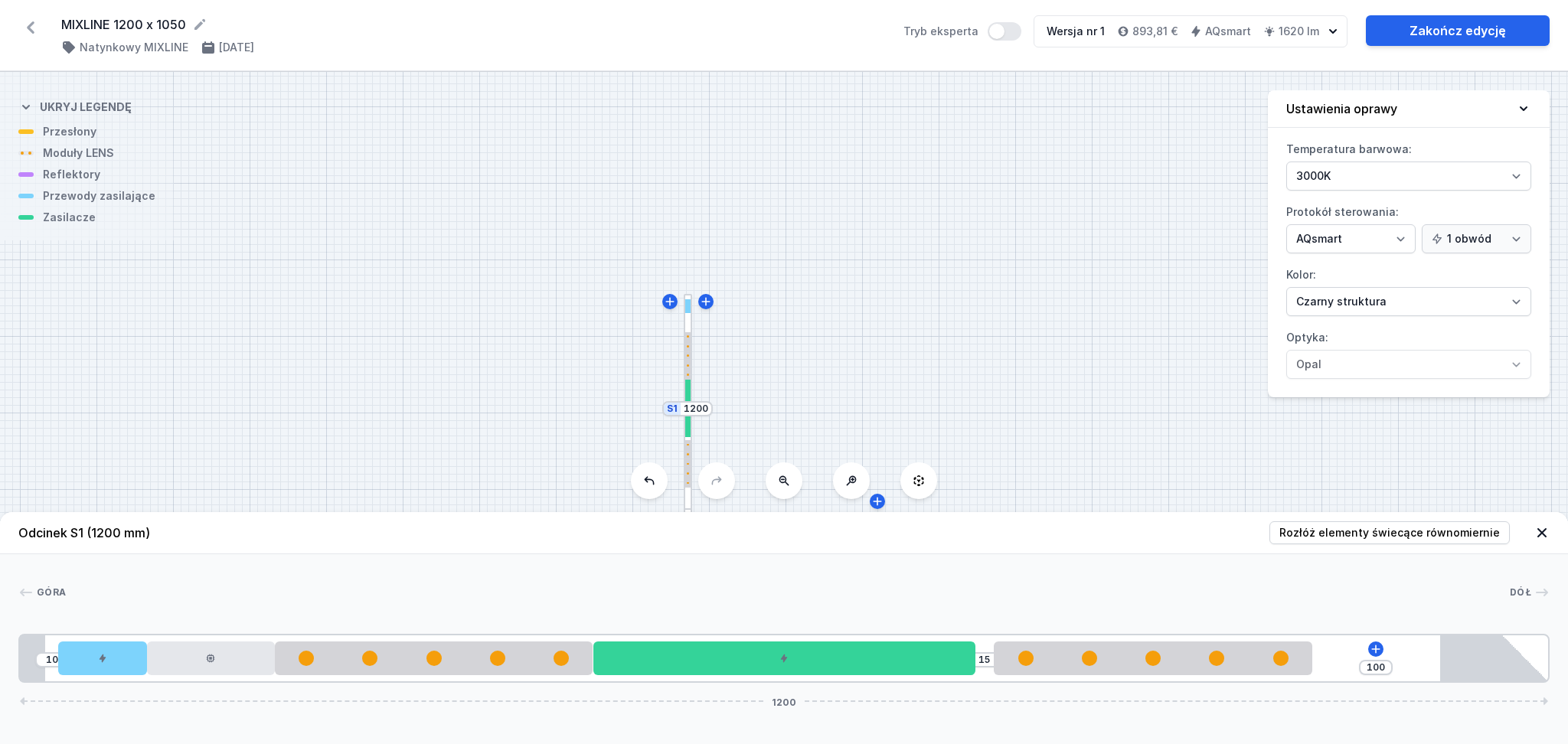
click at [1096, 346] on div "S2 1050 S1 1200" at bounding box center [784, 408] width 1568 height 673
click at [1164, 527] on icon at bounding box center [1541, 532] width 15 height 15
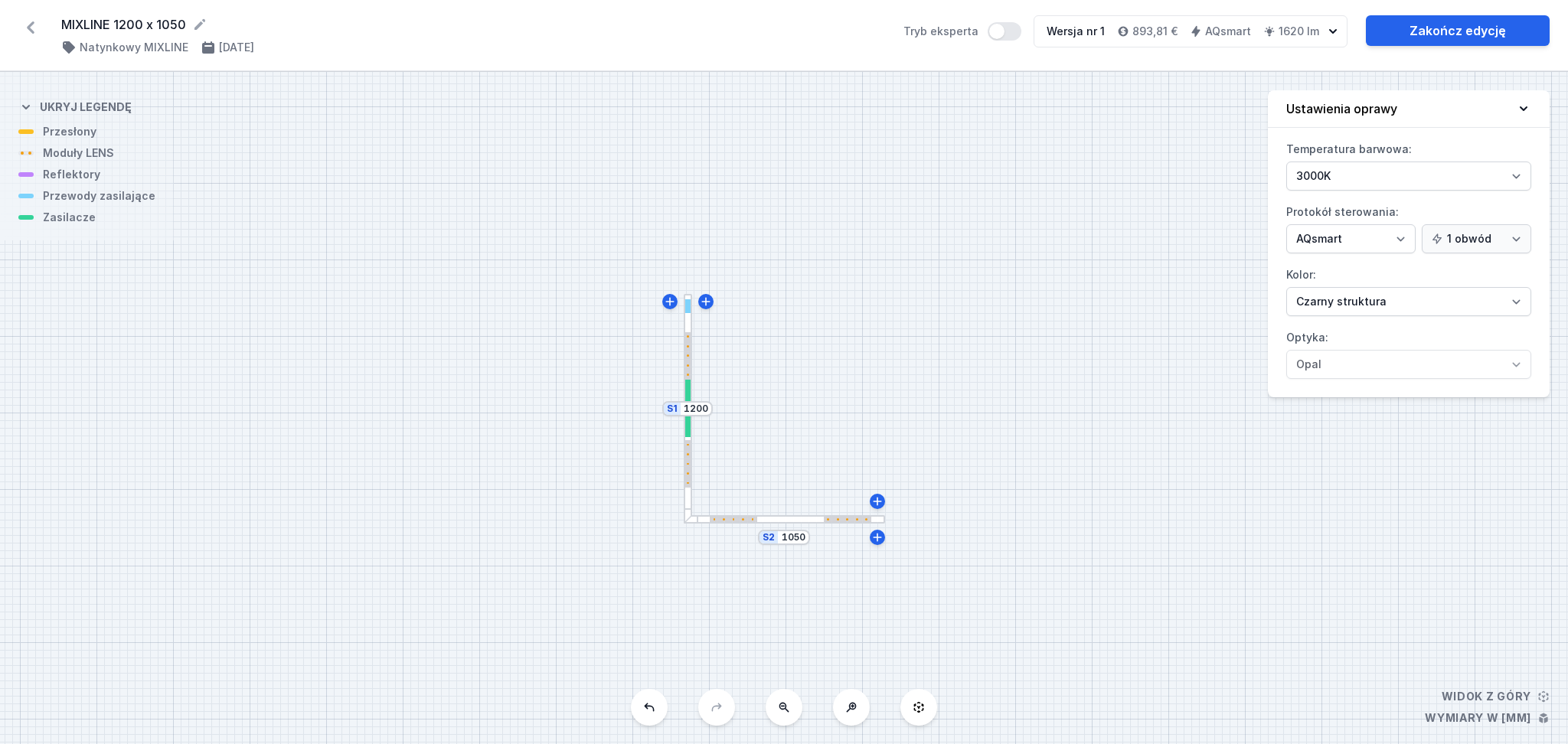
click at [788, 517] on div at bounding box center [784, 519] width 201 height 9
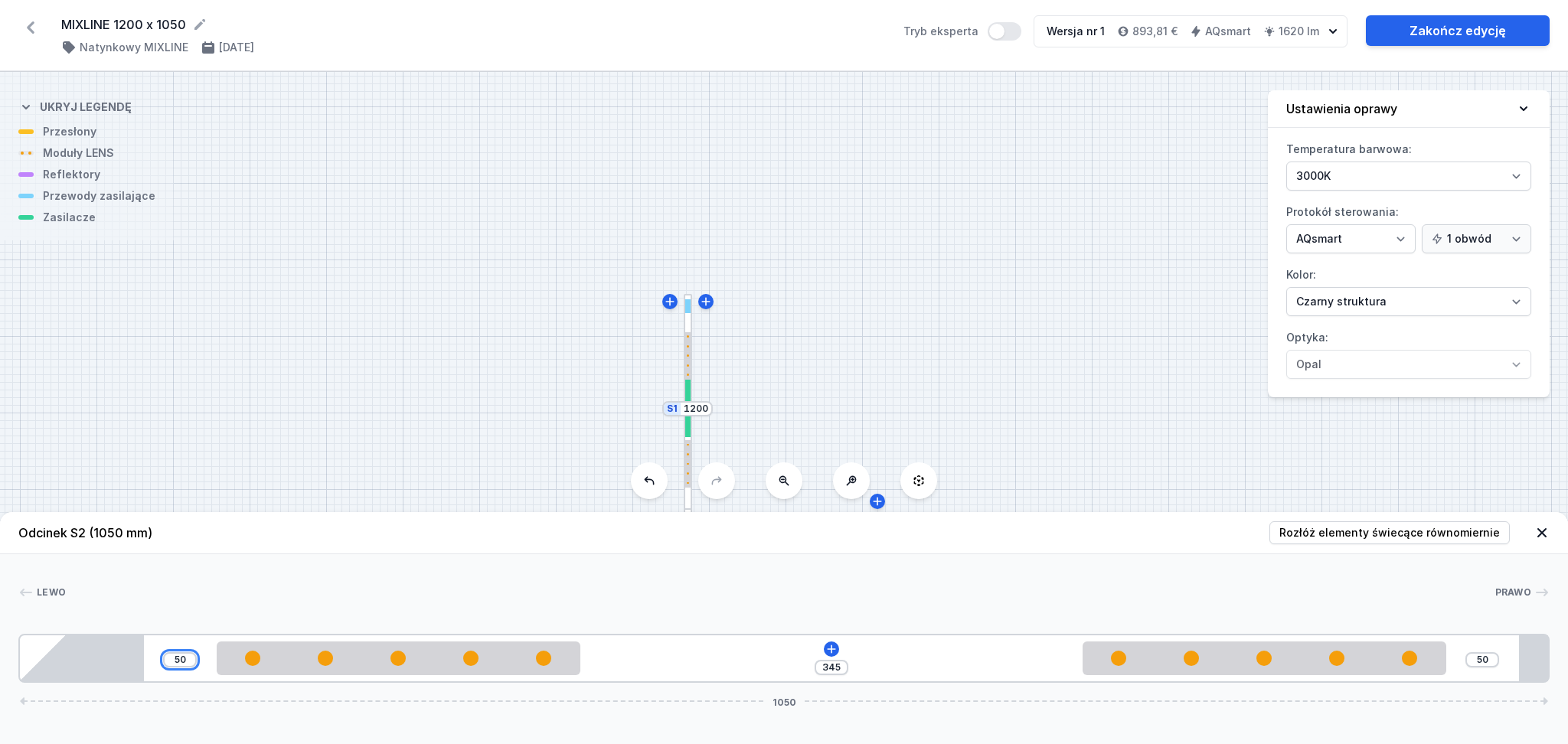
click at [188, 531] on input "50" at bounding box center [179, 660] width 25 height 12
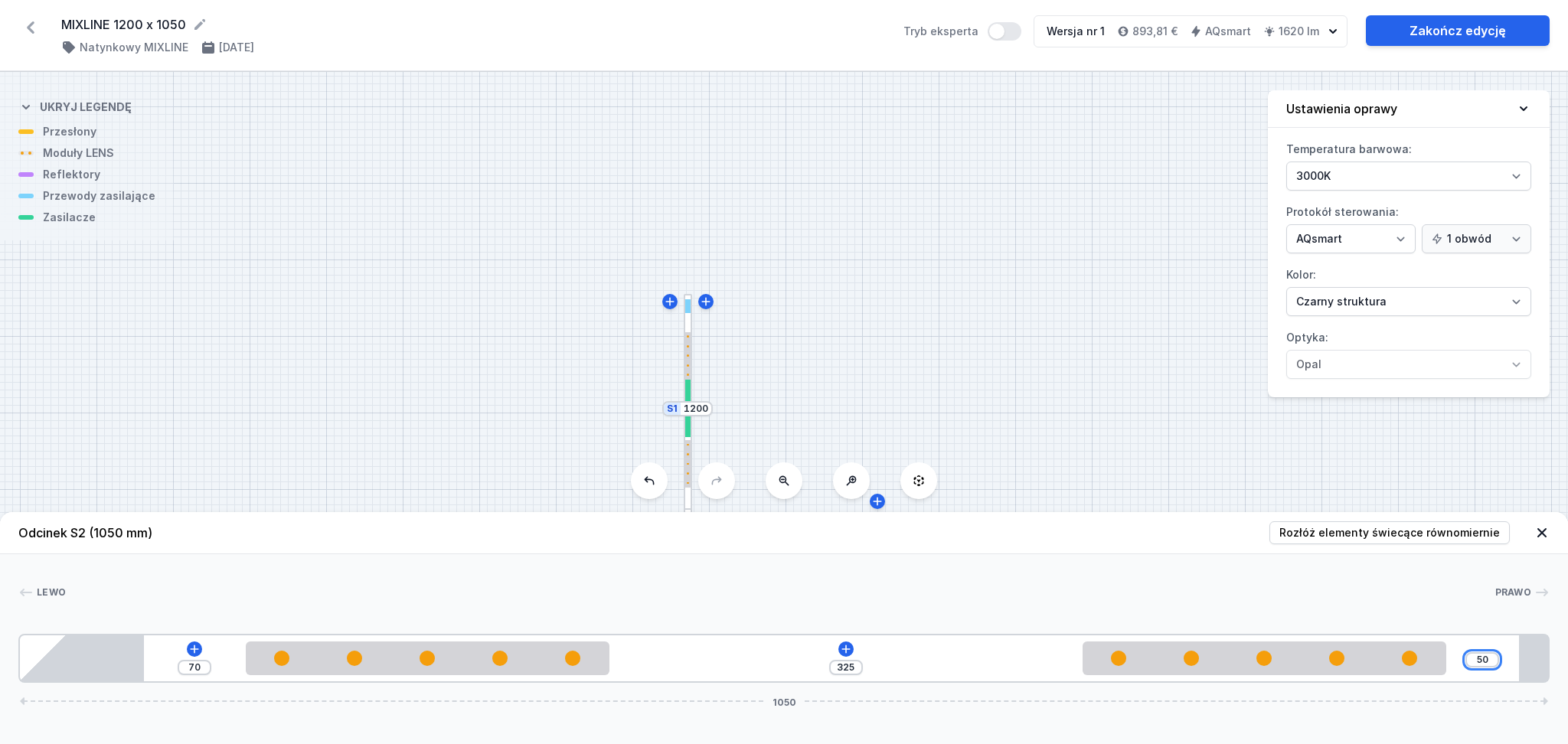
click at [1164, 531] on input "50" at bounding box center [1482, 660] width 25 height 12
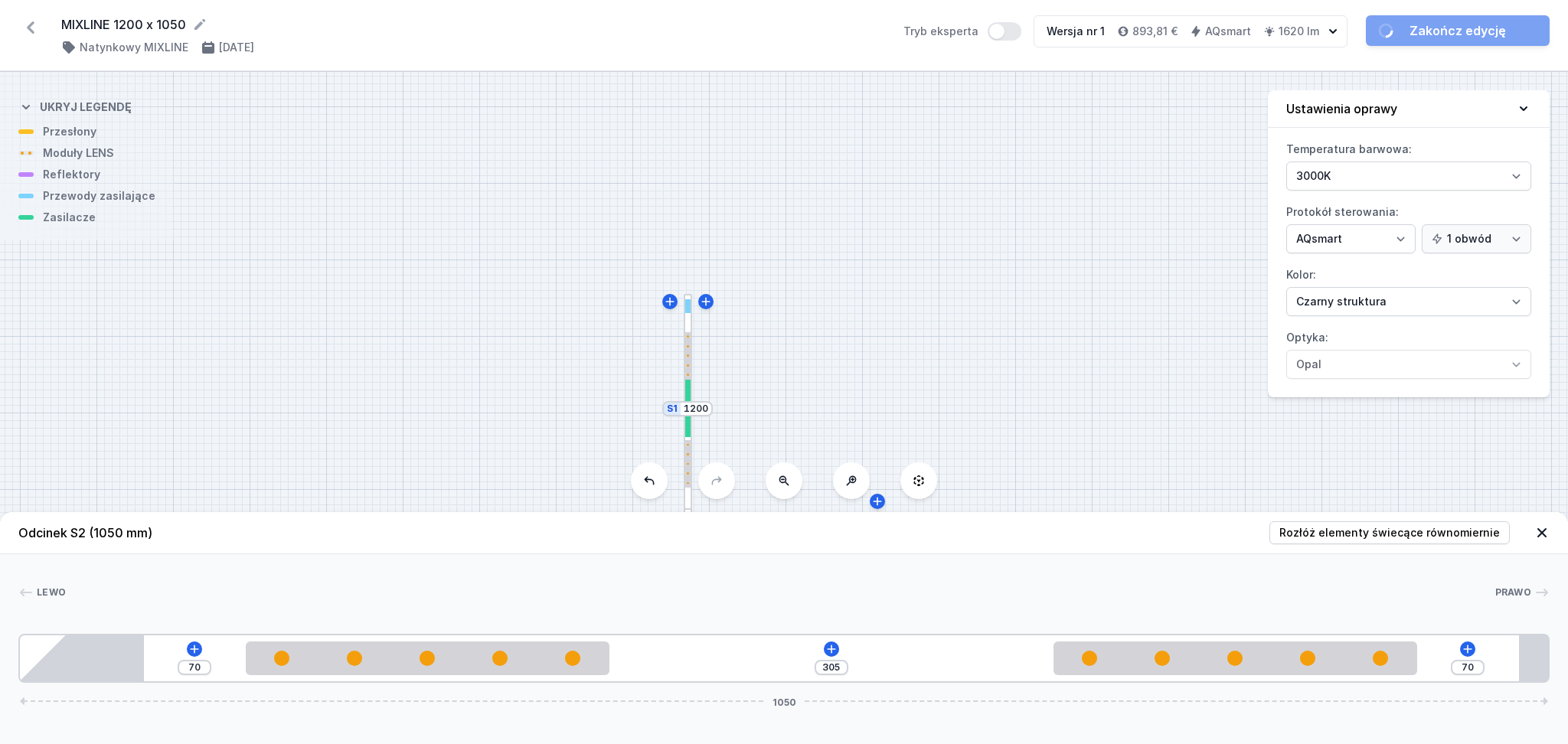
click at [1041, 531] on div "Lewo Prawo 1 2 2 3 70 305 70 1050 155 250 305 250 90 85 945 20 1050" at bounding box center [784, 619] width 1568 height 129
click at [966, 336] on div "S2 1050 S1 1200" at bounding box center [784, 408] width 1568 height 673
click at [1164, 531] on icon at bounding box center [1541, 532] width 9 height 9
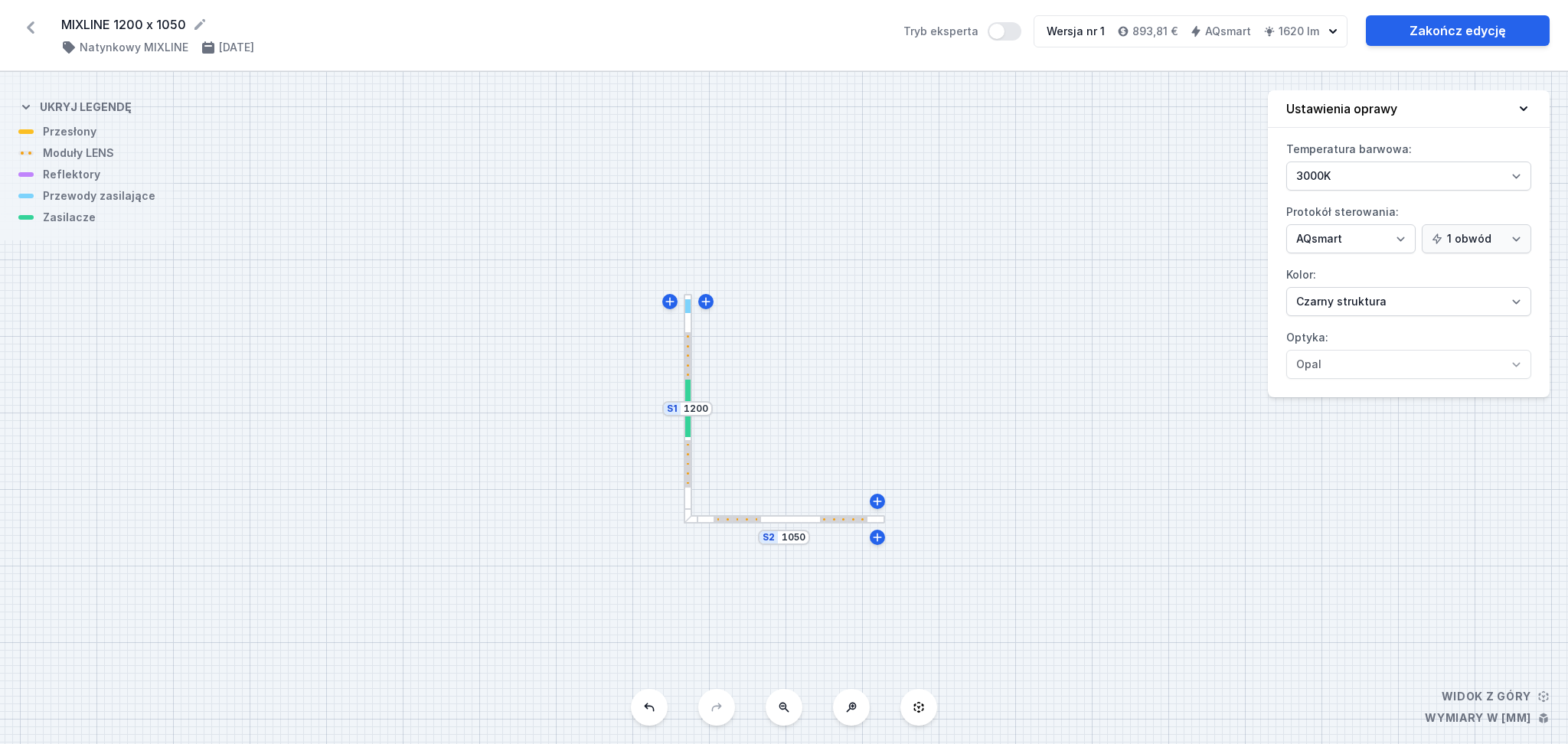
click at [791, 517] on div at bounding box center [784, 519] width 201 height 9
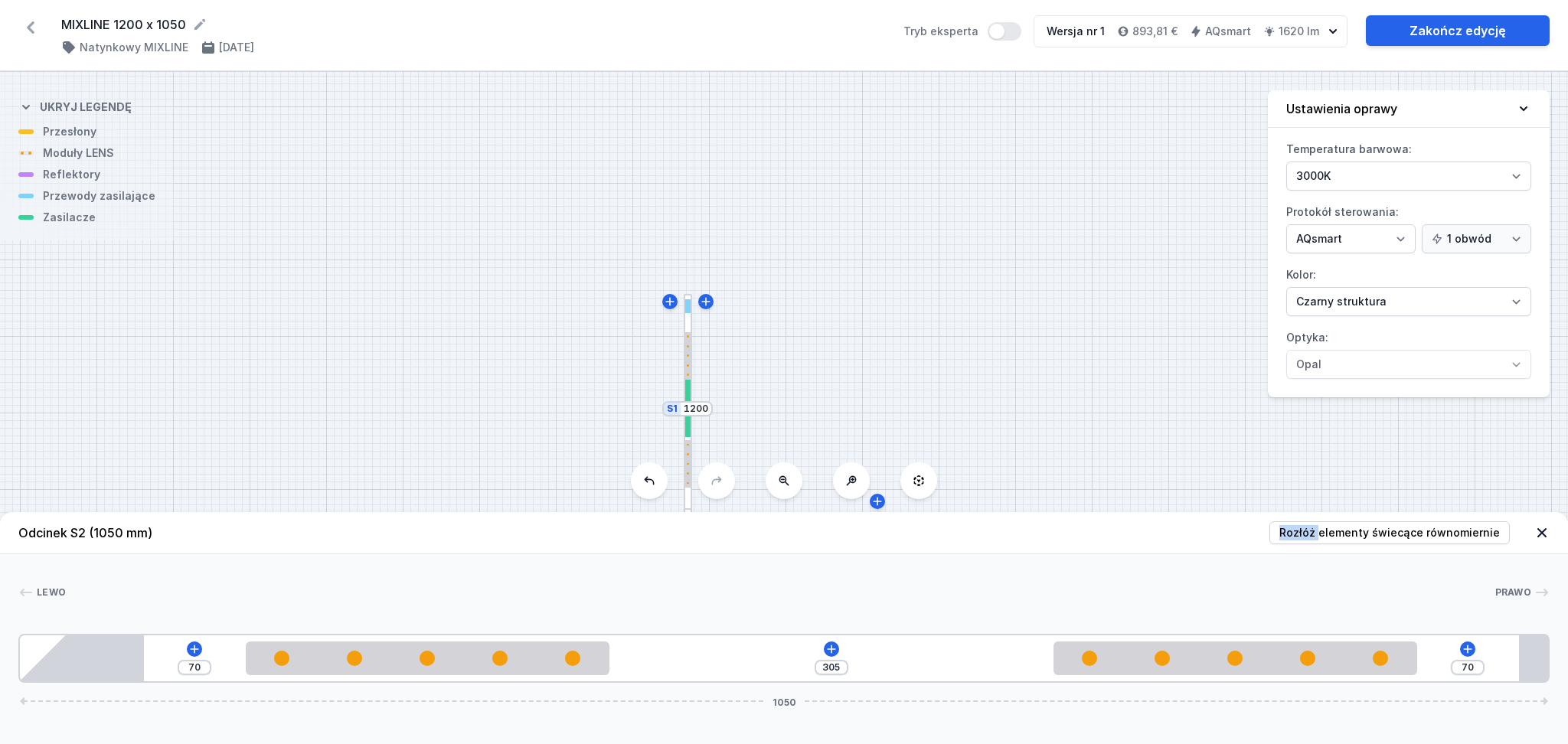
click at [791, 517] on header "Odcinek S2 (1050 mm) Rozłóż elementy świecące równomiernie" at bounding box center [784, 533] width 1568 height 43
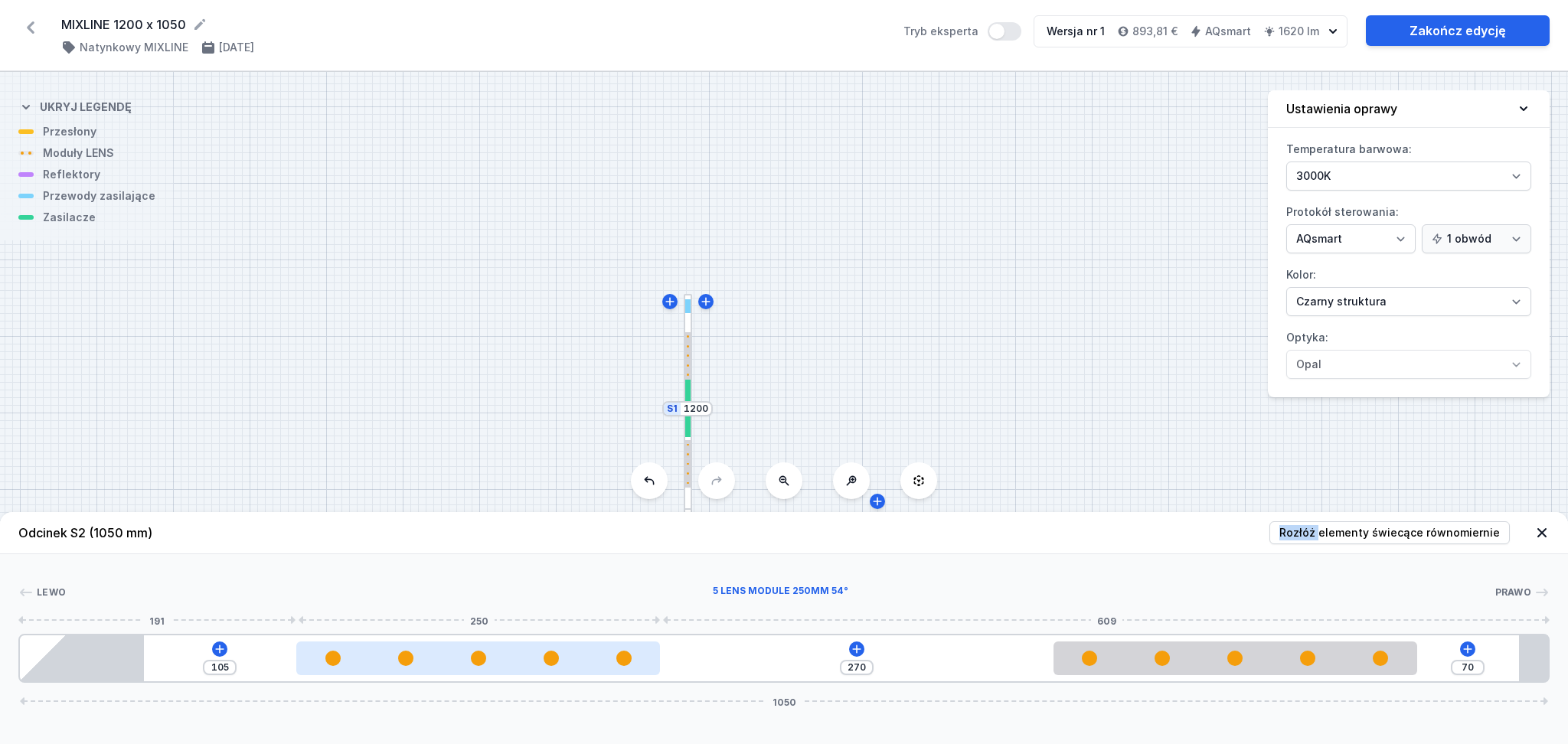
drag, startPoint x: 472, startPoint y: 667, endPoint x: 488, endPoint y: 666, distance: 16.0
click at [488, 531] on div at bounding box center [477, 658] width 364 height 15
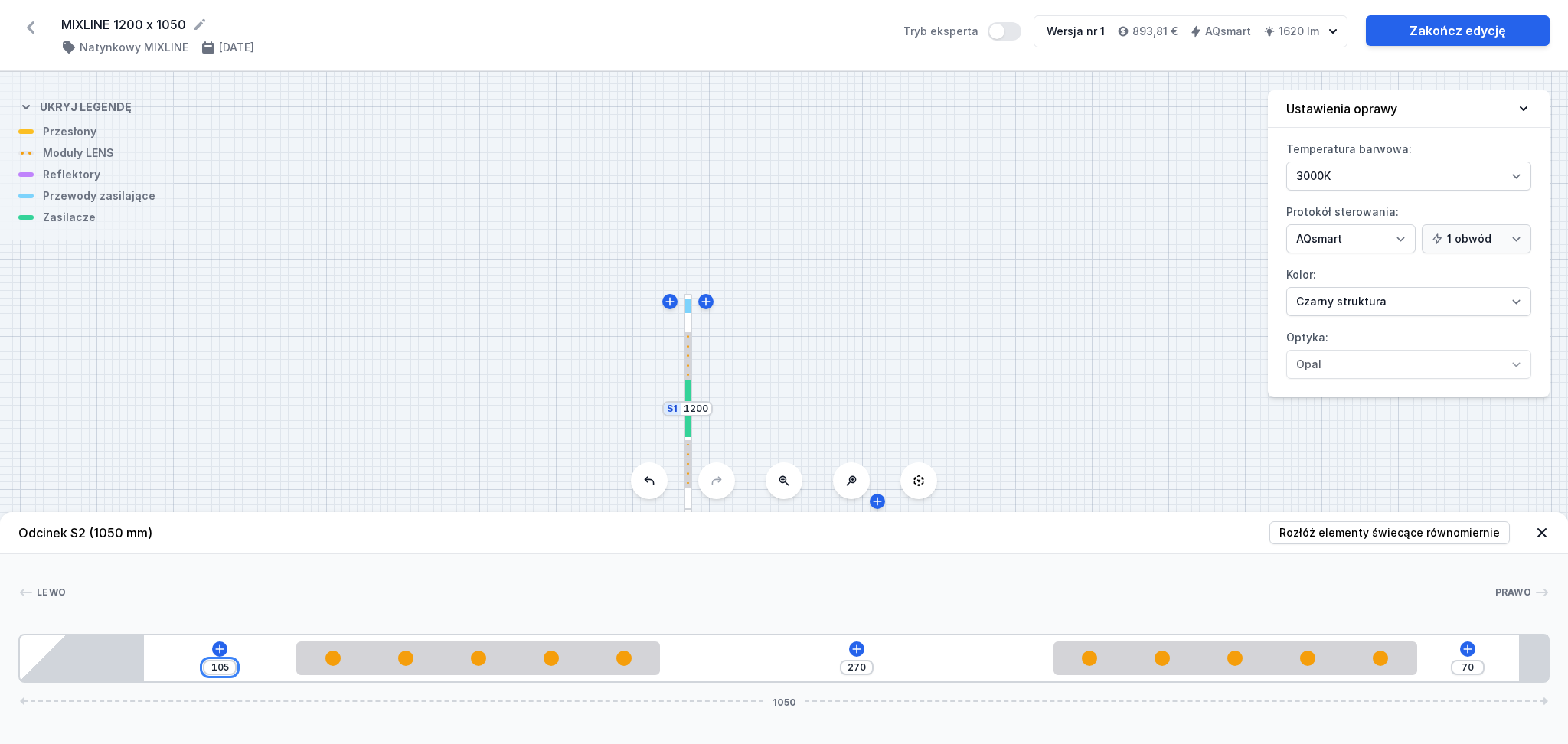
click at [227, 531] on input "105" at bounding box center [219, 668] width 25 height 12
click at [1164, 531] on input "70" at bounding box center [1468, 668] width 25 height 12
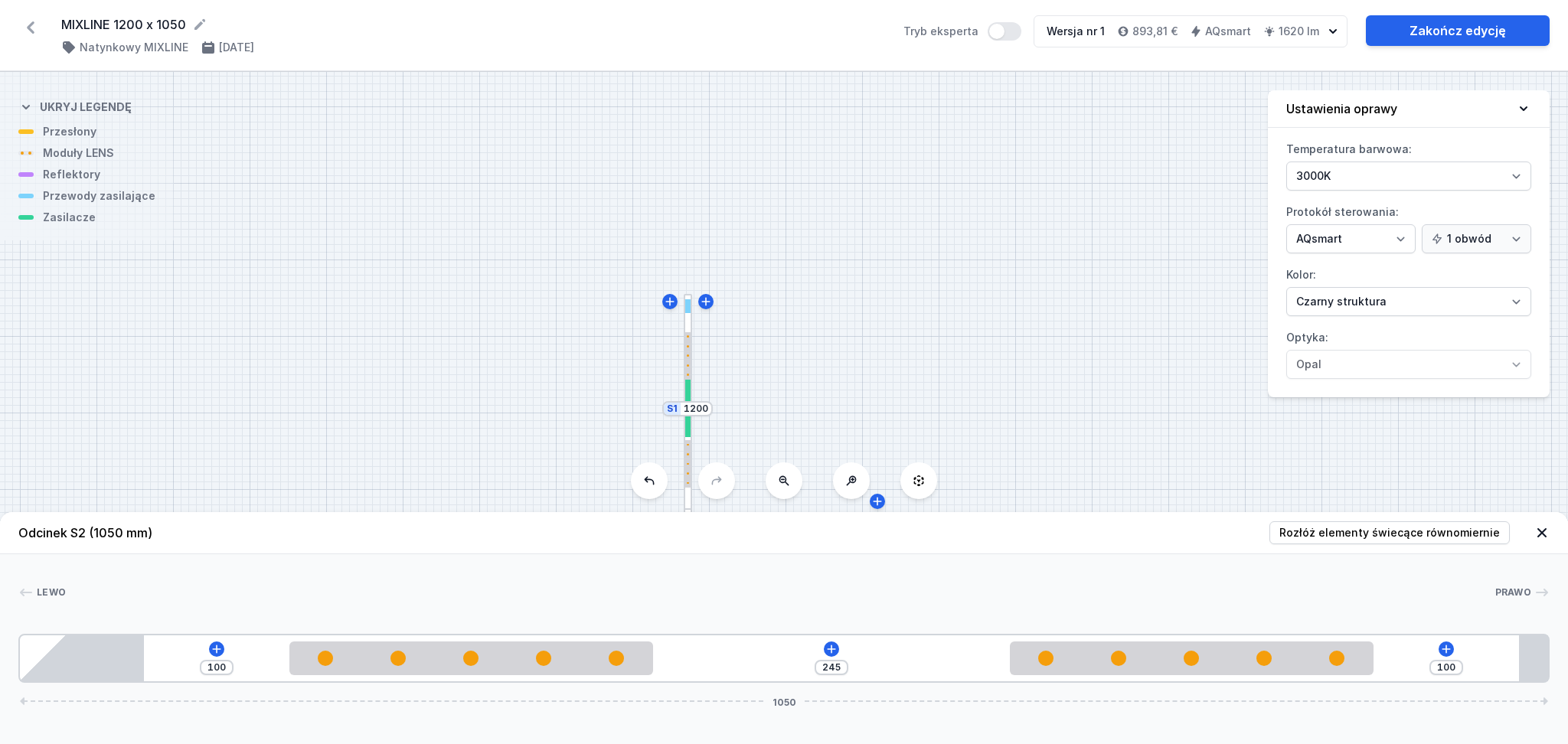
click at [1069, 424] on div "S2 1050 S1 1200" at bounding box center [784, 408] width 1568 height 673
click at [1098, 316] on div "S2 1050 S1 1200" at bounding box center [784, 408] width 1568 height 673
click at [1164, 531] on icon at bounding box center [1541, 532] width 9 height 9
